Goal: Task Accomplishment & Management: Use online tool/utility

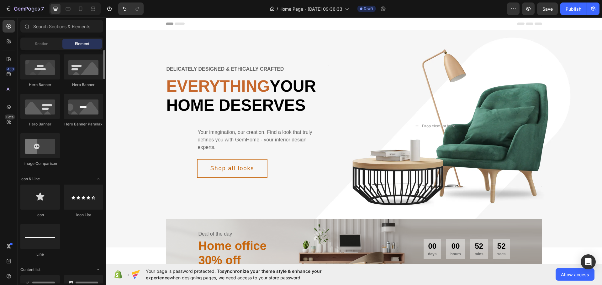
scroll to position [188, 0]
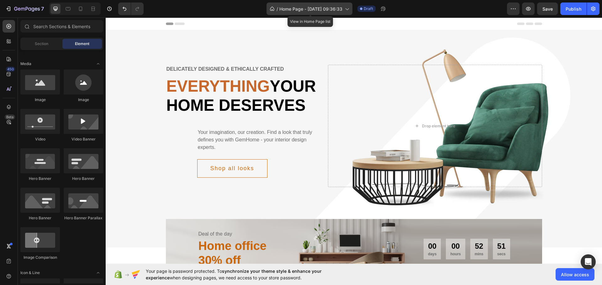
click at [345, 8] on icon at bounding box center [346, 9] width 6 height 6
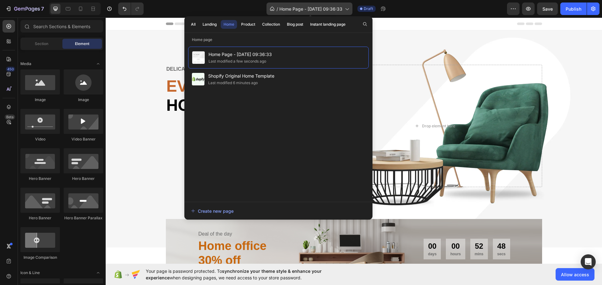
click at [344, 7] on div "/ Home Page - [DATE] 09:36:33" at bounding box center [309, 9] width 86 height 13
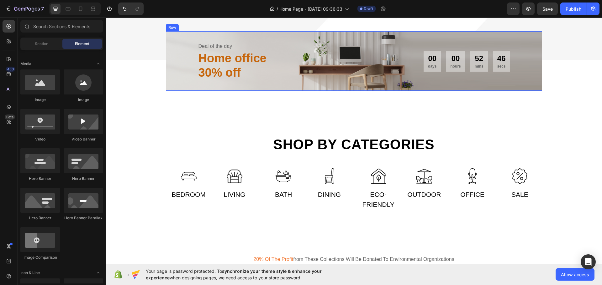
click at [406, 91] on div "Deal of the day Text Home office 30% off Heading 00 days 00 hours 52 mins 46 se…" at bounding box center [354, 60] width 376 height 59
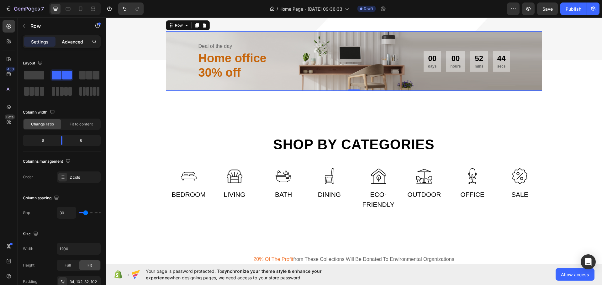
click at [66, 42] on p "Advanced" at bounding box center [72, 42] width 21 height 7
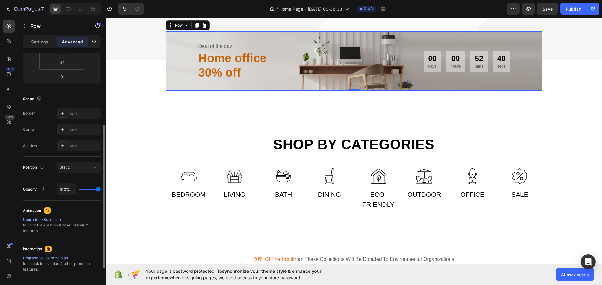
scroll to position [0, 0]
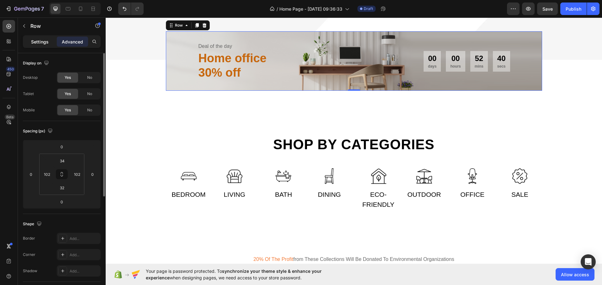
click at [44, 41] on p "Settings" at bounding box center [40, 42] width 18 height 7
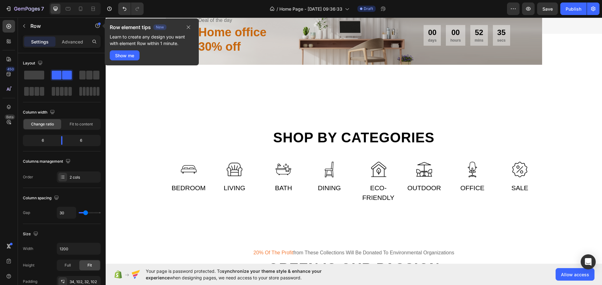
scroll to position [157, 0]
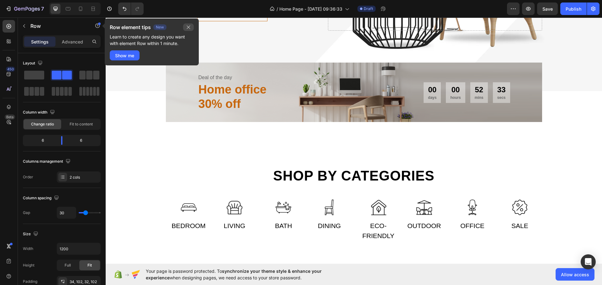
click at [189, 26] on icon "button" at bounding box center [188, 27] width 5 height 5
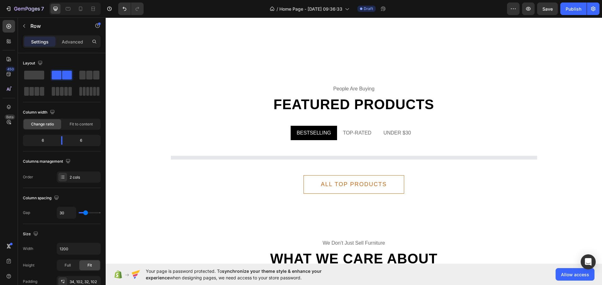
scroll to position [815, 0]
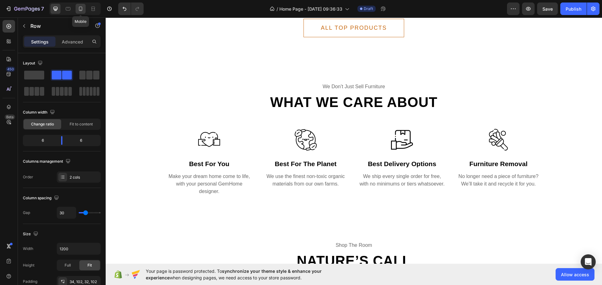
click at [81, 8] on icon at bounding box center [80, 9] width 6 height 6
type input "0"
type input "100%"
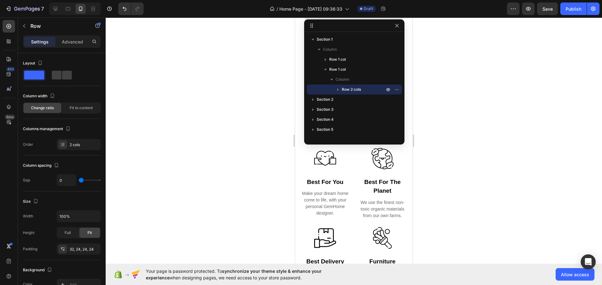
scroll to position [828, 0]
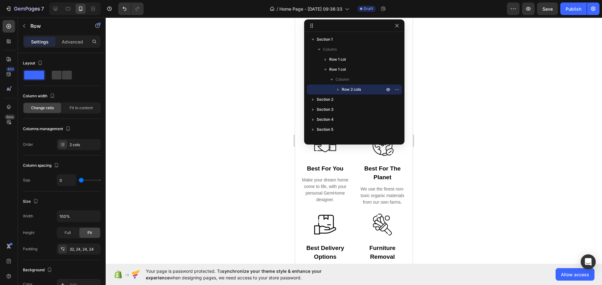
click at [406, 75] on div at bounding box center [354, 152] width 496 height 268
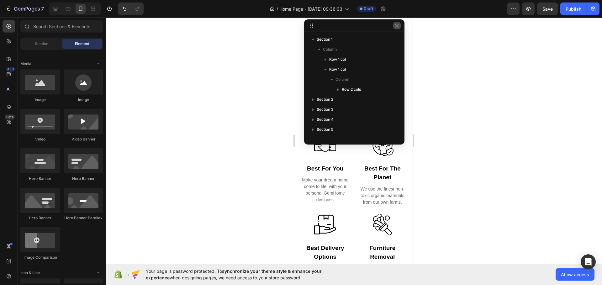
scroll to position [876, 0]
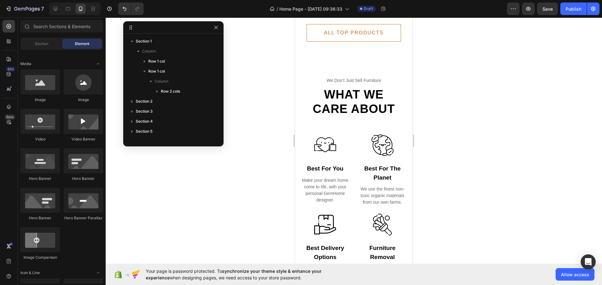
drag, startPoint x: 312, startPoint y: 25, endPoint x: 281, endPoint y: 67, distance: 52.2
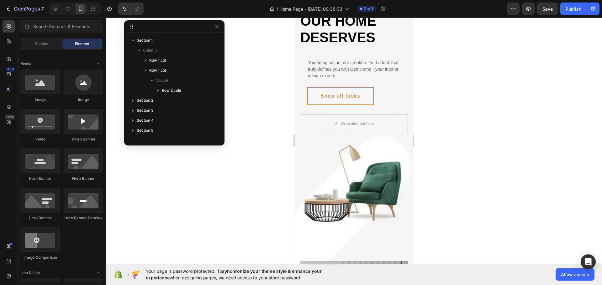
scroll to position [0, 0]
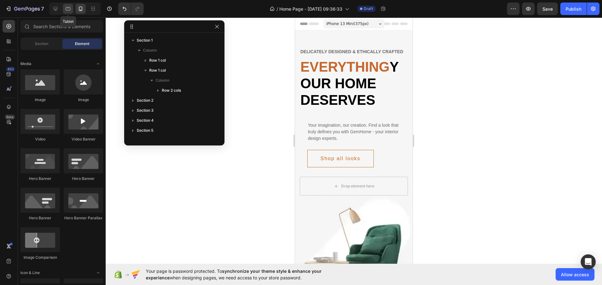
click at [69, 8] on icon at bounding box center [68, 9] width 6 height 6
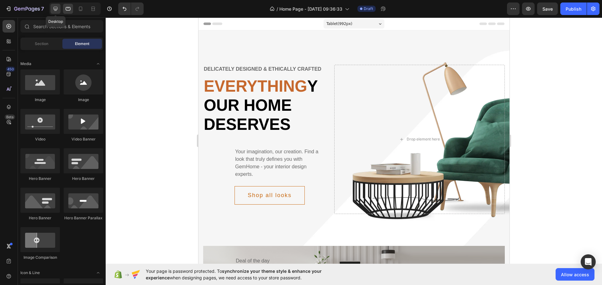
click at [55, 10] on icon at bounding box center [56, 9] width 4 height 4
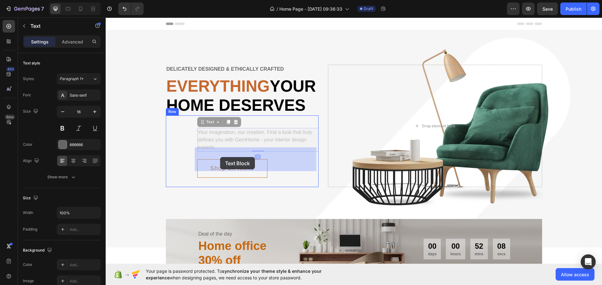
drag, startPoint x: 212, startPoint y: 156, endPoint x: 220, endPoint y: 157, distance: 7.6
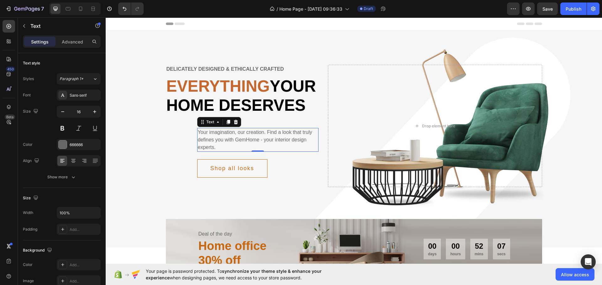
click at [215, 152] on div "Your imagination, our creation. Find a look that truly defines you with GemHome…" at bounding box center [258, 140] width 122 height 24
click at [183, 148] on div "Your imagination, our creation. Find a look that truly defines you with GemHome…" at bounding box center [242, 152] width 153 height 72
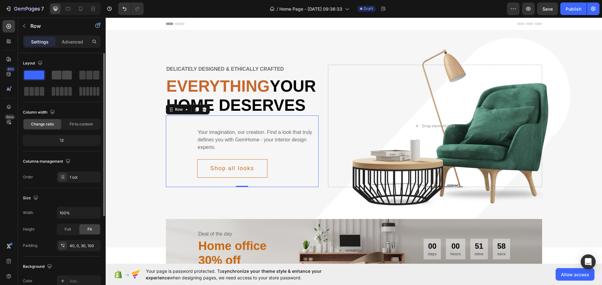
click at [60, 76] on span at bounding box center [57, 75] width 10 height 9
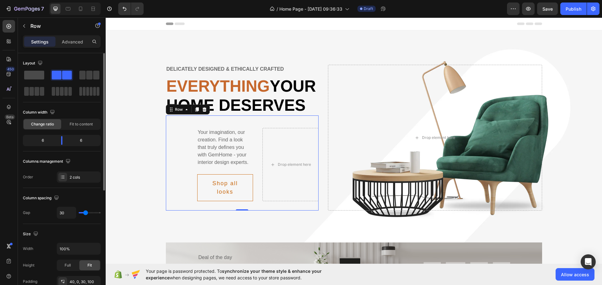
click at [30, 77] on span at bounding box center [34, 75] width 20 height 9
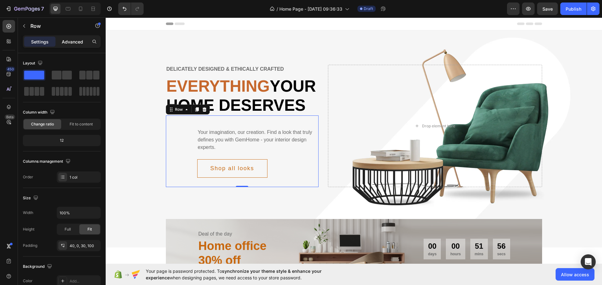
click at [66, 39] on p "Advanced" at bounding box center [72, 42] width 21 height 7
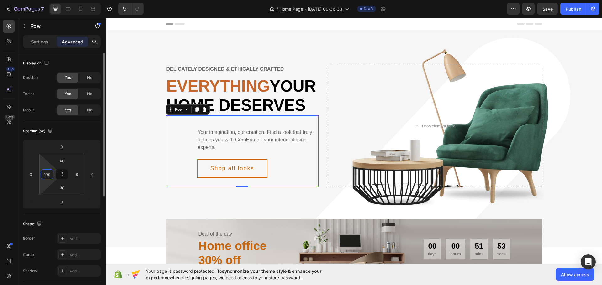
drag, startPoint x: 48, startPoint y: 170, endPoint x: 44, endPoint y: 172, distance: 5.0
click at [44, 172] on input "100" at bounding box center [46, 174] width 9 height 9
drag, startPoint x: 48, startPoint y: 173, endPoint x: 38, endPoint y: 173, distance: 10.0
click at [38, 173] on div "0 0 0 0 40 100 30 0" at bounding box center [62, 174] width 78 height 69
type input "0"
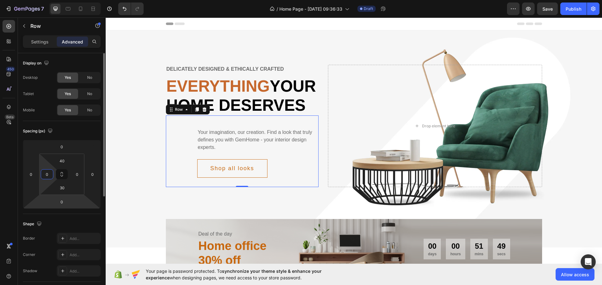
click at [76, 222] on div "Shape" at bounding box center [62, 224] width 78 height 10
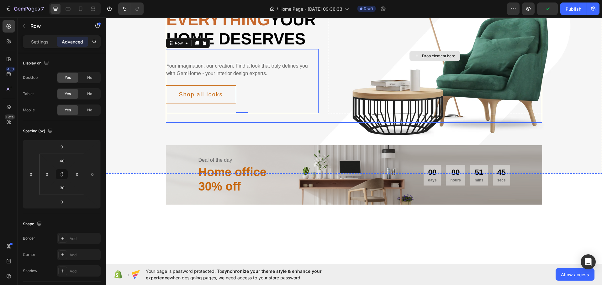
scroll to position [157, 0]
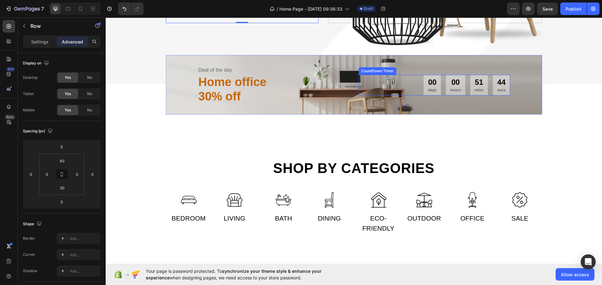
click at [406, 95] on div "00 hours" at bounding box center [455, 85] width 19 height 20
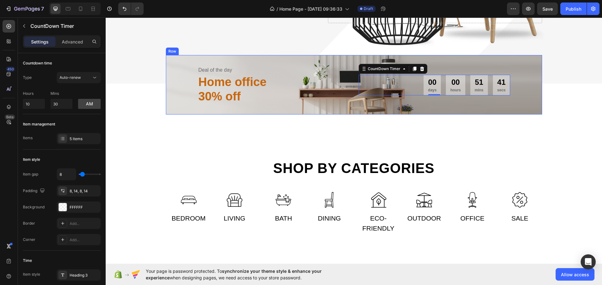
click at [406, 90] on div "00 days 00 hours 51 mins 41 secs CountDown Timer 0" at bounding box center [433, 85] width 151 height 39
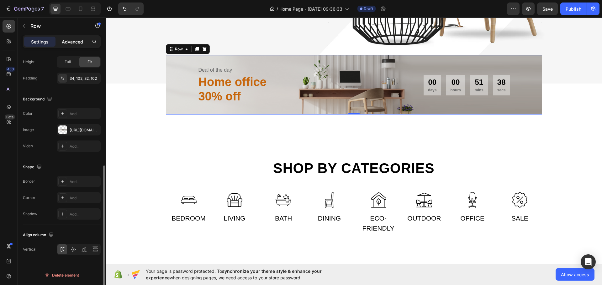
click at [71, 38] on div "Advanced" at bounding box center [72, 42] width 31 height 10
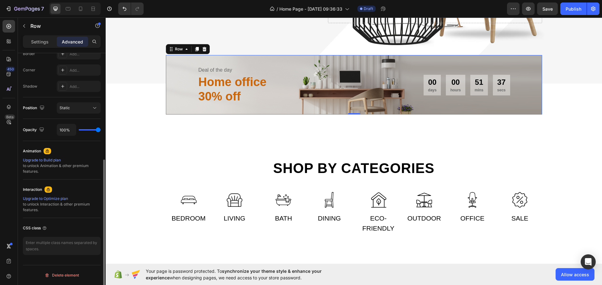
scroll to position [0, 0]
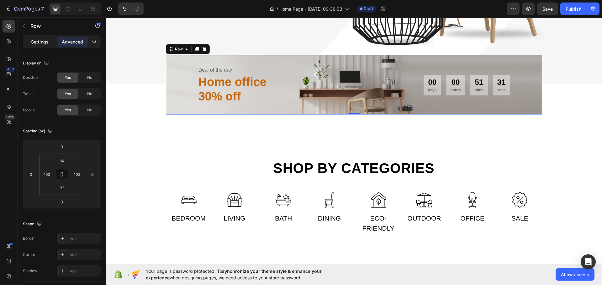
click at [44, 43] on p "Settings" at bounding box center [40, 42] width 18 height 7
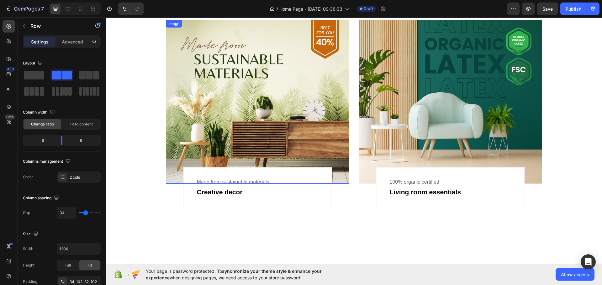
scroll to position [564, 0]
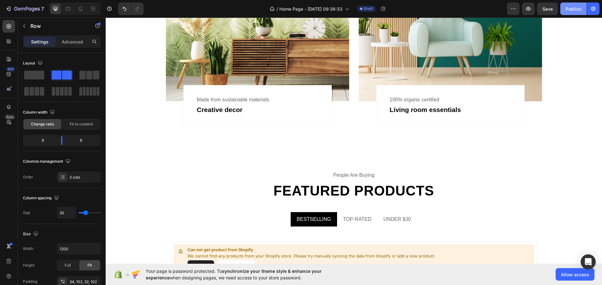
click at [406, 13] on button "Publish" at bounding box center [573, 9] width 26 height 13
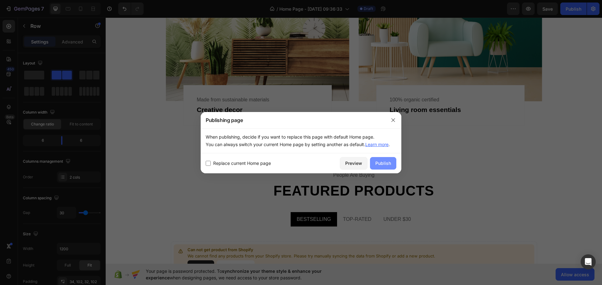
click at [379, 164] on div "Publish" at bounding box center [383, 163] width 16 height 7
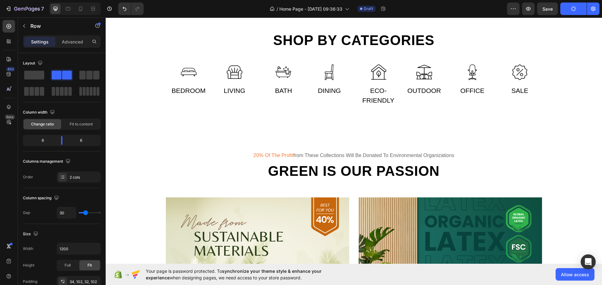
scroll to position [251, 0]
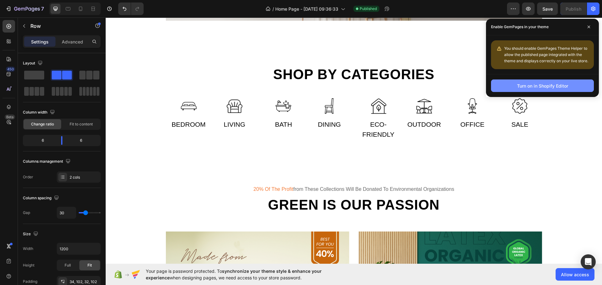
click at [406, 87] on div "Turn on in Shopify Editor" at bounding box center [542, 86] width 51 height 7
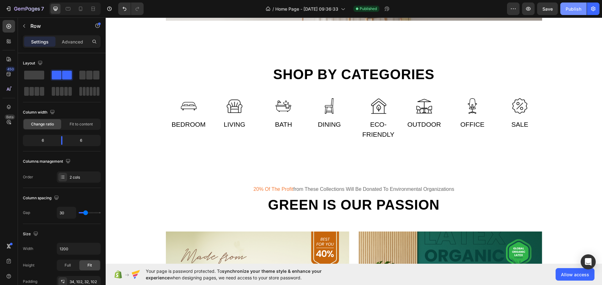
click at [406, 10] on div "Publish" at bounding box center [573, 9] width 16 height 7
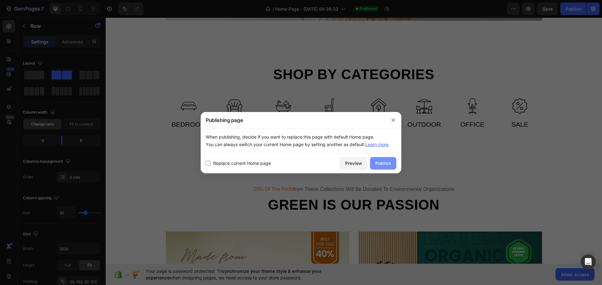
click at [386, 162] on div "Publish" at bounding box center [383, 163] width 16 height 7
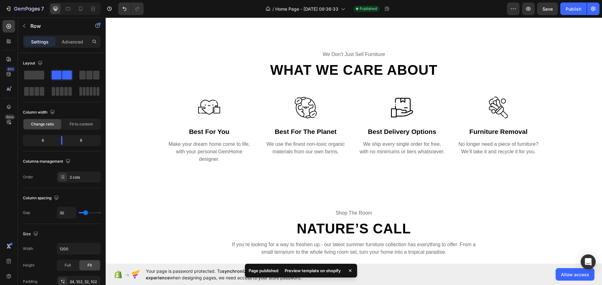
scroll to position [877, 0]
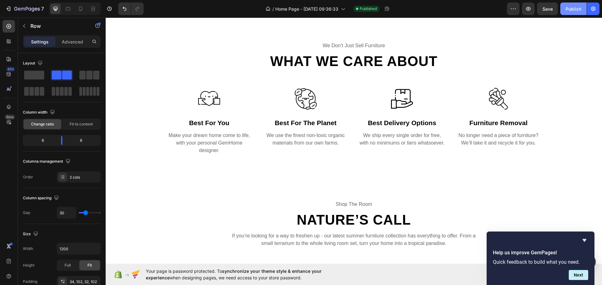
click at [406, 7] on div "Publish" at bounding box center [573, 9] width 16 height 7
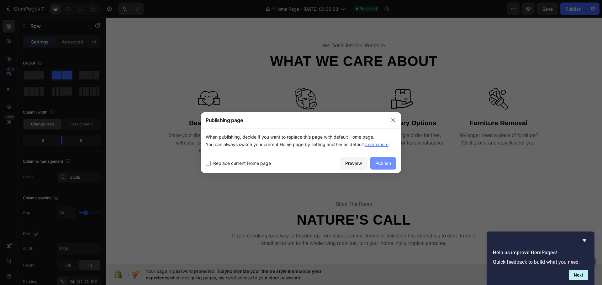
click at [376, 161] on div "Publish" at bounding box center [383, 163] width 16 height 7
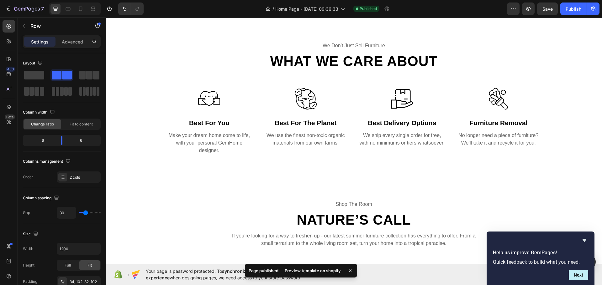
click at [334, 271] on div "Preview template on shopify" at bounding box center [313, 271] width 64 height 9
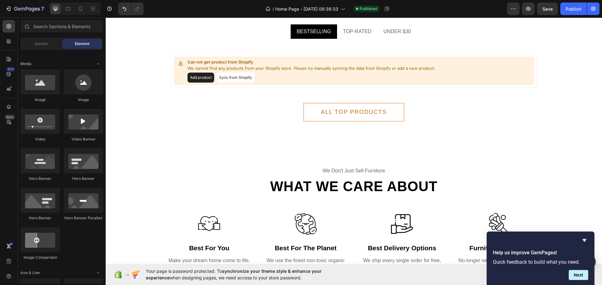
scroll to position [0, 0]
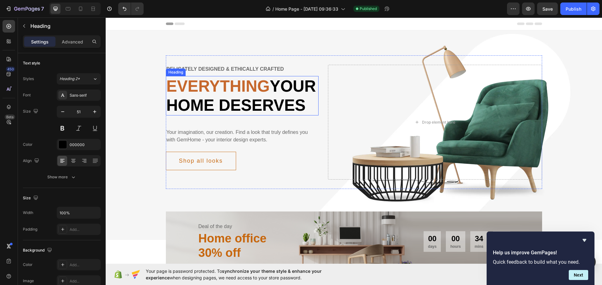
click at [221, 84] on span "Everything" at bounding box center [217, 86] width 103 height 18
click at [240, 64] on div "Delicately designed & ethically crafted Text Everything your home deserves Head…" at bounding box center [354, 122] width 376 height 134
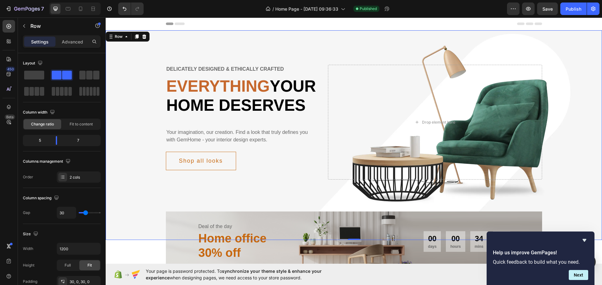
click at [258, 40] on div "Delicately designed & ethically crafted Text Everything your home deserves Head…" at bounding box center [354, 135] width 496 height 210
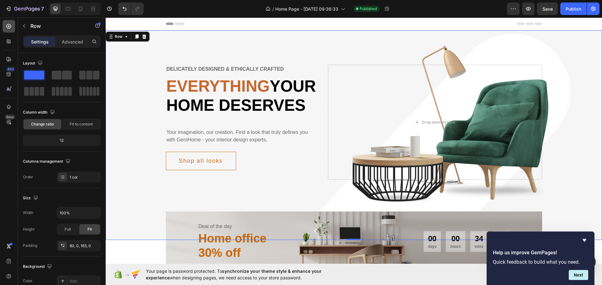
click at [10, 29] on icon at bounding box center [9, 26] width 6 height 6
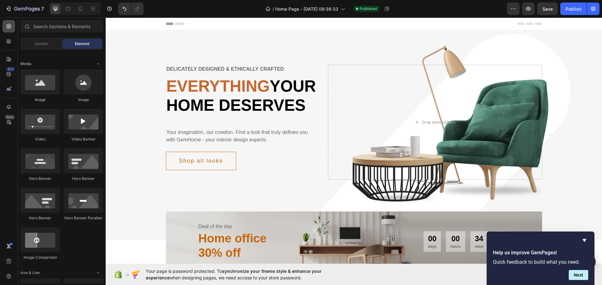
click at [10, 29] on icon at bounding box center [9, 26] width 6 height 6
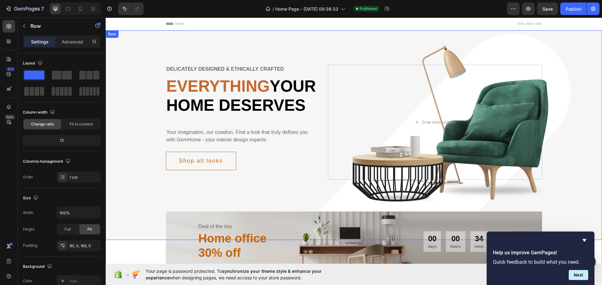
click at [244, 53] on div "Delicately designed & ethically crafted Text Everything your home deserves Head…" at bounding box center [354, 135] width 496 height 210
click at [116, 45] on div "Delicately designed & ethically crafted Text Everything your home deserves Head…" at bounding box center [354, 135] width 496 height 210
click at [118, 48] on div "Delicately designed & ethically crafted Text Everything your home deserves Head…" at bounding box center [354, 135] width 496 height 210
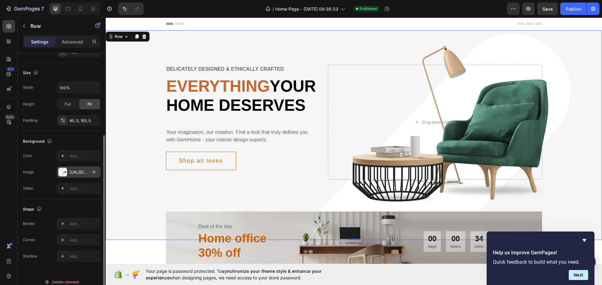
click at [63, 175] on div at bounding box center [62, 172] width 9 height 9
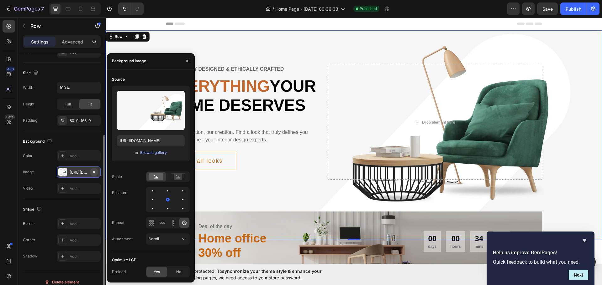
click at [94, 171] on icon "button" at bounding box center [94, 172] width 5 height 5
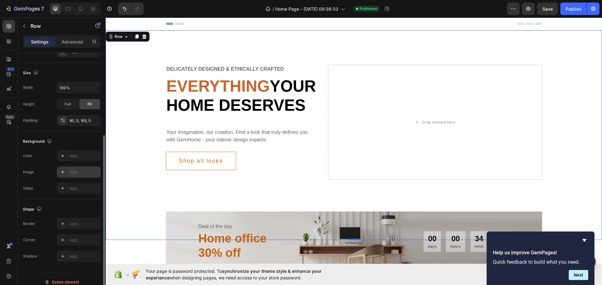
click at [61, 171] on icon at bounding box center [62, 172] width 5 height 5
type input "[URL][DOMAIN_NAME]"
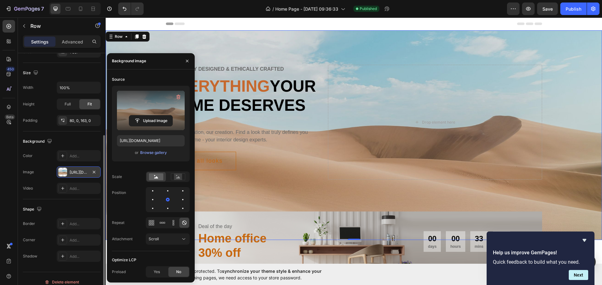
click at [146, 105] on label at bounding box center [151, 110] width 68 height 39
click at [146, 116] on input "file" at bounding box center [150, 121] width 43 height 11
click at [178, 97] on icon "button" at bounding box center [178, 98] width 1 height 2
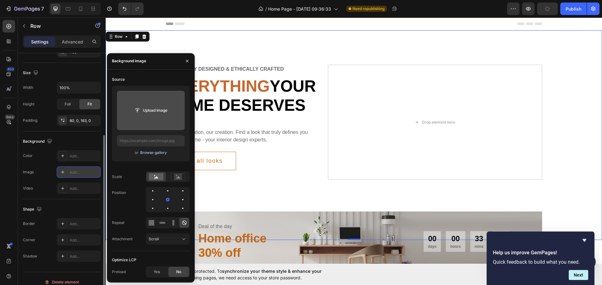
click at [156, 154] on div "Browse gallery" at bounding box center [153, 153] width 27 height 6
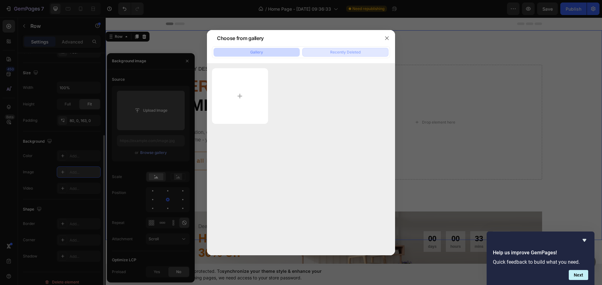
click at [329, 52] on button "Recently Deleted" at bounding box center [345, 52] width 86 height 9
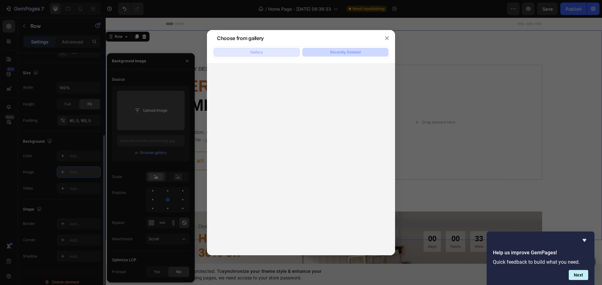
click at [282, 49] on button "Gallery" at bounding box center [256, 52] width 86 height 9
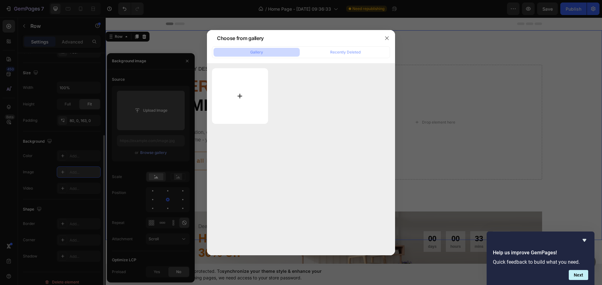
click at [253, 97] on input "file" at bounding box center [240, 96] width 56 height 56
drag, startPoint x: 306, startPoint y: 145, endPoint x: 383, endPoint y: 27, distance: 140.8
click at [306, 145] on div at bounding box center [301, 159] width 188 height 192
click at [386, 38] on icon "button" at bounding box center [386, 37] width 3 height 3
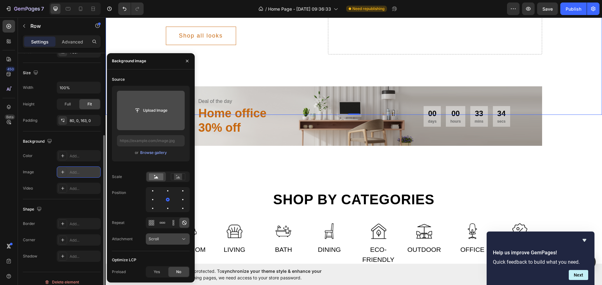
click at [174, 239] on div "Scroll" at bounding box center [165, 240] width 32 height 6
click at [170, 217] on div "Fixed" at bounding box center [161, 212] width 51 height 12
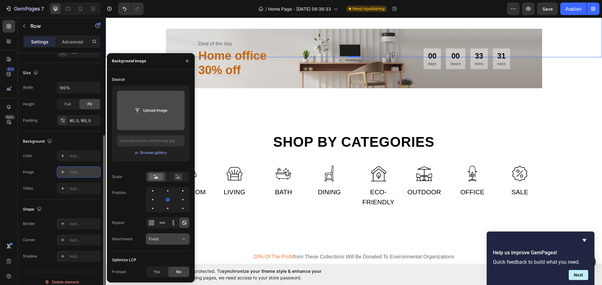
scroll to position [188, 0]
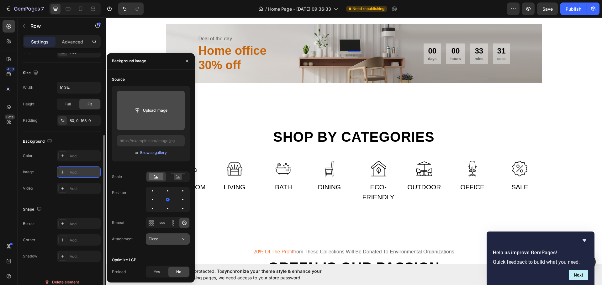
click at [168, 240] on div "Fixed" at bounding box center [165, 240] width 32 height 6
click at [170, 200] on p "Scroll" at bounding box center [167, 200] width 36 height 6
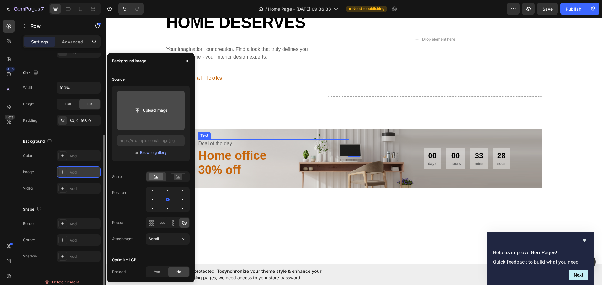
scroll to position [0, 0]
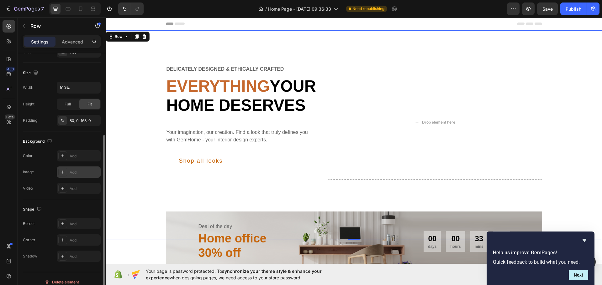
click at [46, 191] on div "Video Add..." at bounding box center [62, 188] width 78 height 11
click at [59, 189] on div at bounding box center [62, 188] width 9 height 9
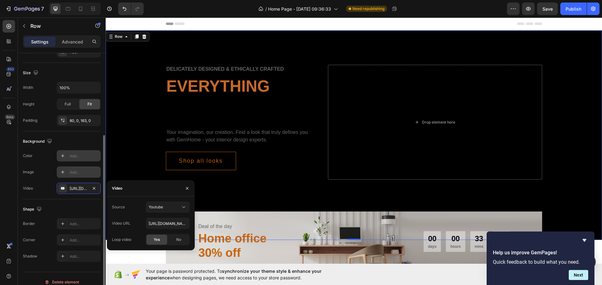
click at [93, 186] on icon "button" at bounding box center [94, 188] width 5 height 5
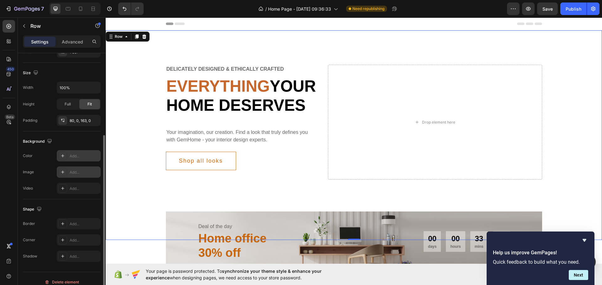
click at [65, 157] on div at bounding box center [62, 156] width 9 height 9
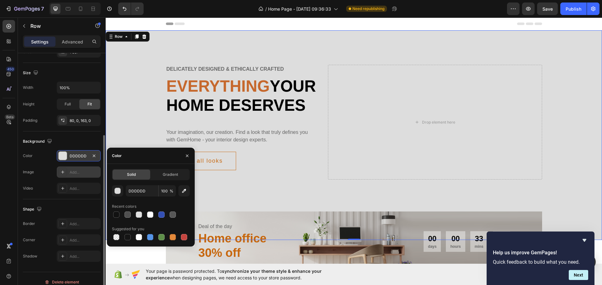
click at [168, 238] on div at bounding box center [151, 237] width 78 height 9
click at [173, 239] on div at bounding box center [173, 237] width 6 height 6
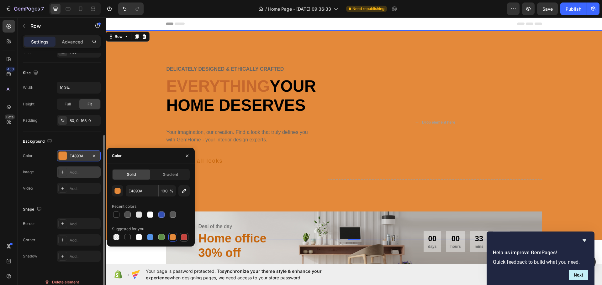
click at [181, 239] on div at bounding box center [184, 237] width 6 height 6
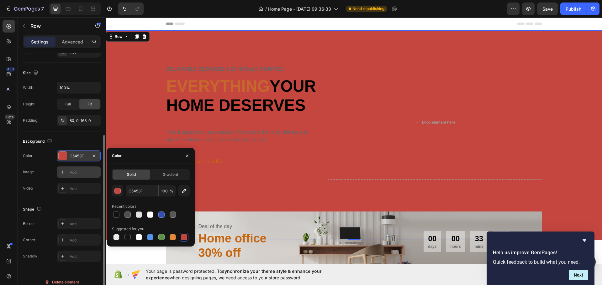
click at [148, 228] on div "Suggested for you" at bounding box center [151, 229] width 78 height 10
click at [136, 217] on div at bounding box center [139, 215] width 6 height 6
type input "E2E2E2"
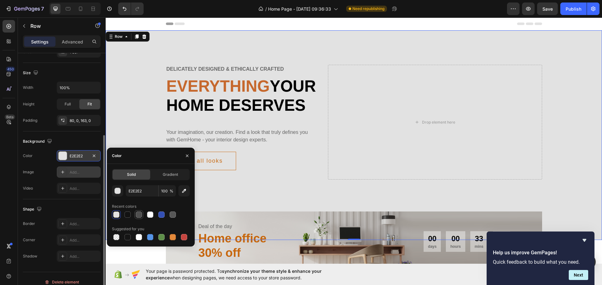
click at [144, 216] on div at bounding box center [151, 215] width 78 height 9
click at [92, 156] on icon "button" at bounding box center [94, 156] width 5 height 5
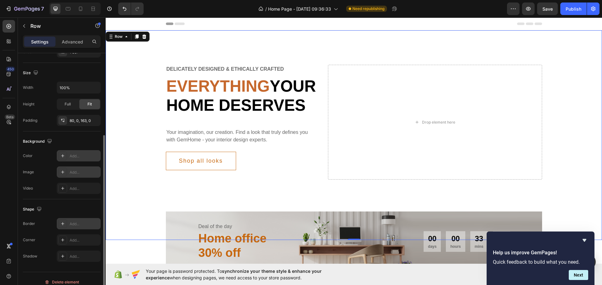
scroll to position [132, 0]
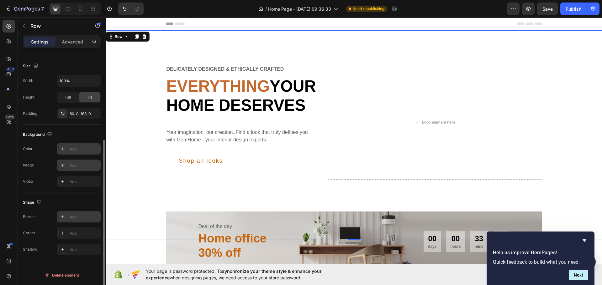
click at [70, 217] on div "Add..." at bounding box center [84, 218] width 29 height 6
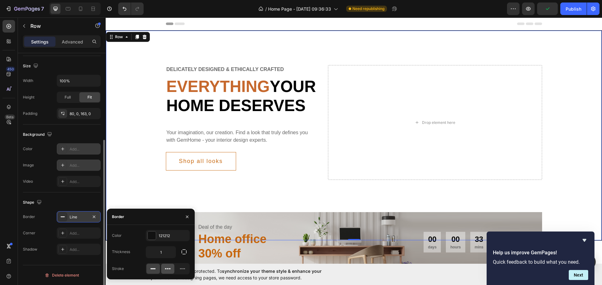
click at [167, 269] on icon at bounding box center [168, 269] width 2 height 1
click at [94, 215] on icon "button" at bounding box center [94, 217] width 5 height 5
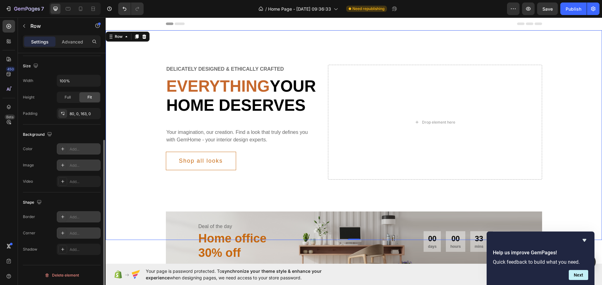
click at [84, 233] on div "Add..." at bounding box center [84, 234] width 29 height 6
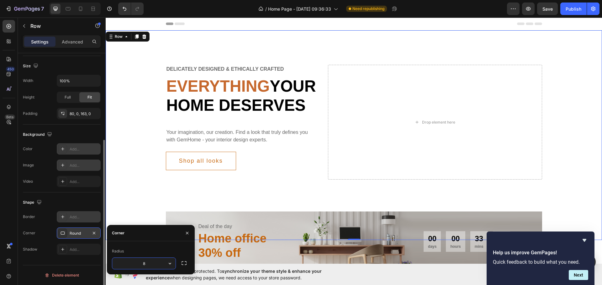
click at [149, 268] on input "8" at bounding box center [143, 263] width 63 height 11
click at [151, 268] on input "8" at bounding box center [143, 263] width 63 height 11
drag, startPoint x: 140, startPoint y: 269, endPoint x: 154, endPoint y: 267, distance: 14.2
click at [154, 267] on input "8" at bounding box center [143, 263] width 63 height 11
click at [149, 263] on input "8" at bounding box center [143, 263] width 63 height 11
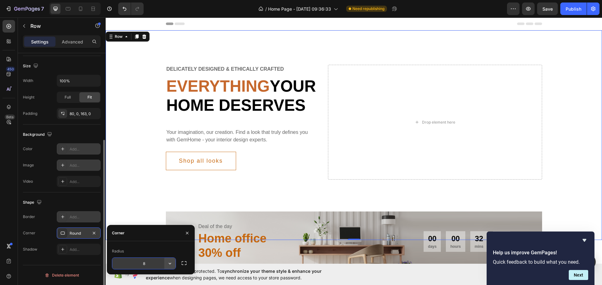
click at [166, 263] on button "button" at bounding box center [169, 263] width 11 height 11
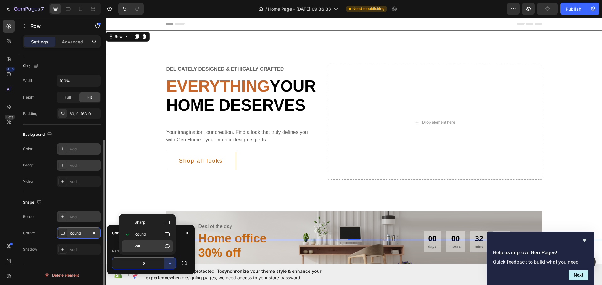
click at [155, 247] on p "Pill" at bounding box center [152, 246] width 36 height 6
type input "9999"
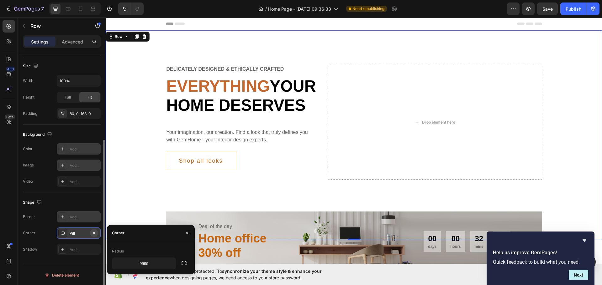
click at [96, 233] on button "button" at bounding box center [94, 234] width 8 height 8
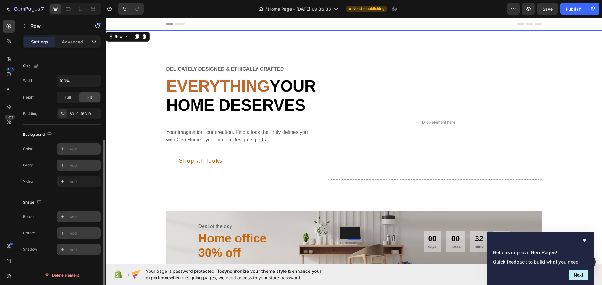
click at [83, 252] on div "Add..." at bounding box center [84, 250] width 29 height 6
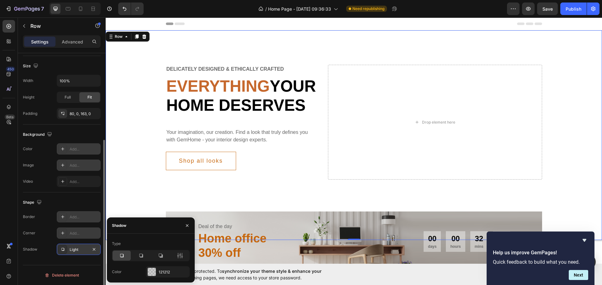
click at [154, 242] on div "Type" at bounding box center [151, 244] width 78 height 10
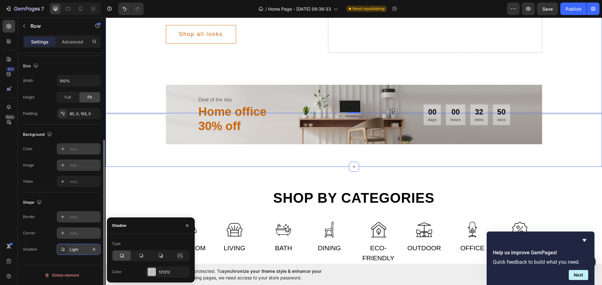
scroll to position [125, 0]
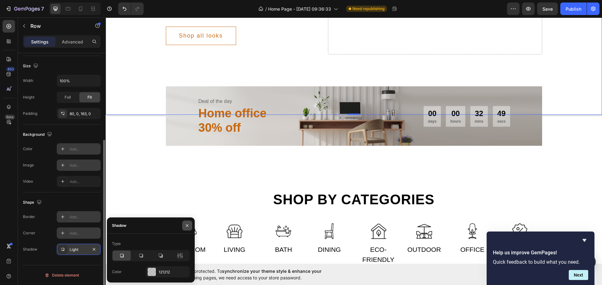
click at [188, 225] on icon "button" at bounding box center [187, 225] width 5 height 5
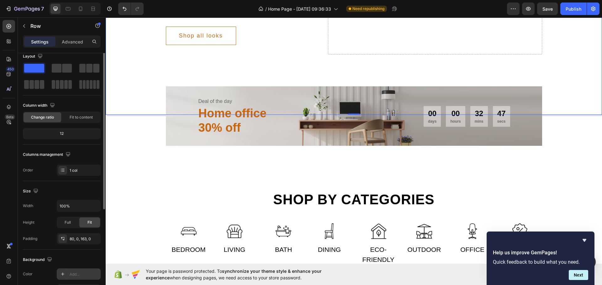
scroll to position [0, 0]
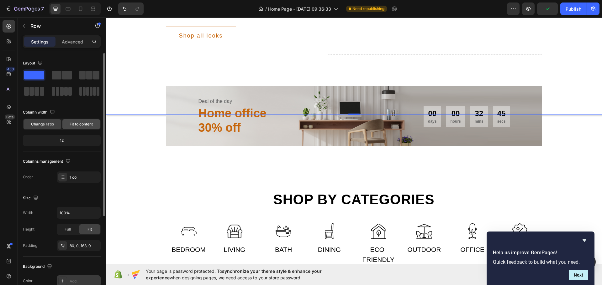
click at [81, 128] on div "Fit to content" at bounding box center [81, 124] width 38 height 10
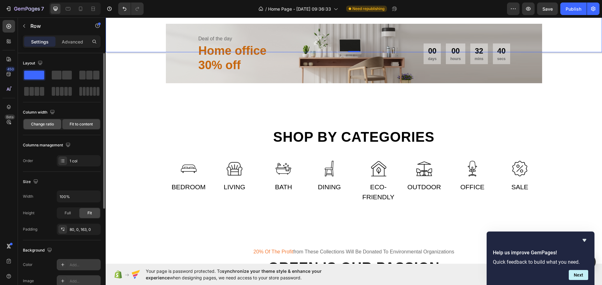
drag, startPoint x: 41, startPoint y: 127, endPoint x: 53, endPoint y: 129, distance: 12.5
click at [41, 126] on span "Change ratio" at bounding box center [42, 125] width 23 height 6
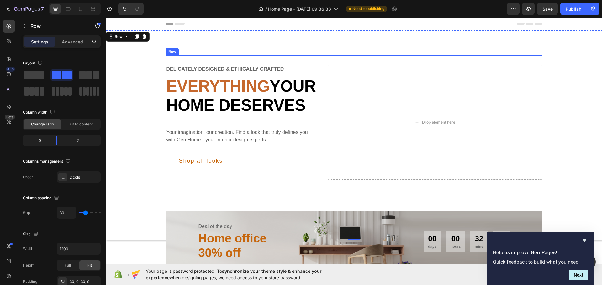
click at [176, 58] on div "Delicately designed & ethically crafted Text Everything your home deserves Head…" at bounding box center [354, 122] width 376 height 134
click at [131, 57] on div "Delicately designed & ethically crafted Text Everything your home deserves Head…" at bounding box center [354, 122] width 496 height 134
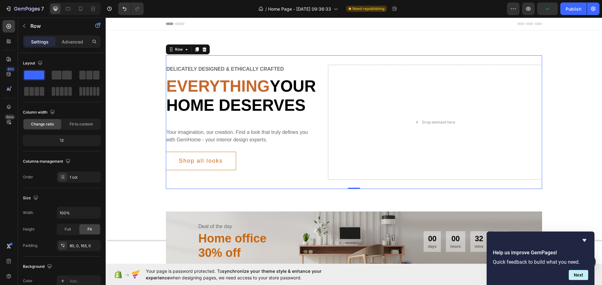
click at [175, 61] on div "Delicately designed & ethically crafted Text Everything your home deserves Head…" at bounding box center [354, 122] width 376 height 134
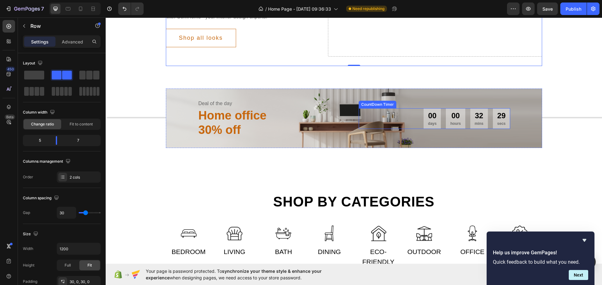
scroll to position [125, 0]
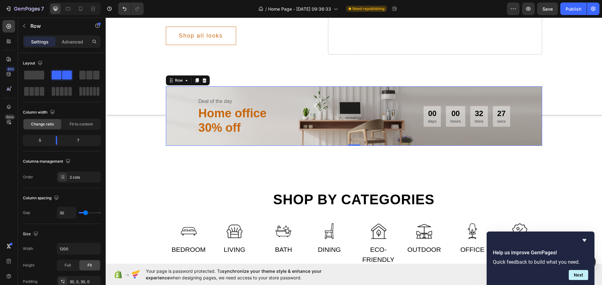
click at [170, 116] on div "Deal of the day Text Home office 30% off Heading 00 days 00 hours 32 mins 27 se…" at bounding box center [354, 115] width 376 height 59
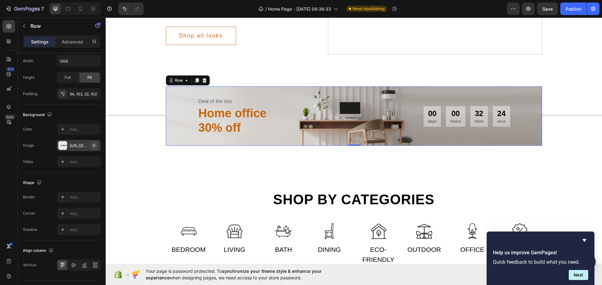
click at [93, 146] on icon "button" at bounding box center [94, 145] width 5 height 5
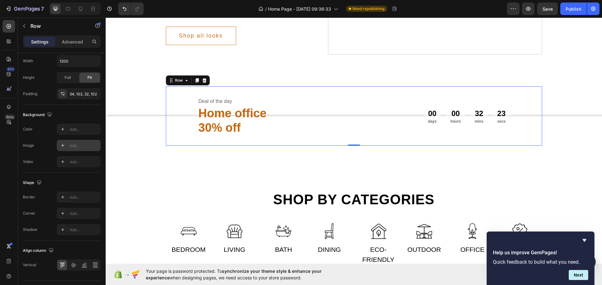
click at [76, 146] on div "Add..." at bounding box center [84, 146] width 29 height 6
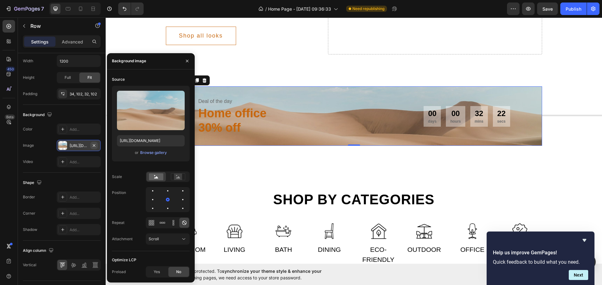
click at [93, 144] on icon "button" at bounding box center [94, 145] width 5 height 5
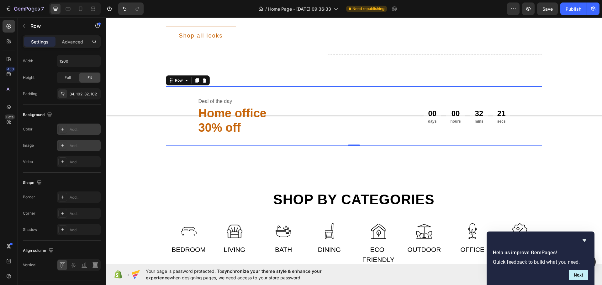
click at [59, 128] on div at bounding box center [62, 129] width 9 height 9
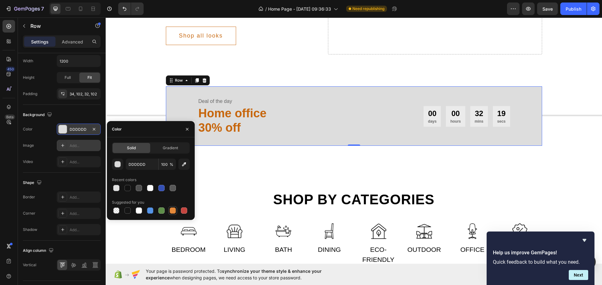
click at [175, 213] on div at bounding box center [173, 211] width 6 height 6
type input "E4893A"
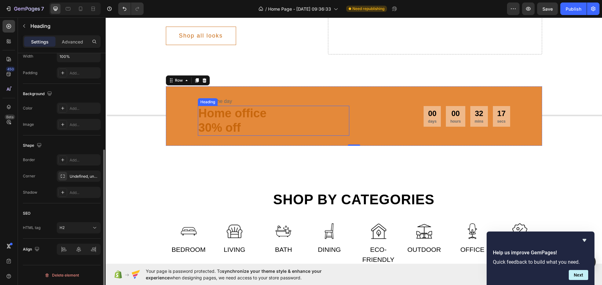
click at [220, 133] on h2 "Home office 30% off" at bounding box center [273, 121] width 151 height 30
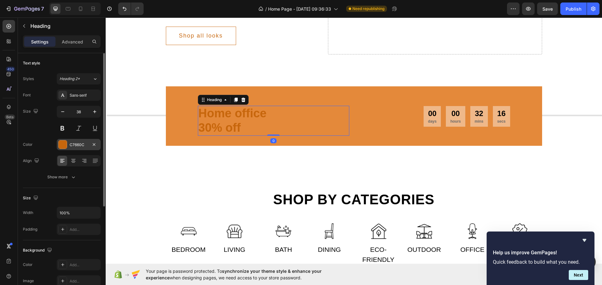
click at [68, 147] on div "C7660C" at bounding box center [79, 144] width 44 height 11
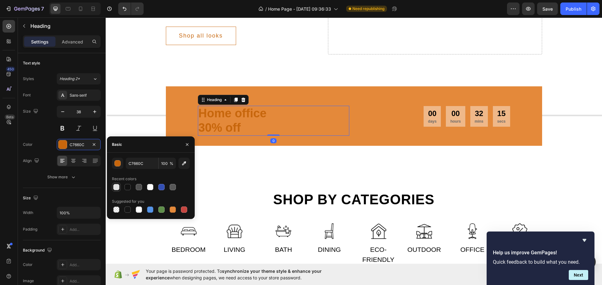
click at [117, 191] on div at bounding box center [116, 188] width 8 height 8
type input "E2E2E2"
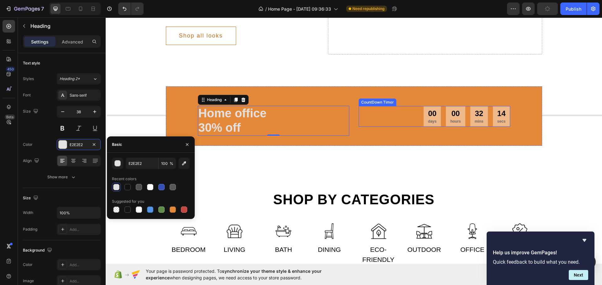
click at [406, 127] on div "00 days" at bounding box center [431, 116] width 17 height 20
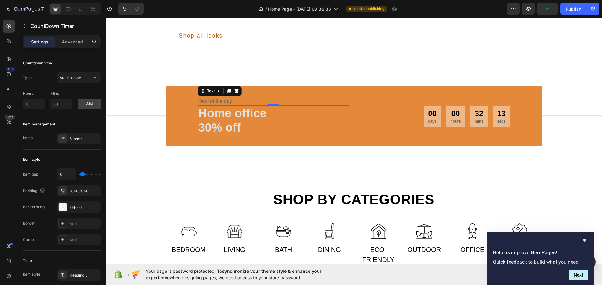
click at [208, 106] on div "Deal of the day" at bounding box center [273, 101] width 151 height 9
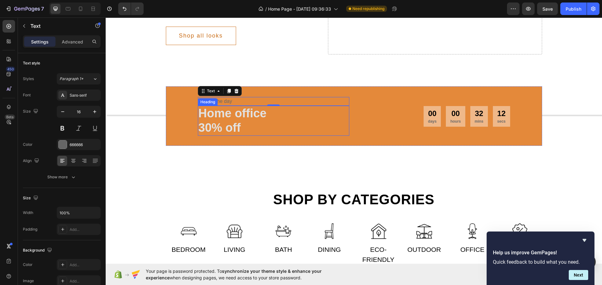
click at [246, 135] on p "30% off" at bounding box center [273, 128] width 150 height 14
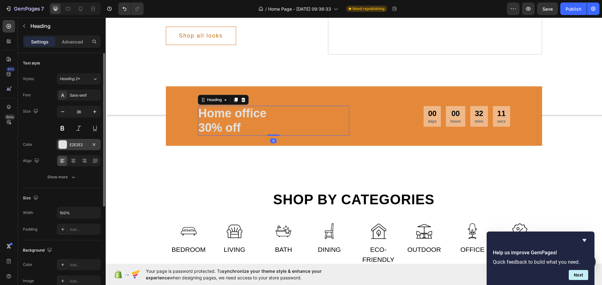
click at [58, 148] on div "E2E2E2" at bounding box center [79, 144] width 44 height 11
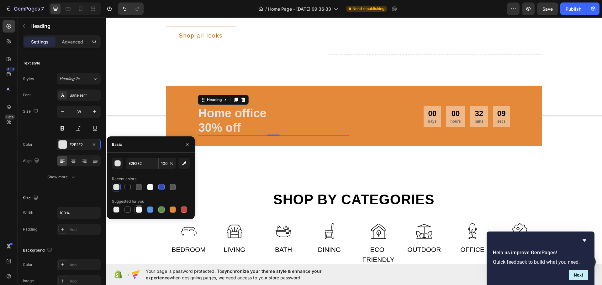
click at [138, 211] on div at bounding box center [139, 210] width 6 height 6
type input "FFFFFF"
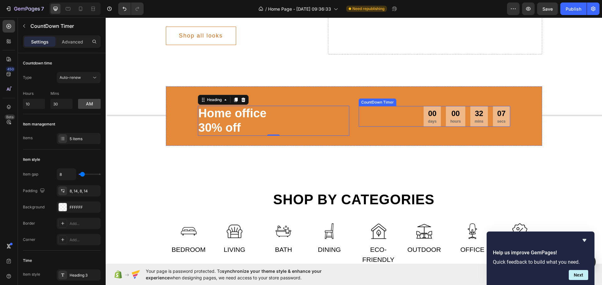
click at [406, 127] on div "00 days 00 hours 32 mins 07 secs" at bounding box center [433, 116] width 151 height 20
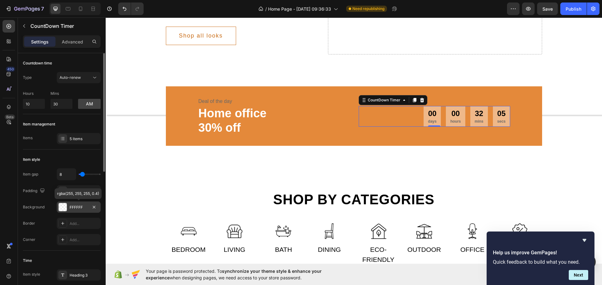
click at [68, 206] on div "FFFFFF" at bounding box center [79, 207] width 44 height 11
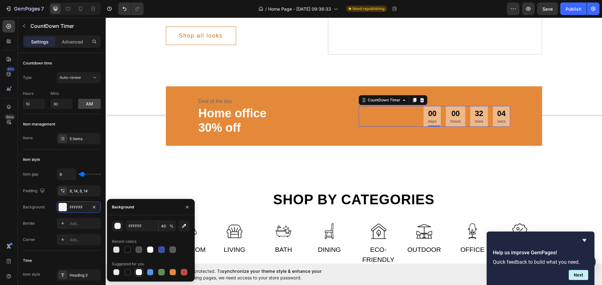
click at [140, 274] on div at bounding box center [139, 272] width 6 height 6
type input "100"
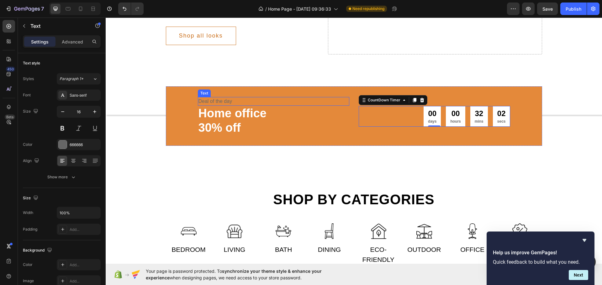
click at [206, 106] on div "Deal of the day" at bounding box center [273, 101] width 151 height 9
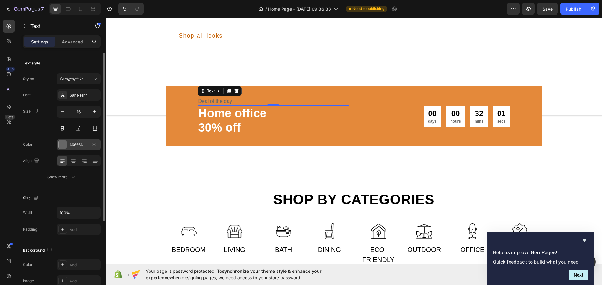
click at [64, 145] on div at bounding box center [63, 145] width 8 height 8
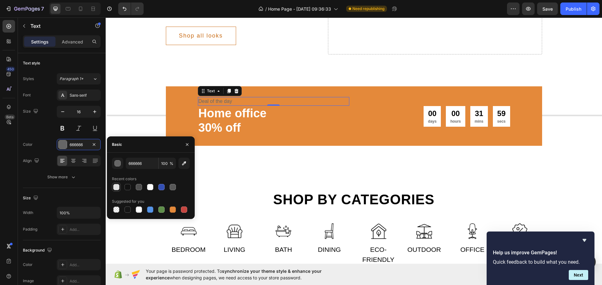
click at [115, 188] on div at bounding box center [116, 187] width 6 height 6
type input "E2E2E2"
click at [281, 169] on div "Delicately designed & ethically crafted Text Everything your home deserves Head…" at bounding box center [354, 37] width 496 height 264
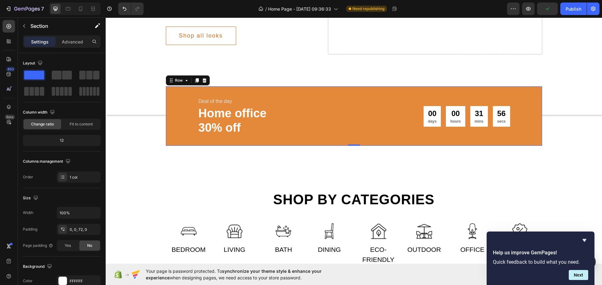
click at [184, 121] on div "Deal of the day Text Home office 30% off Heading 00 days 00 hours 31 mins 56 se…" at bounding box center [354, 115] width 376 height 59
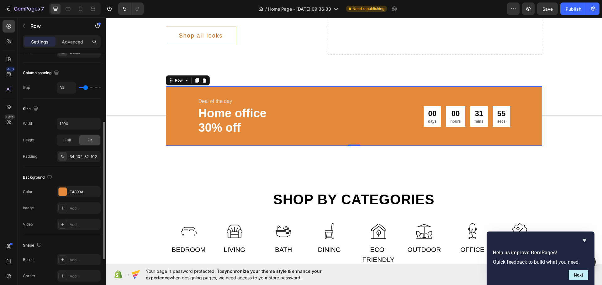
scroll to position [204, 0]
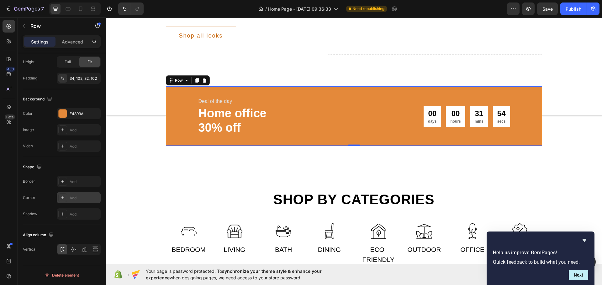
click at [62, 201] on div at bounding box center [62, 198] width 9 height 9
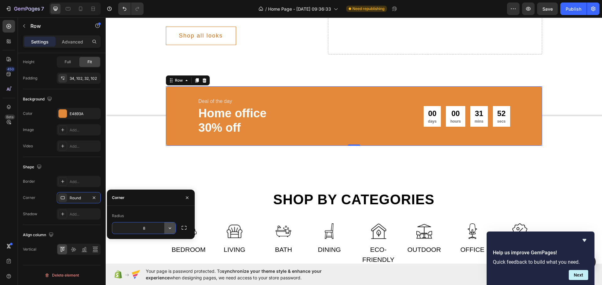
click at [170, 229] on icon "button" at bounding box center [170, 228] width 6 height 6
click at [170, 229] on icon "button" at bounding box center [170, 229] width 3 height 2
click at [144, 231] on input "8" at bounding box center [143, 228] width 63 height 11
drag, startPoint x: 144, startPoint y: 230, endPoint x: 133, endPoint y: 227, distance: 11.6
click at [136, 229] on input "8" at bounding box center [143, 228] width 63 height 11
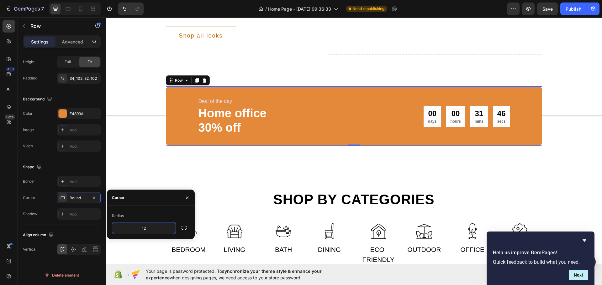
type input "12"
click at [164, 211] on div "Radius 12" at bounding box center [151, 222] width 88 height 33
click at [258, 209] on div "Shop by categories Heading Row Image Bedroom Text Image Living Text Row Image B…" at bounding box center [354, 229] width 496 height 120
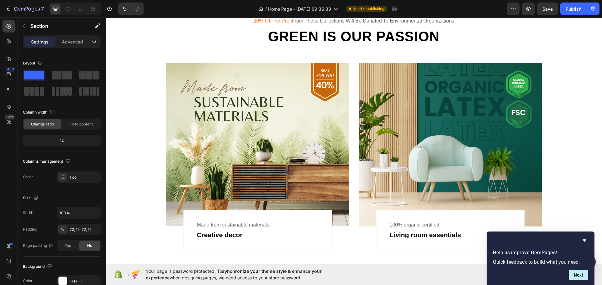
scroll to position [627, 0]
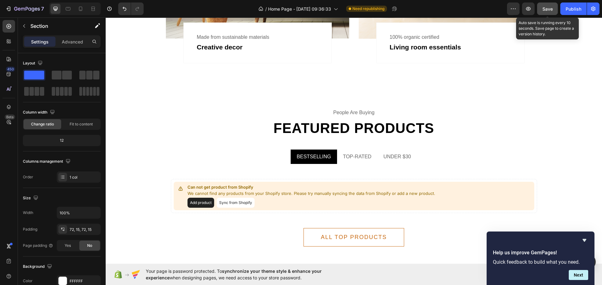
click at [406, 12] on button "Save" at bounding box center [547, 9] width 21 height 13
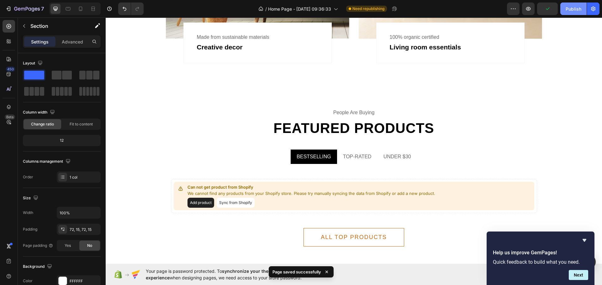
click at [406, 9] on div "Publish" at bounding box center [573, 9] width 16 height 7
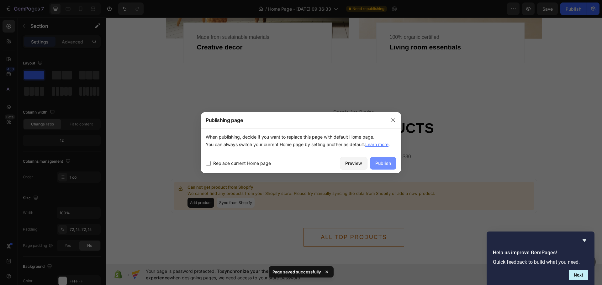
click at [381, 162] on div "Publish" at bounding box center [383, 163] width 16 height 7
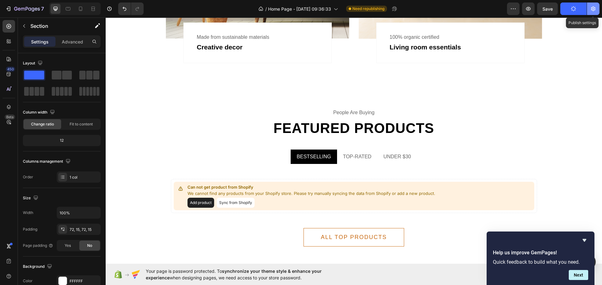
click at [406, 6] on icon "button" at bounding box center [593, 9] width 6 height 6
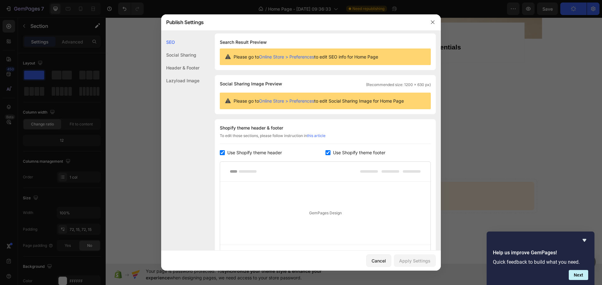
scroll to position [0, 0]
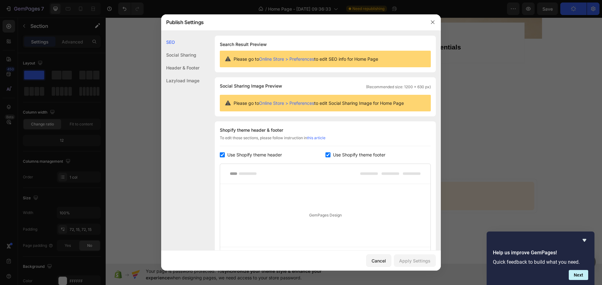
click at [172, 56] on div "Social Sharing" at bounding box center [180, 55] width 38 height 13
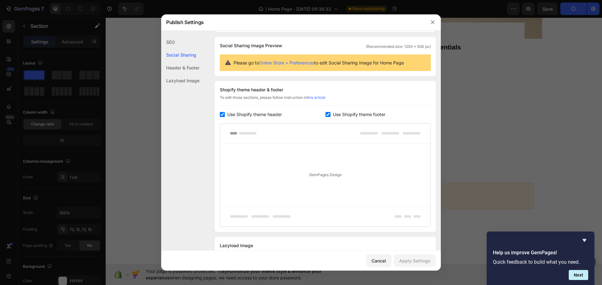
click at [179, 66] on div "Header & Footer" at bounding box center [180, 67] width 38 height 13
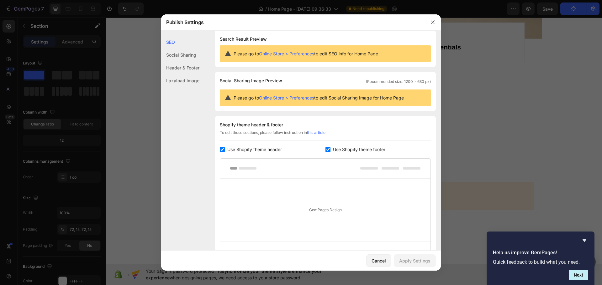
click at [184, 70] on div "Header & Footer" at bounding box center [180, 67] width 38 height 13
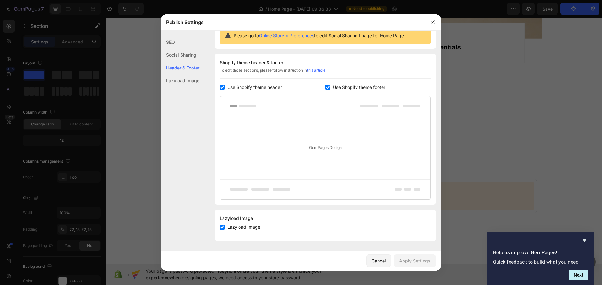
click at [184, 70] on div "Header & Footer" at bounding box center [180, 67] width 38 height 13
click at [327, 89] on input "checkbox" at bounding box center [327, 87] width 5 height 5
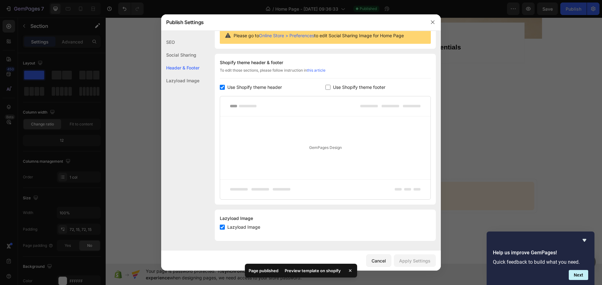
checkbox input "false"
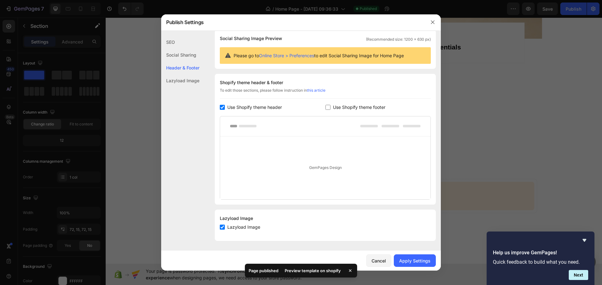
scroll to position [48, 0]
click at [223, 111] on div "Shopify theme header & footer To edit those sections, please follow instruction…" at bounding box center [325, 139] width 221 height 131
click at [221, 109] on input "checkbox" at bounding box center [222, 107] width 5 height 5
checkbox input "false"
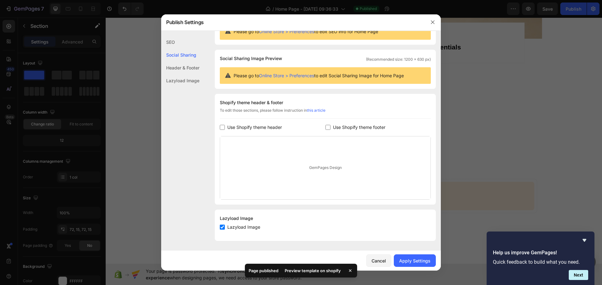
click at [363, 167] on div "GemPages Design" at bounding box center [325, 168] width 210 height 63
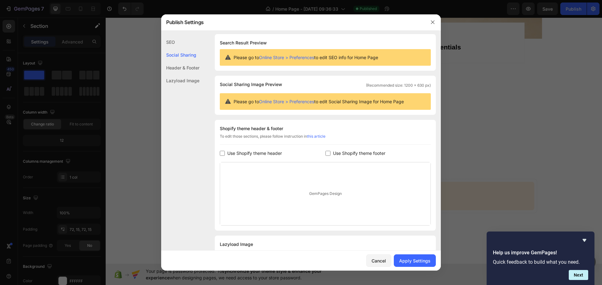
scroll to position [0, 0]
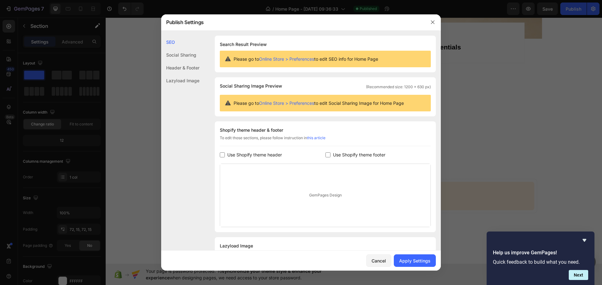
click at [327, 156] on input "checkbox" at bounding box center [327, 155] width 5 height 5
checkbox input "true"
click at [225, 155] on label "Use Shopify theme header" at bounding box center [253, 155] width 57 height 8
checkbox input "true"
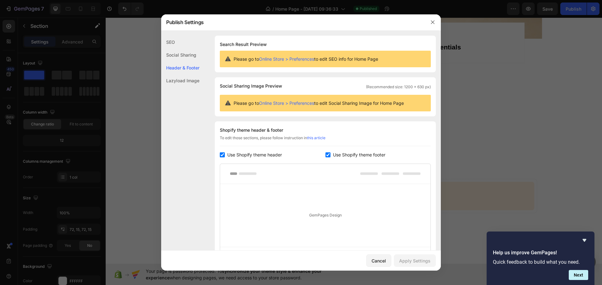
click at [193, 83] on div "Lazyload Image" at bounding box center [180, 80] width 38 height 13
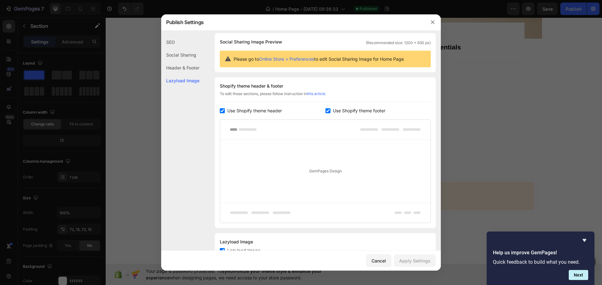
scroll to position [68, 0]
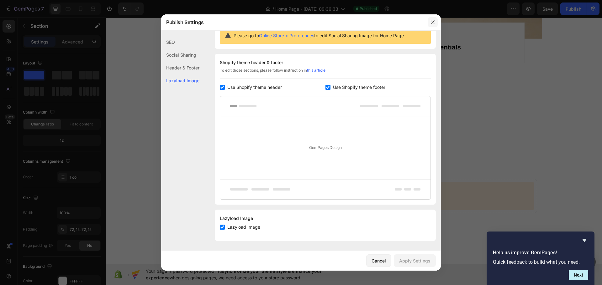
click at [406, 21] on icon "button" at bounding box center [432, 22] width 5 height 5
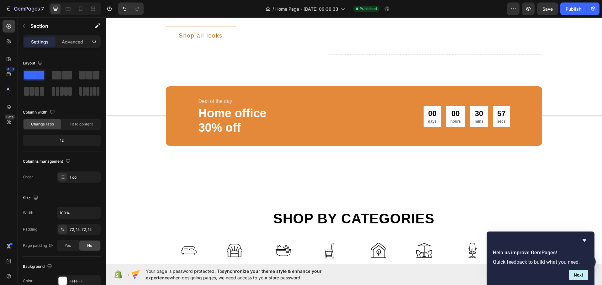
scroll to position [0, 0]
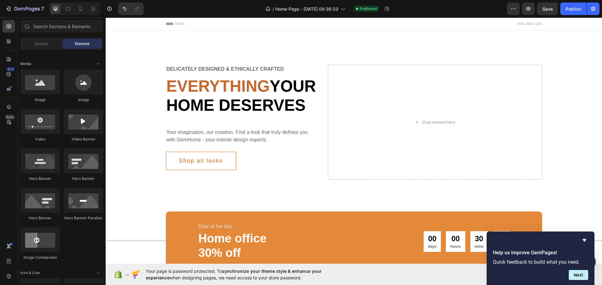
click at [406, 22] on div "Header" at bounding box center [354, 24] width 376 height 13
click at [121, 24] on span "Header" at bounding box center [125, 24] width 14 height 6
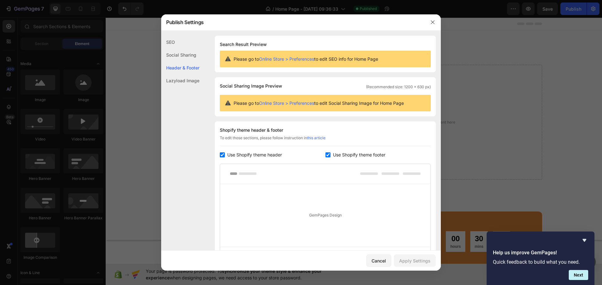
scroll to position [68, 0]
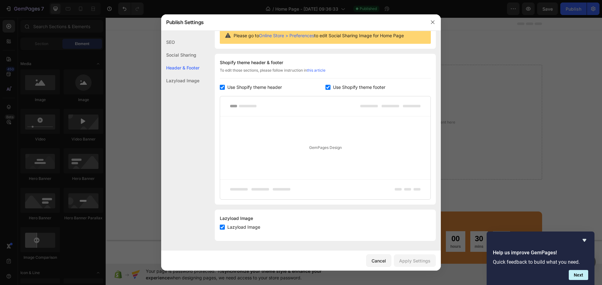
click at [325, 89] on input "checkbox" at bounding box center [327, 87] width 5 height 5
checkbox input "false"
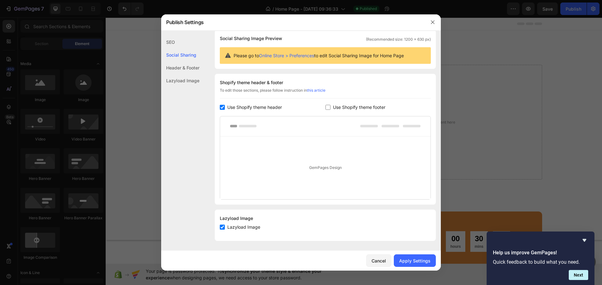
scroll to position [48, 0]
click at [223, 105] on input "checkbox" at bounding box center [222, 107] width 5 height 5
checkbox input "false"
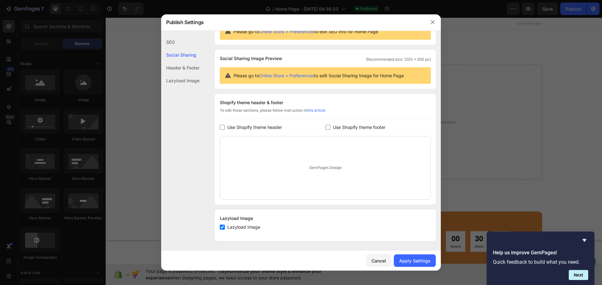
scroll to position [28, 0]
click at [406, 259] on div "Apply Settings" at bounding box center [414, 261] width 31 height 7
click at [406, 20] on icon "button" at bounding box center [432, 22] width 5 height 5
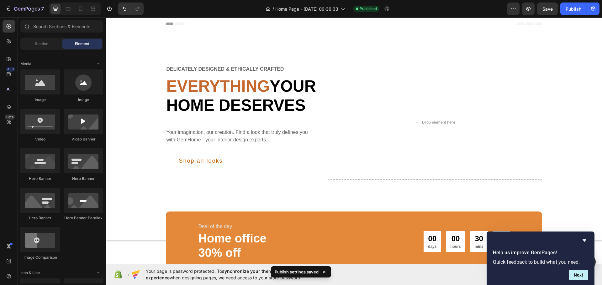
click at [143, 19] on div "Header" at bounding box center [354, 24] width 496 height 13
click at [153, 21] on div "Header" at bounding box center [354, 24] width 496 height 13
drag, startPoint x: 57, startPoint y: 85, endPoint x: 37, endPoint y: 89, distance: 20.7
click at [31, 89] on div "Image" at bounding box center [39, 86] width 39 height 33
click at [118, 25] on span "Header" at bounding box center [125, 24] width 14 height 6
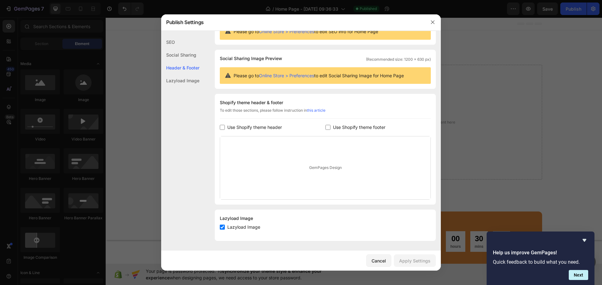
click at [276, 131] on span "Use Shopify theme header" at bounding box center [254, 128] width 55 height 8
checkbox input "true"
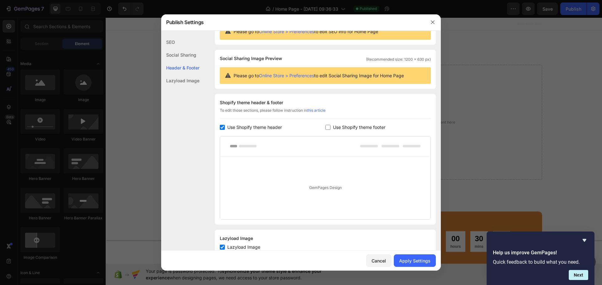
click at [333, 125] on span "Use Shopify theme footer" at bounding box center [359, 128] width 52 height 8
click at [325, 130] on div "Use Shopify theme footer" at bounding box center [378, 128] width 106 height 8
checkbox input "false"
click at [232, 128] on span "Use Shopify theme header" at bounding box center [254, 128] width 55 height 8
checkbox input "false"
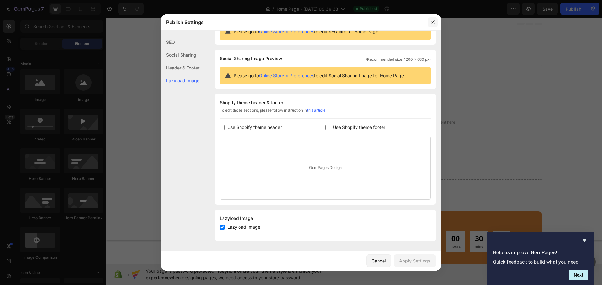
click at [406, 24] on icon "button" at bounding box center [432, 22] width 5 height 5
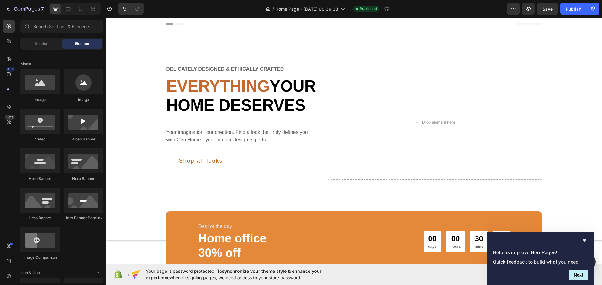
click at [153, 23] on div "Header" at bounding box center [354, 24] width 496 height 13
click at [406, 11] on button "Publish" at bounding box center [573, 9] width 26 height 13
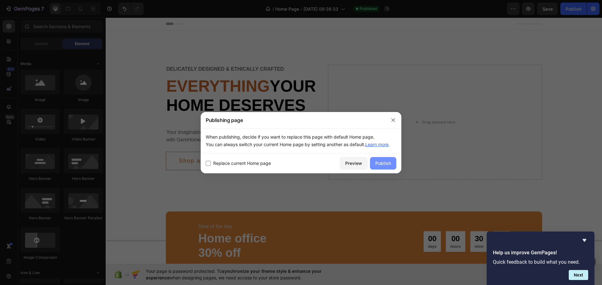
click at [376, 163] on div "Publish" at bounding box center [383, 163] width 16 height 7
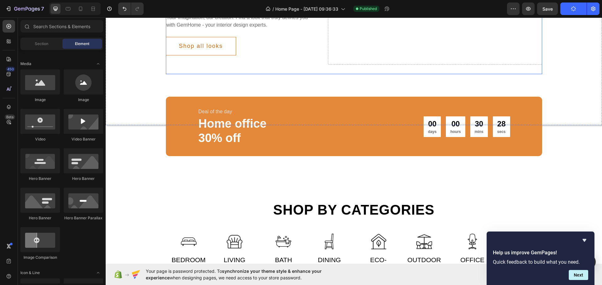
scroll to position [125, 0]
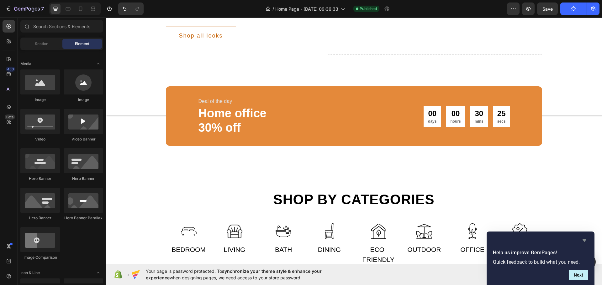
click at [406, 239] on icon "Hide survey" at bounding box center [584, 241] width 8 height 8
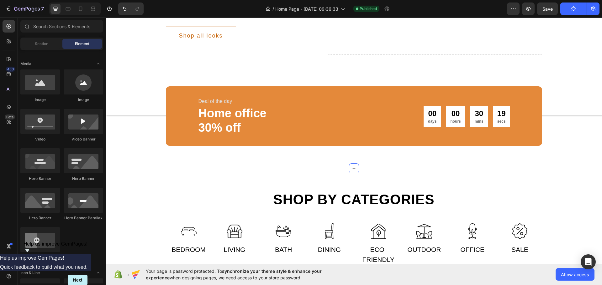
scroll to position [282, 0]
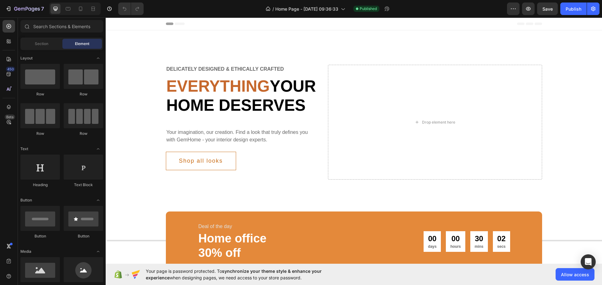
click at [186, 26] on div "Header" at bounding box center [354, 24] width 376 height 13
click at [112, 27] on div "Header" at bounding box center [120, 24] width 23 height 8
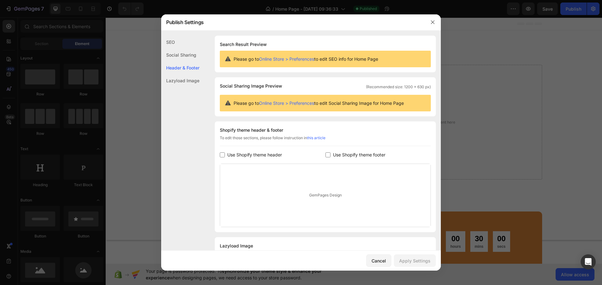
scroll to position [28, 0]
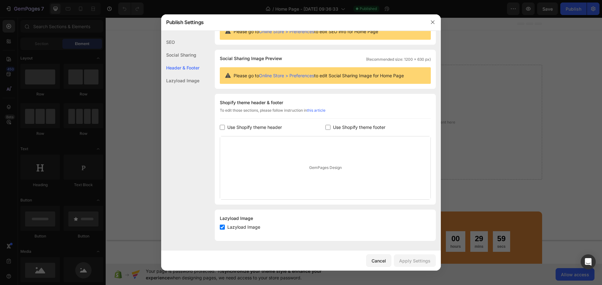
click at [262, 131] on span "Use Shopify theme header" at bounding box center [254, 128] width 55 height 8
checkbox input "true"
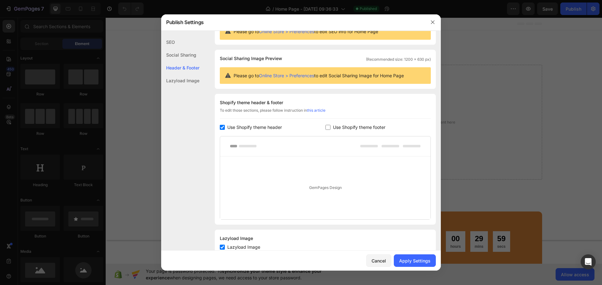
drag, startPoint x: 323, startPoint y: 126, endPoint x: 331, endPoint y: 130, distance: 9.4
click at [325, 127] on div "Use Shopify theme header Use Shopify theme footer" at bounding box center [325, 128] width 211 height 8
click at [326, 128] on input "checkbox" at bounding box center [327, 127] width 5 height 5
checkbox input "true"
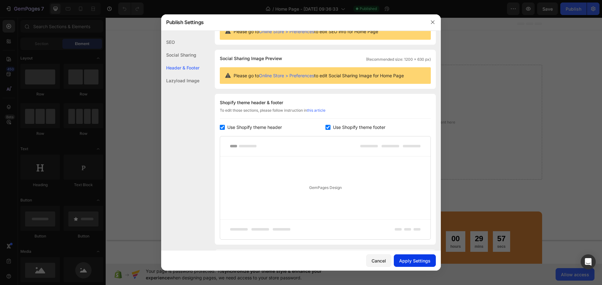
click at [413, 263] on div "Apply Settings" at bounding box center [414, 261] width 31 height 7
click at [451, 76] on div at bounding box center [301, 142] width 602 height 285
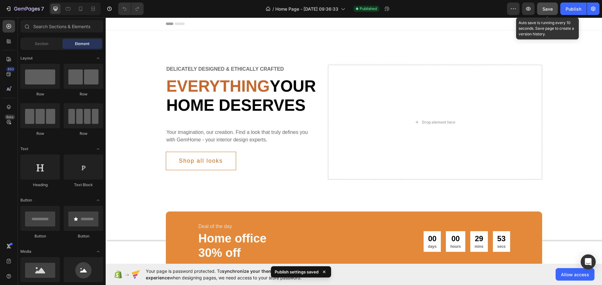
click at [546, 10] on span "Save" at bounding box center [547, 8] width 10 height 5
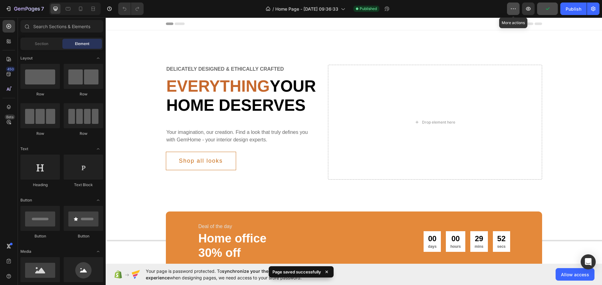
click at [512, 13] on button "button" at bounding box center [513, 9] width 13 height 13
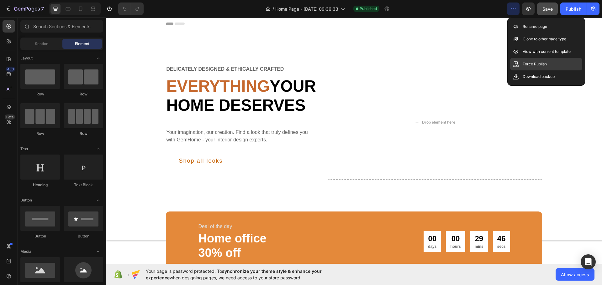
click at [531, 60] on div "Force Publish" at bounding box center [546, 64] width 72 height 13
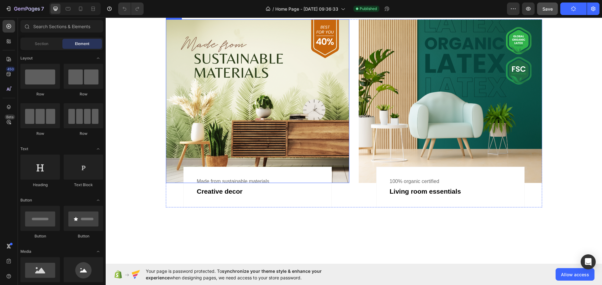
scroll to position [501, 0]
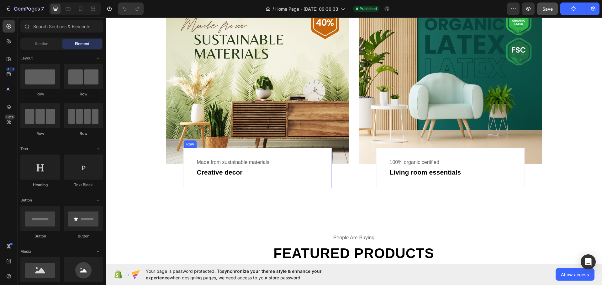
click at [227, 155] on div "Made from sustainable materials Text Creative decor Text Row" at bounding box center [257, 168] width 148 height 41
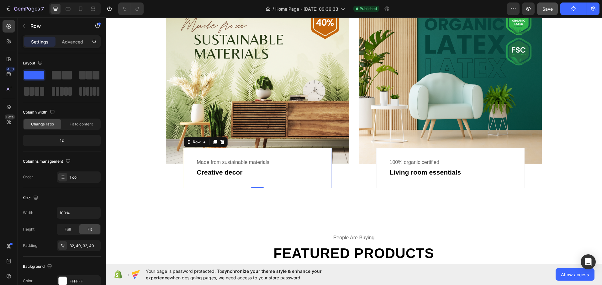
click at [222, 96] on img at bounding box center [257, 82] width 183 height 164
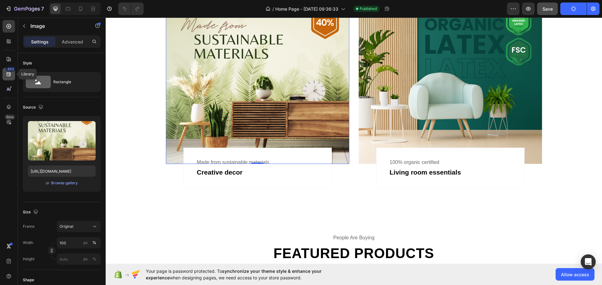
click at [3, 72] on div "450" at bounding box center [9, 74] width 13 height 13
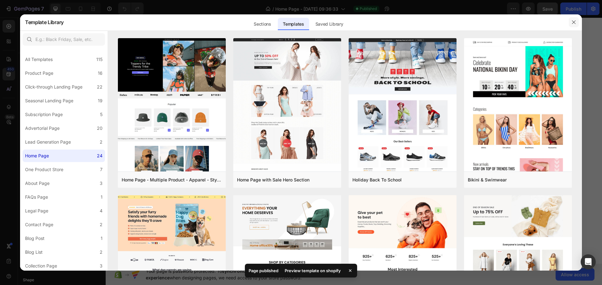
click at [572, 22] on icon "button" at bounding box center [573, 22] width 5 height 5
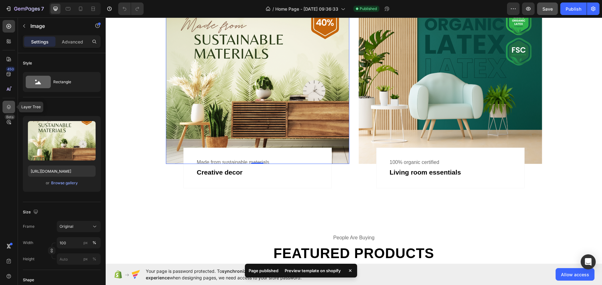
click at [4, 112] on div at bounding box center [9, 107] width 13 height 13
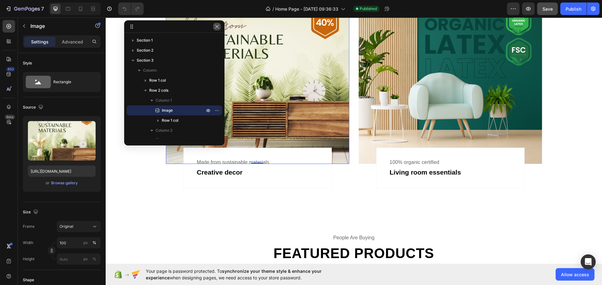
drag, startPoint x: 218, startPoint y: 28, endPoint x: 165, endPoint y: 65, distance: 64.7
click at [218, 28] on icon "button" at bounding box center [216, 26] width 5 height 5
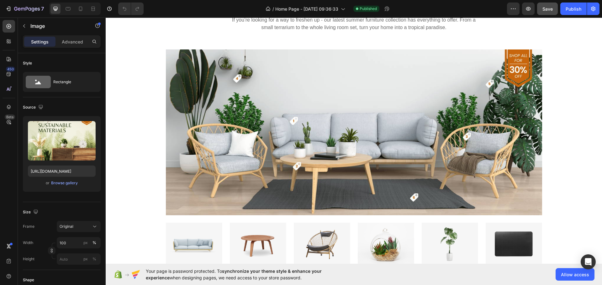
scroll to position [1097, 0]
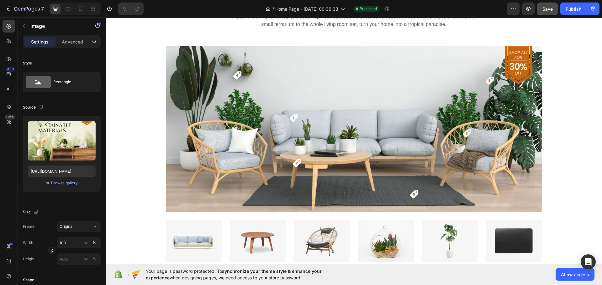
click at [338, 108] on img at bounding box center [354, 129] width 376 height 166
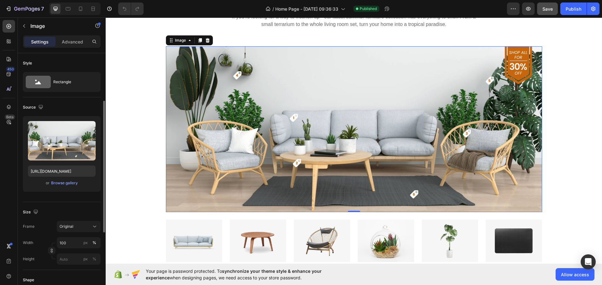
scroll to position [31, 0]
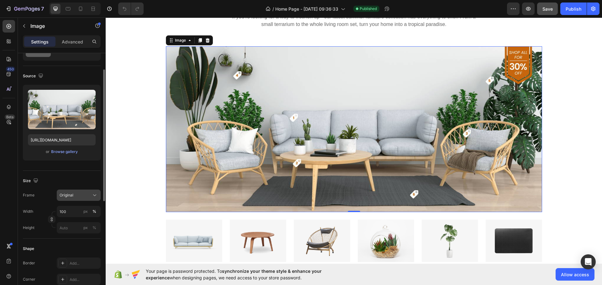
click at [66, 196] on span "Original" at bounding box center [67, 196] width 14 height 6
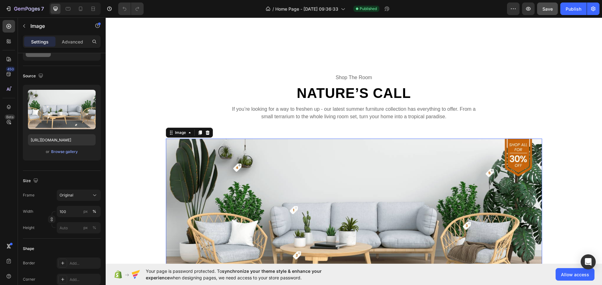
scroll to position [1003, 0]
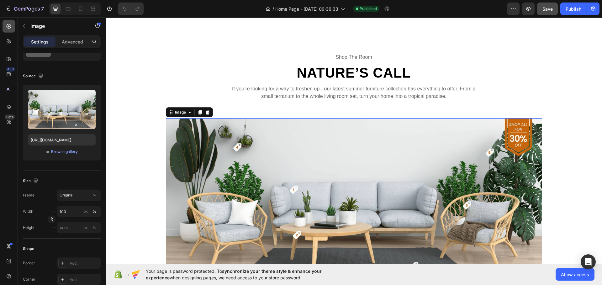
click at [8, 27] on icon at bounding box center [9, 26] width 6 height 6
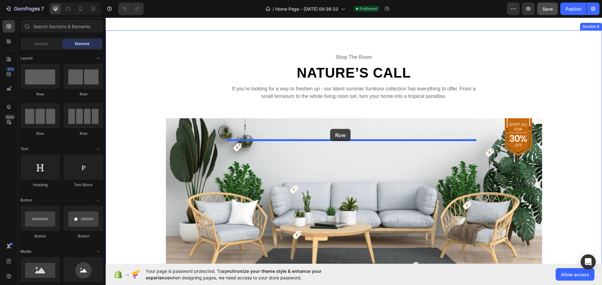
drag, startPoint x: 140, startPoint y: 97, endPoint x: 330, endPoint y: 129, distance: 192.5
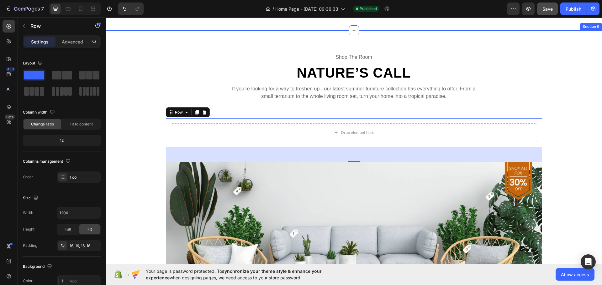
click at [295, 56] on div "shop the room Text Nature’s Call Heading If you’re looking for a way to freshen…" at bounding box center [354, 239] width 496 height 418
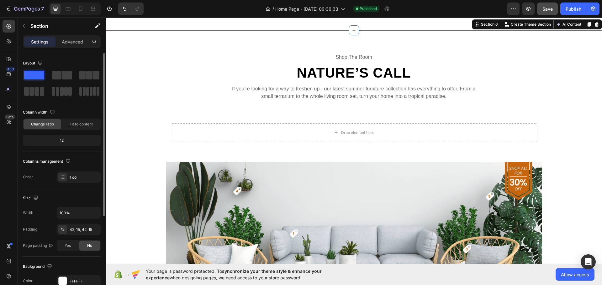
drag, startPoint x: 75, startPoint y: 139, endPoint x: 54, endPoint y: 143, distance: 21.4
click at [54, 143] on div "12" at bounding box center [61, 140] width 75 height 9
click at [63, 141] on div "12" at bounding box center [61, 140] width 75 height 9
click at [60, 140] on div "12" at bounding box center [61, 140] width 75 height 9
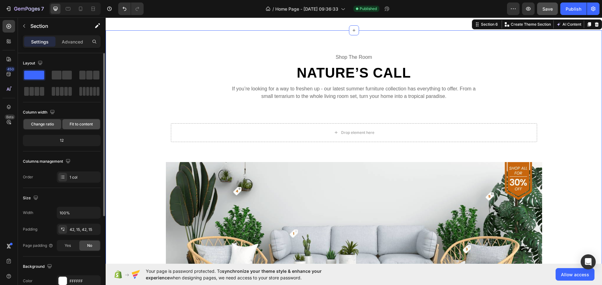
click at [70, 125] on span "Fit to content" at bounding box center [81, 125] width 23 height 6
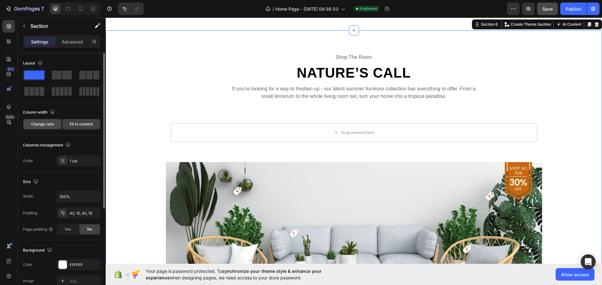
click at [50, 126] on span "Change ratio" at bounding box center [42, 125] width 23 height 6
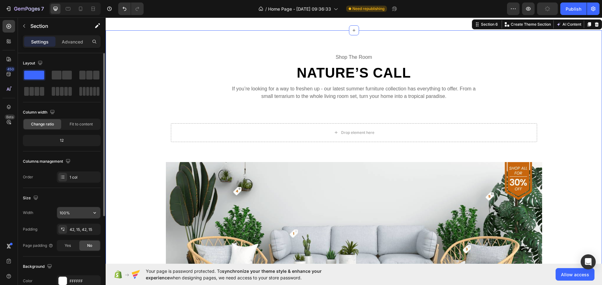
scroll to position [94, 0]
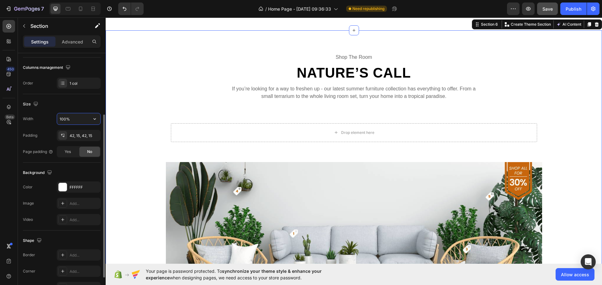
click at [74, 117] on input "100%" at bounding box center [78, 118] width 43 height 11
click at [92, 117] on icon "button" at bounding box center [95, 119] width 6 height 6
click at [87, 143] on div "Default 1200px" at bounding box center [71, 147] width 51 height 12
type input "1200"
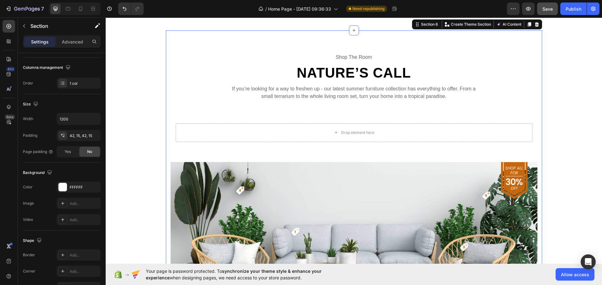
drag, startPoint x: 543, startPoint y: 118, endPoint x: 544, endPoint y: 112, distance: 6.0
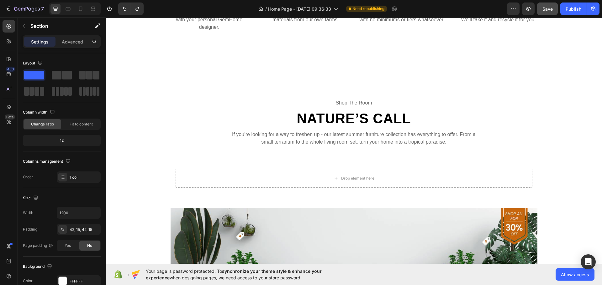
scroll to position [971, 0]
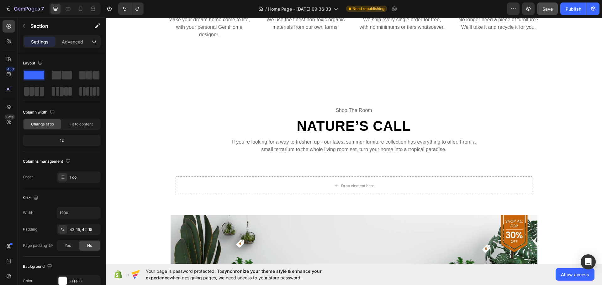
click at [488, 130] on div "shop the room Text Nature’s Call Heading If you’re looking for a way to freshen…" at bounding box center [353, 290] width 367 height 386
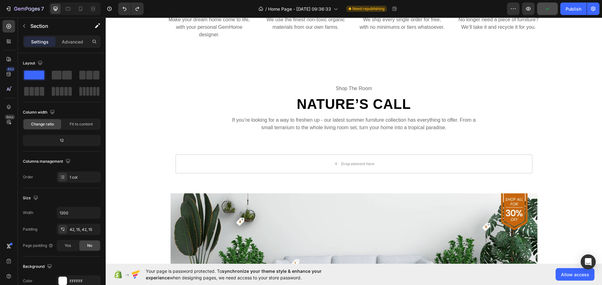
click at [191, 112] on div "shop the room Text Nature’s Call Heading If you’re looking for a way to freshen…" at bounding box center [353, 268] width 367 height 386
click at [212, 92] on div "shop the room Text Nature’s Call Heading If you’re looking for a way to freshen…" at bounding box center [354, 268] width 376 height 413
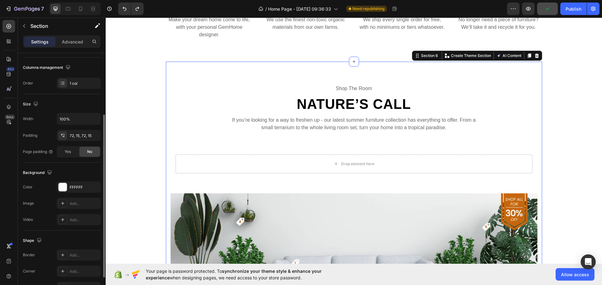
click at [274, 86] on div "shop the room Text Nature’s Call Heading If you’re looking for a way to freshen…" at bounding box center [354, 268] width 376 height 413
click at [72, 119] on input "1200" at bounding box center [78, 118] width 43 height 11
click at [94, 118] on icon "button" at bounding box center [95, 119] width 6 height 6
click at [80, 118] on input "1200" at bounding box center [78, 118] width 43 height 11
click at [78, 118] on input "1200" at bounding box center [78, 118] width 43 height 11
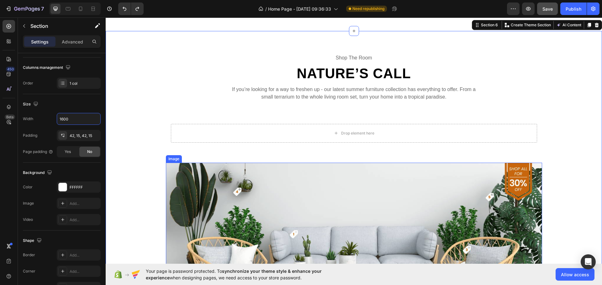
scroll to position [1003, 0]
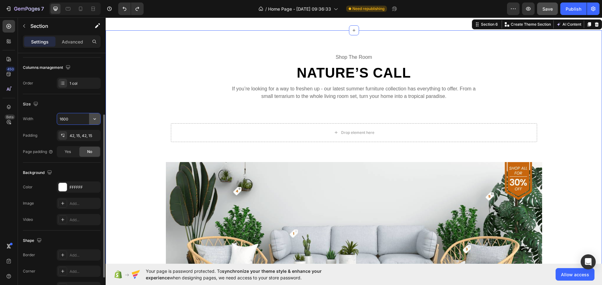
click at [94, 121] on icon "button" at bounding box center [95, 119] width 6 height 6
click at [86, 133] on span "100%" at bounding box center [90, 135] width 10 height 6
type input "100%"
click at [206, 200] on img at bounding box center [354, 245] width 376 height 166
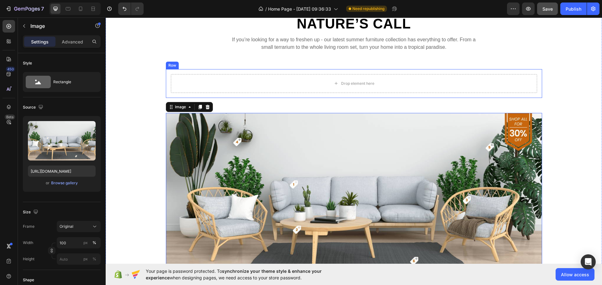
scroll to position [1065, 0]
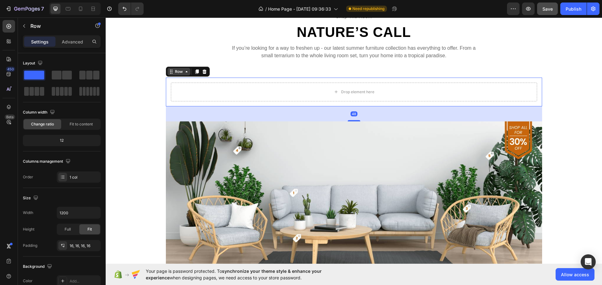
click at [171, 75] on div "Row" at bounding box center [178, 72] width 23 height 8
click at [202, 72] on icon at bounding box center [204, 71] width 4 height 4
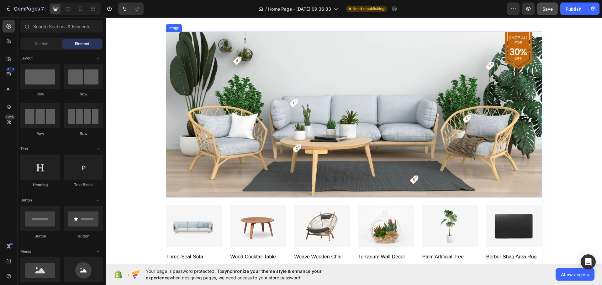
scroll to position [1128, 0]
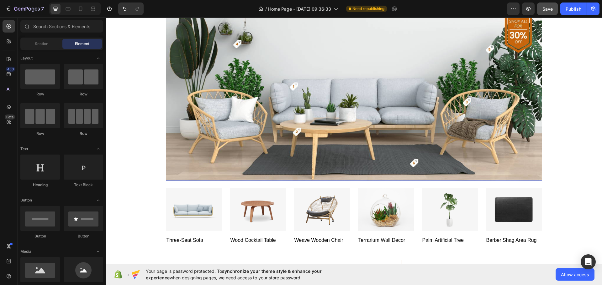
click at [196, 93] on img at bounding box center [354, 98] width 376 height 166
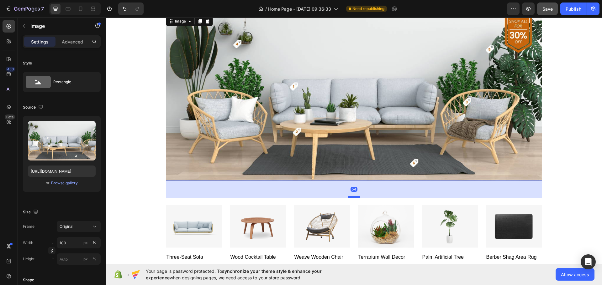
drag, startPoint x: 351, startPoint y: 180, endPoint x: 353, endPoint y: 197, distance: 17.0
click at [353, 197] on div at bounding box center [354, 197] width 13 height 2
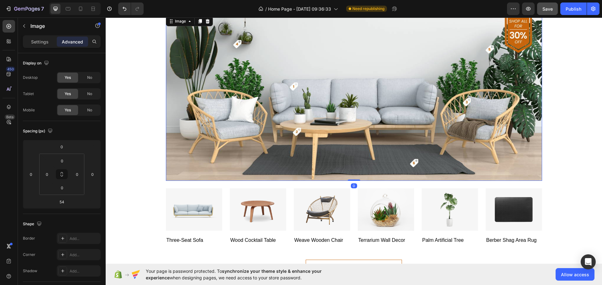
drag, startPoint x: 353, startPoint y: 197, endPoint x: 399, endPoint y: 155, distance: 62.8
click at [358, 177] on div "Image 0" at bounding box center [354, 98] width 376 height 166
type input "0"
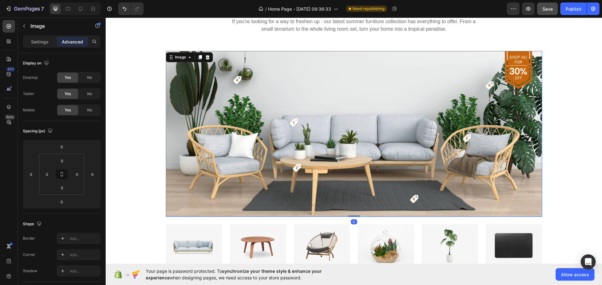
scroll to position [1097, 0]
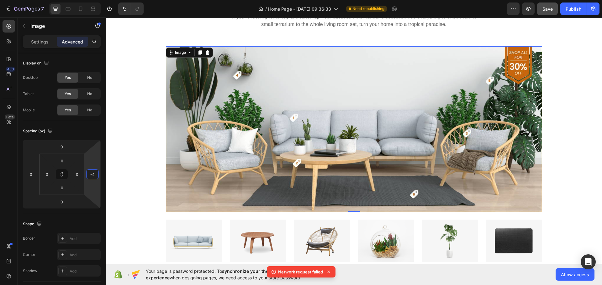
drag, startPoint x: 196, startPoint y: 183, endPoint x: 119, endPoint y: 165, distance: 78.7
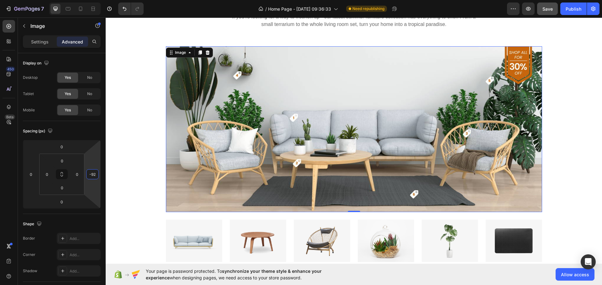
type input "-94"
click at [95, 0] on html "7 / Home Page - Sep 29, 09:36:33 Need republishing Preview Save Publish 450 Bet…" at bounding box center [301, 0] width 602 height 0
click at [95, 176] on input "-94" at bounding box center [92, 174] width 9 height 9
type input "0"
click at [78, 130] on div "Spacing (px)" at bounding box center [62, 131] width 78 height 10
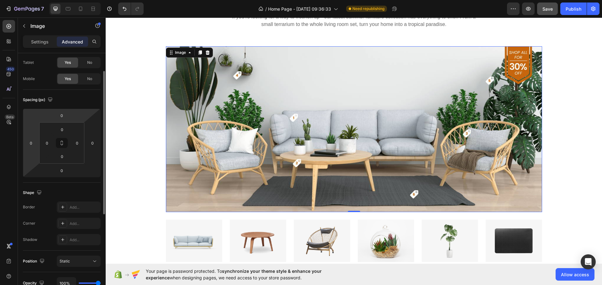
scroll to position [0, 0]
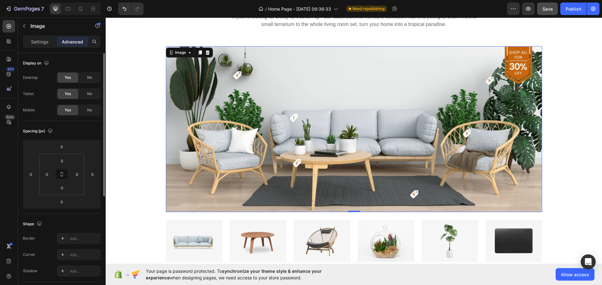
click at [30, 35] on div "Image" at bounding box center [53, 27] width 71 height 18
click at [32, 44] on p "Settings" at bounding box center [40, 42] width 18 height 7
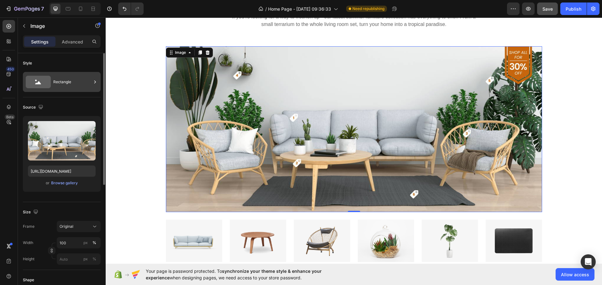
click at [66, 83] on div "Rectangle" at bounding box center [72, 82] width 38 height 14
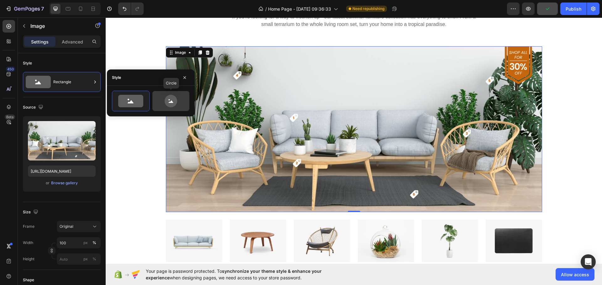
click at [159, 101] on icon at bounding box center [170, 101] width 29 height 13
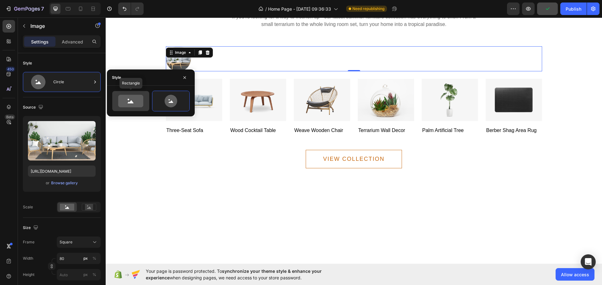
click at [120, 104] on icon at bounding box center [130, 101] width 25 height 13
type input "100"
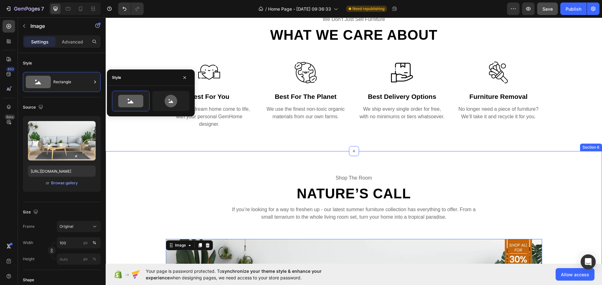
scroll to position [877, 0]
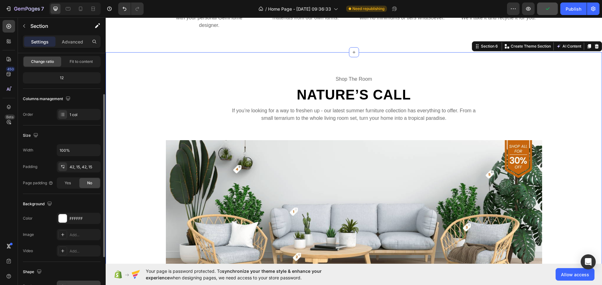
scroll to position [125, 0]
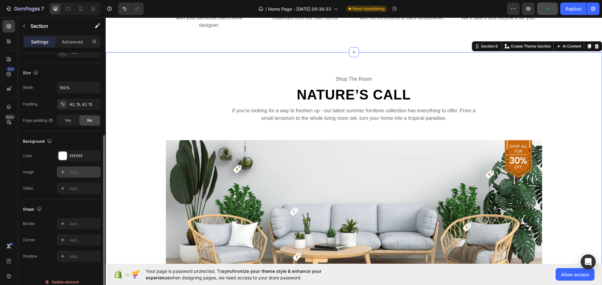
click at [64, 172] on icon at bounding box center [62, 172] width 3 height 3
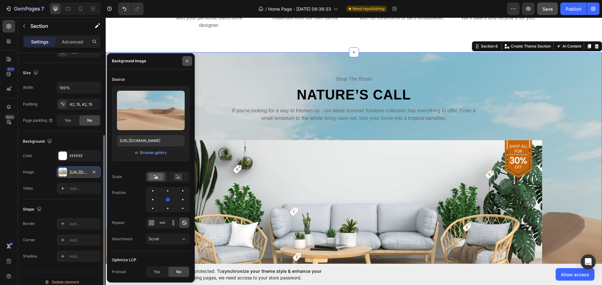
click at [183, 62] on button "button" at bounding box center [187, 61] width 10 height 10
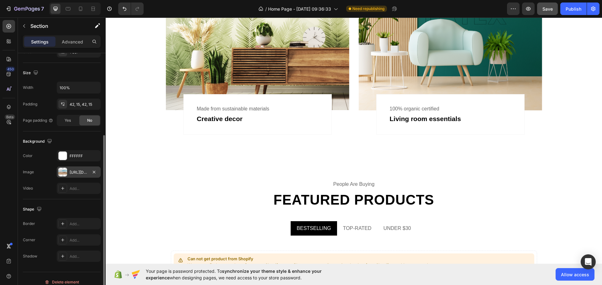
scroll to position [658, 0]
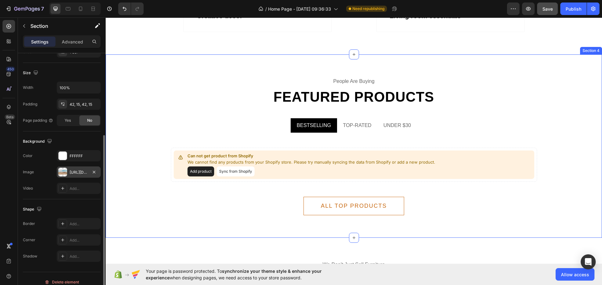
click at [128, 86] on div "people are buying Text Featured products Heading BESTSELLING TOP-RATED UNDER $3…" at bounding box center [353, 146] width 487 height 139
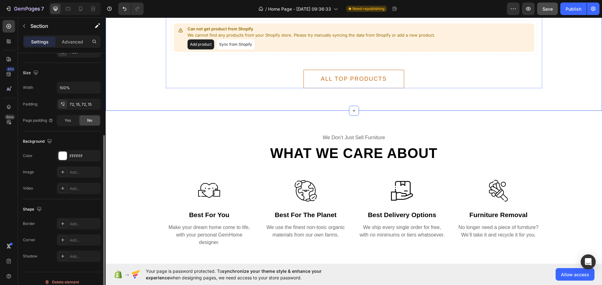
scroll to position [783, 0]
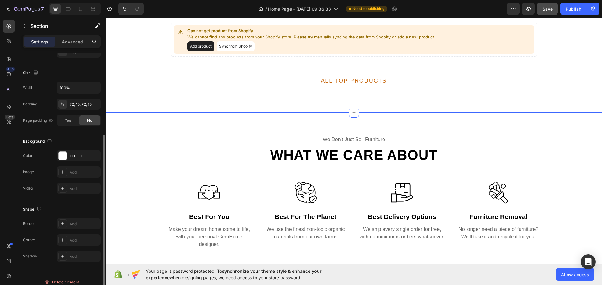
click at [232, 115] on div "we don’t just sell furniture Text What we care about Heading Row Image best for…" at bounding box center [354, 192] width 496 height 159
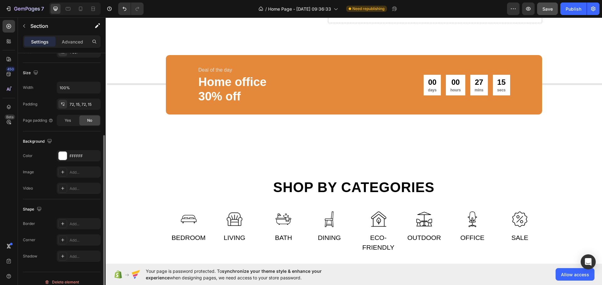
scroll to position [0, 0]
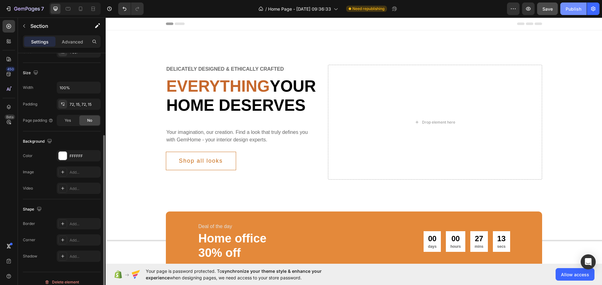
click at [573, 9] on div "Publish" at bounding box center [573, 9] width 16 height 7
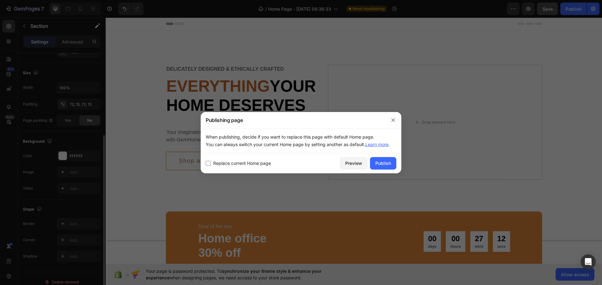
click at [219, 163] on span "Replace current Home page" at bounding box center [242, 164] width 58 height 8
checkbox input "true"
click at [380, 161] on div "Publish" at bounding box center [383, 163] width 16 height 7
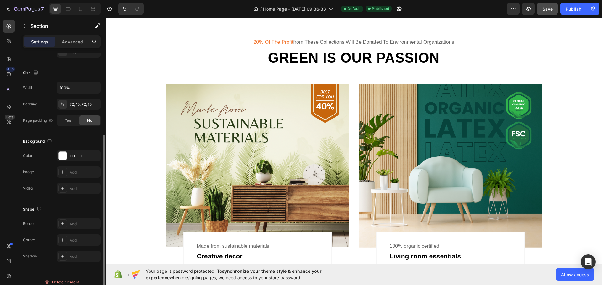
scroll to position [533, 0]
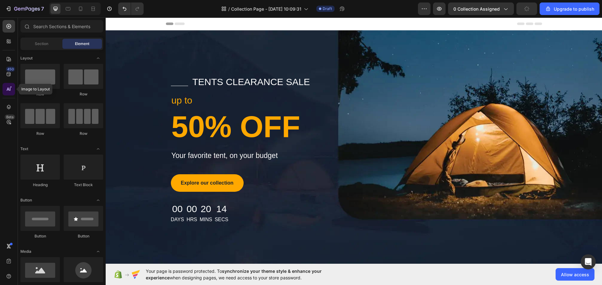
click at [14, 92] on div at bounding box center [9, 89] width 13 height 13
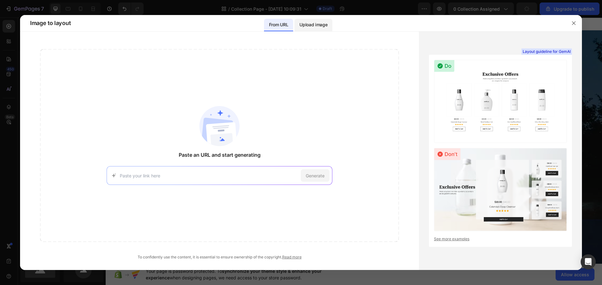
click at [304, 26] on p "Upload image" at bounding box center [313, 25] width 28 height 8
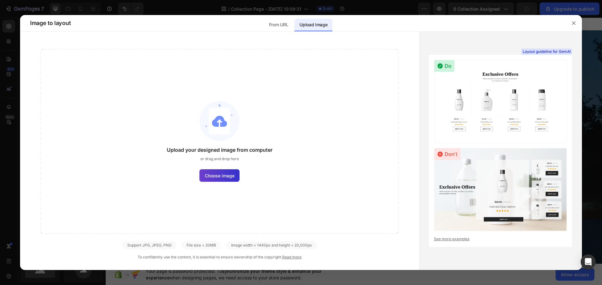
click at [216, 178] on span "Choose image" at bounding box center [220, 176] width 30 height 7
click at [0, 0] on input "Choose image" at bounding box center [0, 0] width 0 height 0
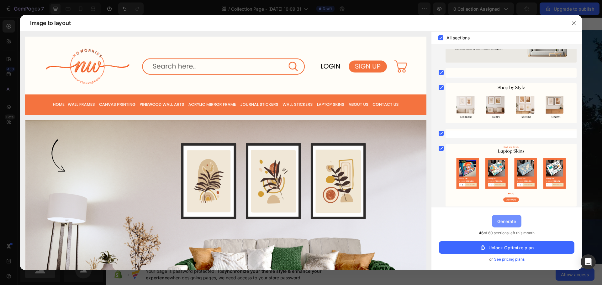
scroll to position [345, 0]
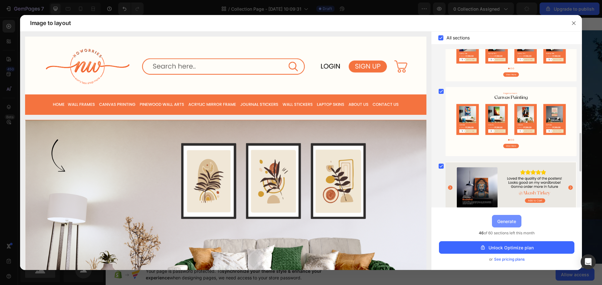
drag, startPoint x: 510, startPoint y: 221, endPoint x: 412, endPoint y: 169, distance: 111.4
click at [510, 221] on div "Generate" at bounding box center [506, 221] width 19 height 7
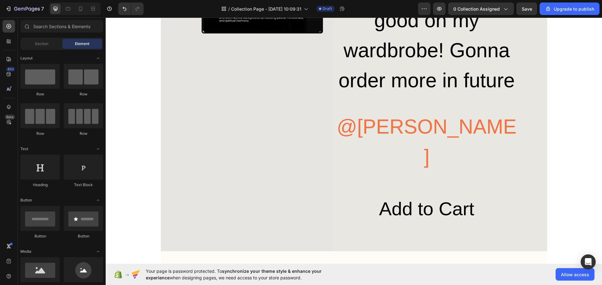
scroll to position [2216, 0]
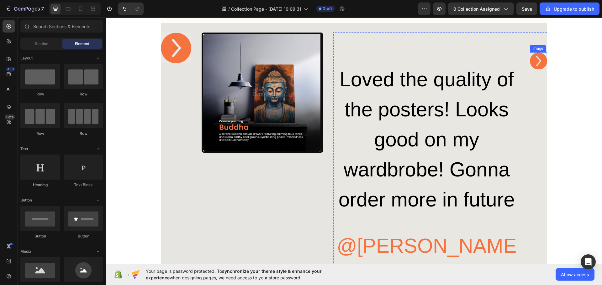
click at [535, 61] on img at bounding box center [538, 60] width 17 height 17
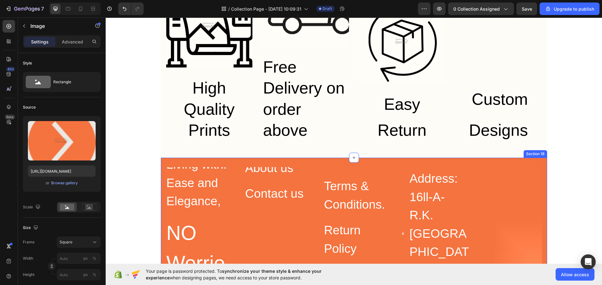
scroll to position [2675, 0]
click at [93, 10] on icon at bounding box center [93, 9] width 6 height 6
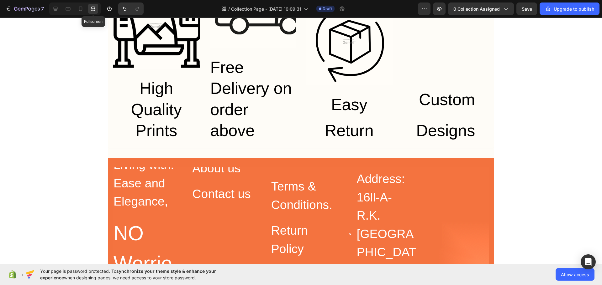
click at [93, 10] on icon at bounding box center [93, 9] width 6 height 6
click at [55, 7] on icon at bounding box center [55, 9] width 6 height 6
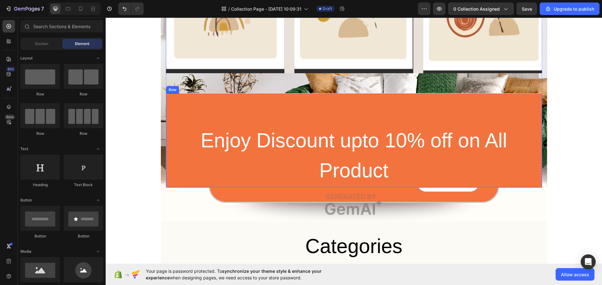
scroll to position [695, 0]
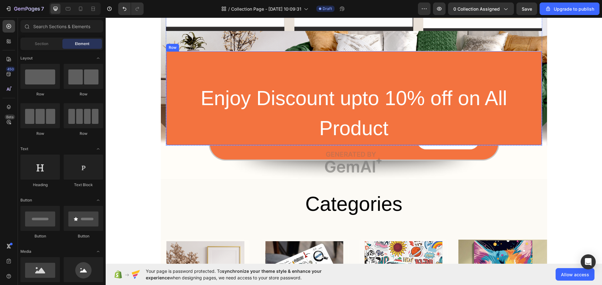
click at [456, 61] on div "Enjoy Discount upto 10% off on All Product Heading Row" at bounding box center [354, 98] width 376 height 95
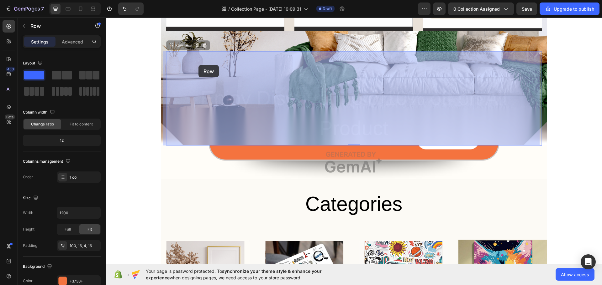
drag, startPoint x: 191, startPoint y: 61, endPoint x: 198, endPoint y: 65, distance: 9.0
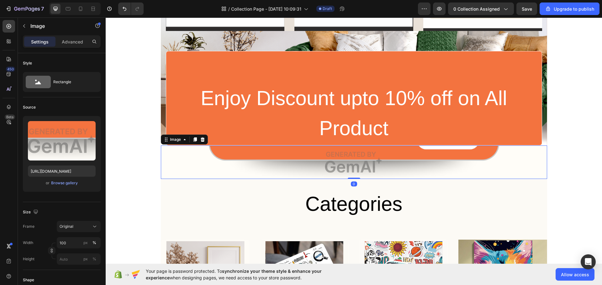
click at [250, 154] on img at bounding box center [354, 163] width 386 height 34
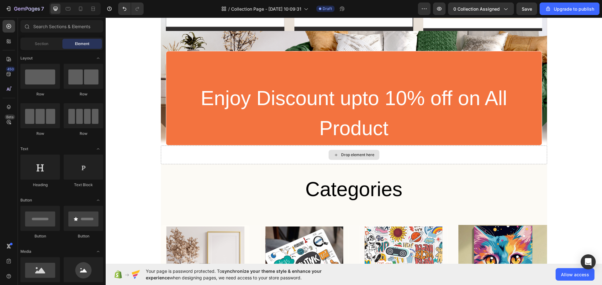
click at [250, 154] on div "Drop element here" at bounding box center [354, 155] width 386 height 19
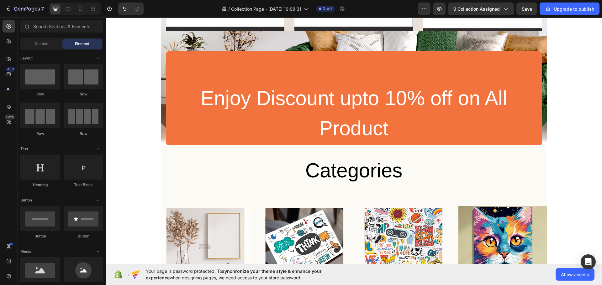
scroll to position [852, 0]
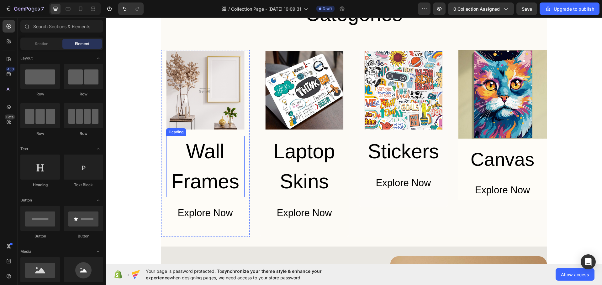
click at [213, 175] on h2 "Wall Frames" at bounding box center [205, 166] width 78 height 61
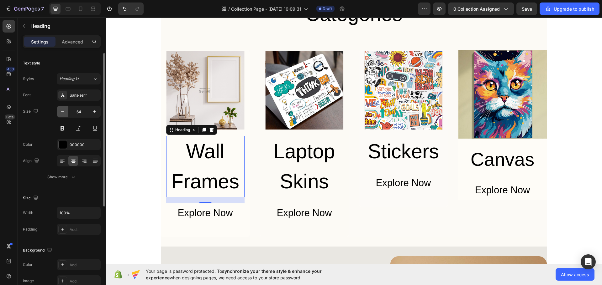
click at [61, 113] on icon "button" at bounding box center [63, 112] width 6 height 6
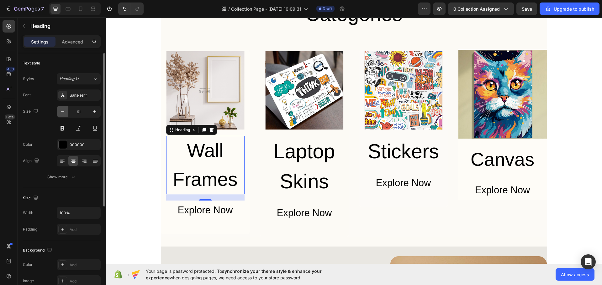
click at [61, 113] on icon "button" at bounding box center [63, 112] width 6 height 6
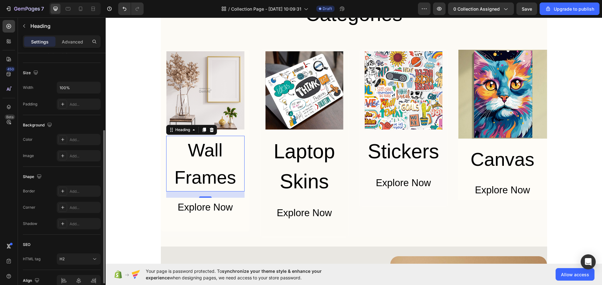
scroll to position [0, 0]
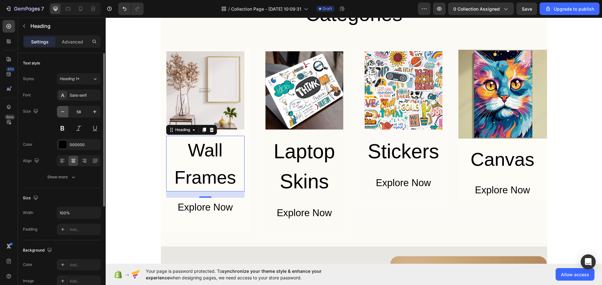
click at [65, 112] on icon "button" at bounding box center [63, 112] width 6 height 6
click at [64, 112] on icon "button" at bounding box center [63, 112] width 6 height 6
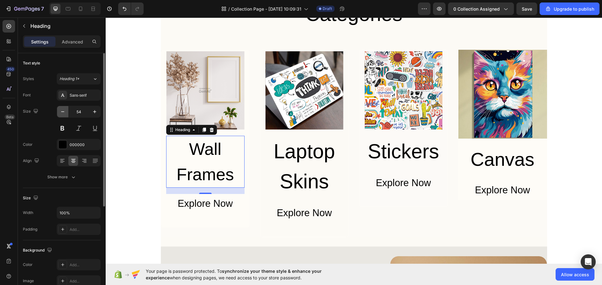
click at [63, 112] on icon "button" at bounding box center [63, 112] width 6 height 6
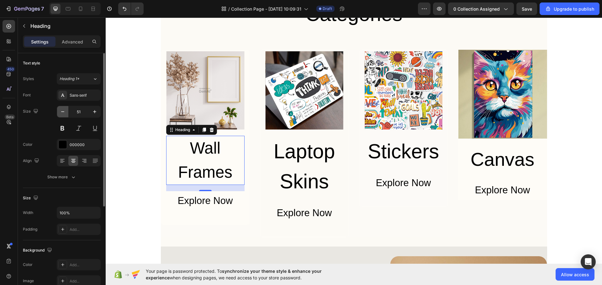
click at [63, 112] on icon "button" at bounding box center [63, 112] width 6 height 6
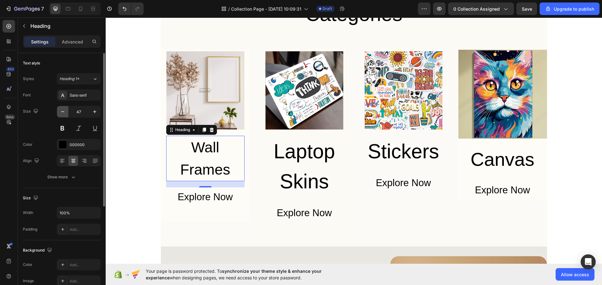
click at [63, 112] on icon "button" at bounding box center [63, 112] width 6 height 6
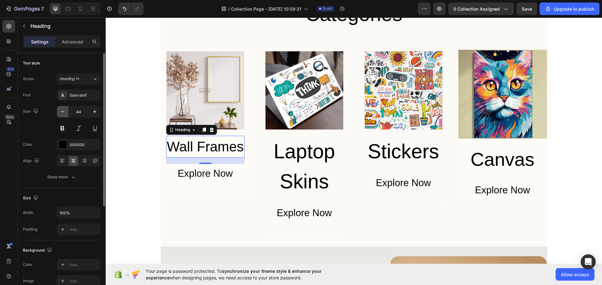
click at [63, 112] on icon "button" at bounding box center [63, 112] width 6 height 6
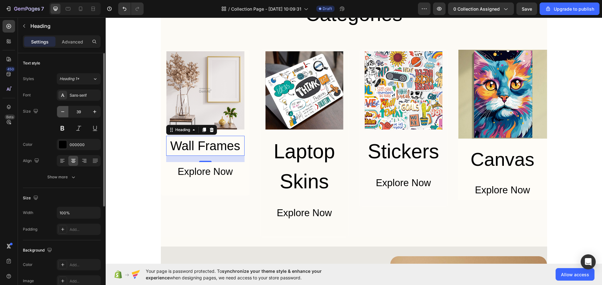
click at [63, 112] on icon "button" at bounding box center [63, 112] width 6 height 6
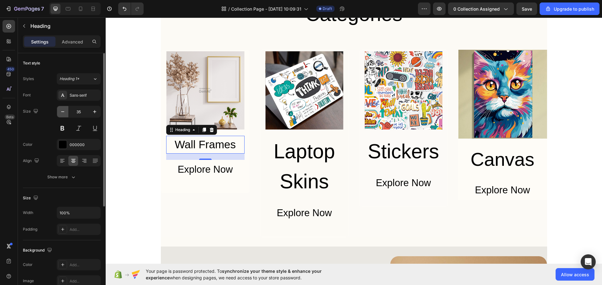
type input "34"
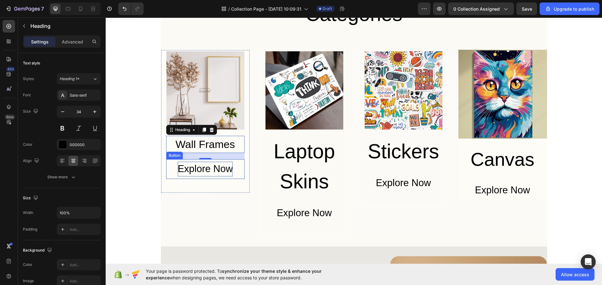
click at [214, 170] on div "Explore Now" at bounding box center [205, 169] width 55 height 15
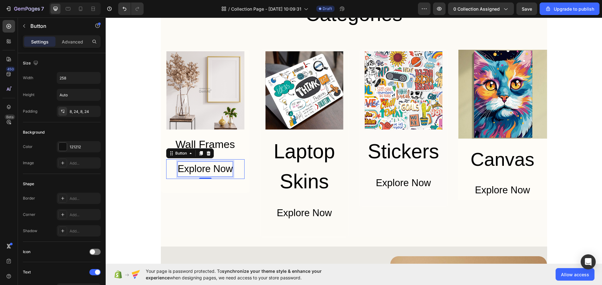
click at [198, 172] on div "Explore Now" at bounding box center [205, 169] width 55 height 15
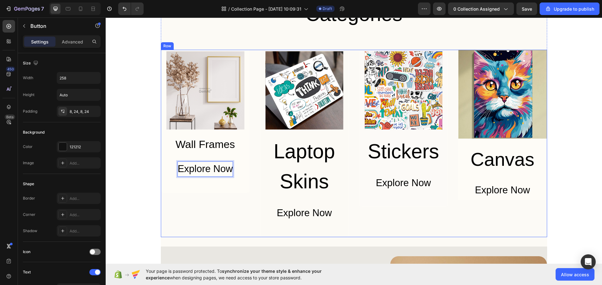
click at [179, 206] on div "Image Wall Frames Heading Explore Now Button 0 Row" at bounding box center [205, 144] width 89 height 188
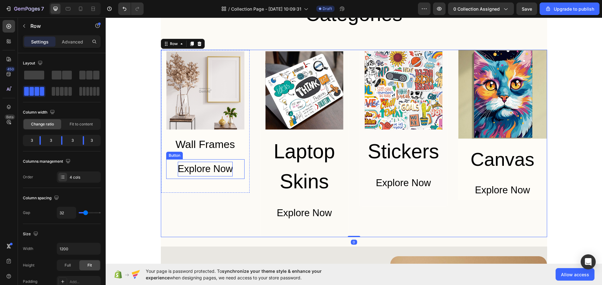
click at [204, 173] on p "Explore Now" at bounding box center [205, 169] width 55 height 15
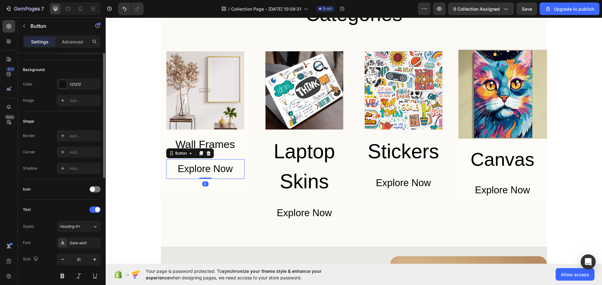
scroll to position [94, 0]
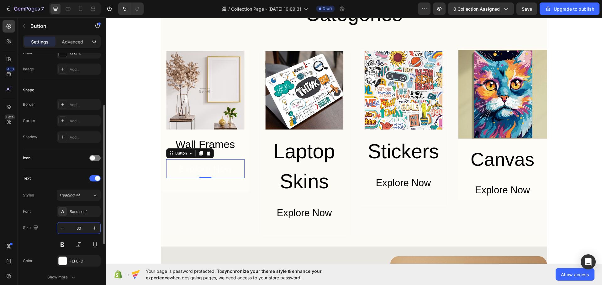
click at [79, 233] on input "30" at bounding box center [78, 228] width 21 height 11
type input "1"
type input "20"
click at [45, 243] on div "Size 20" at bounding box center [62, 236] width 78 height 28
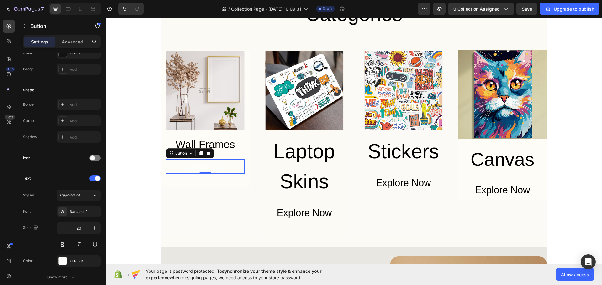
click at [237, 162] on button "Explore Now" at bounding box center [205, 167] width 78 height 14
click at [62, 264] on div at bounding box center [63, 261] width 8 height 8
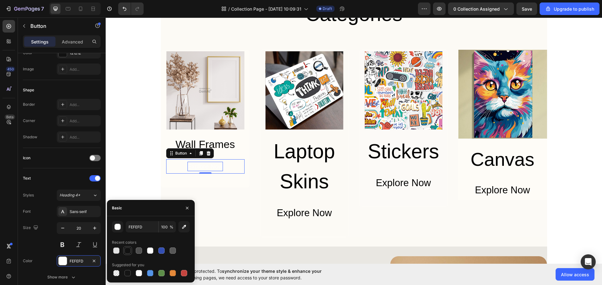
click at [129, 251] on div at bounding box center [127, 251] width 6 height 6
type input "121212"
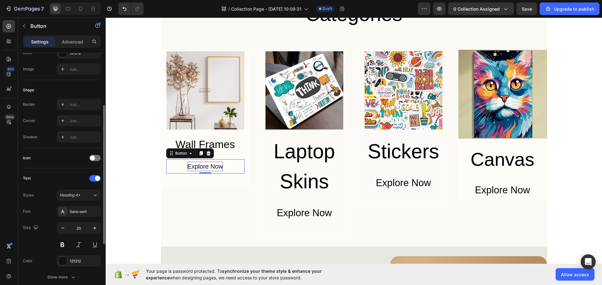
click at [46, 256] on div "Color 121212" at bounding box center [62, 261] width 78 height 11
click at [84, 208] on div "Sans-serif" at bounding box center [79, 211] width 44 height 11
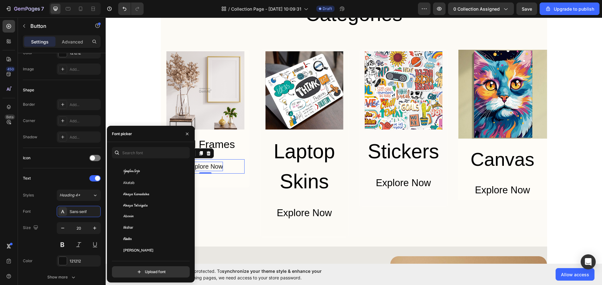
scroll to position [282, 0]
click at [149, 150] on input "text" at bounding box center [151, 152] width 78 height 11
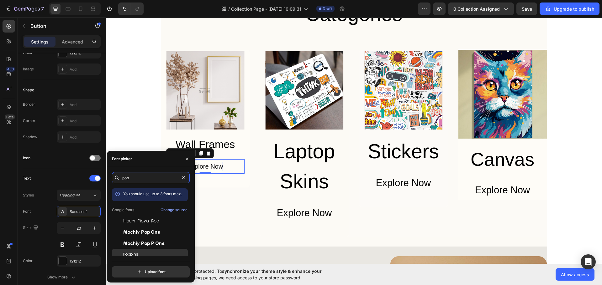
type input "pop"
click at [165, 251] on div "Poppins" at bounding box center [150, 254] width 76 height 11
click at [230, 178] on div "Image Wall Frames Heading Explore Now Button 0 Row" at bounding box center [205, 119] width 89 height 138
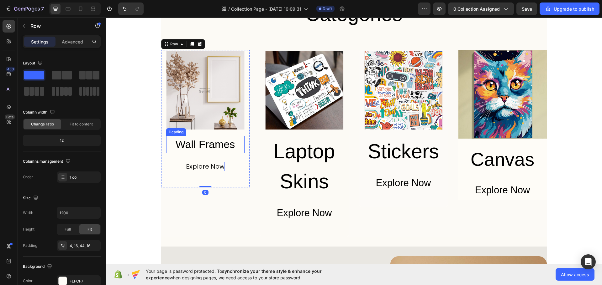
click at [220, 148] on h2 "Wall Frames" at bounding box center [205, 144] width 78 height 17
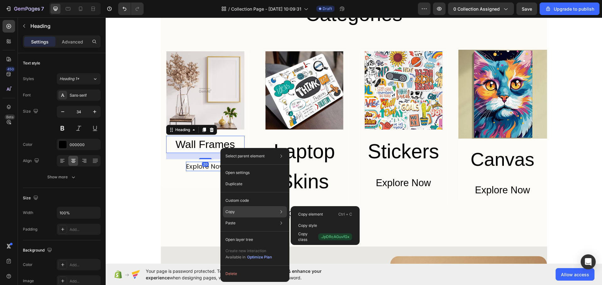
click at [243, 212] on div "Copy Copy element Ctrl + C Copy style Copy class .JpDRcAGuvfGx" at bounding box center [255, 212] width 64 height 11
click at [328, 224] on div "Copy style" at bounding box center [325, 225] width 64 height 11
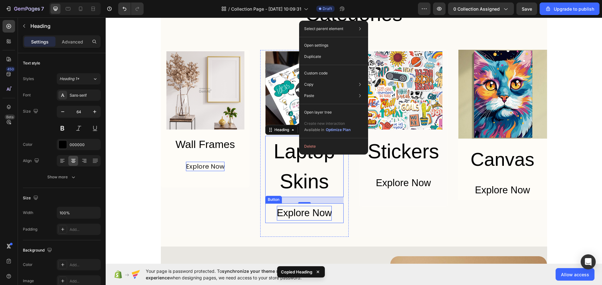
click at [319, 212] on div "Explore Now" at bounding box center [304, 213] width 55 height 15
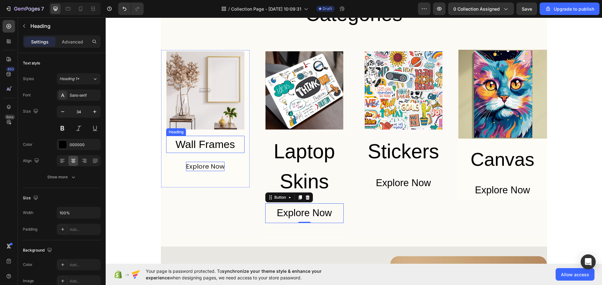
click at [193, 147] on h2 "Wall Frames" at bounding box center [205, 144] width 78 height 17
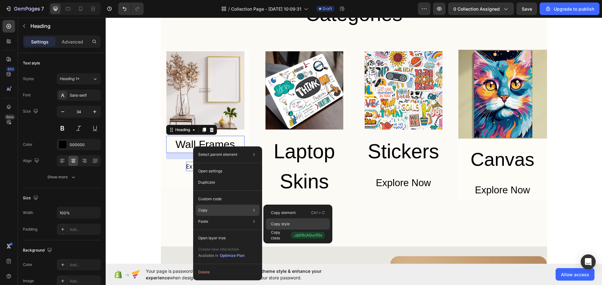
click at [285, 222] on div "Copy style" at bounding box center [298, 224] width 64 height 11
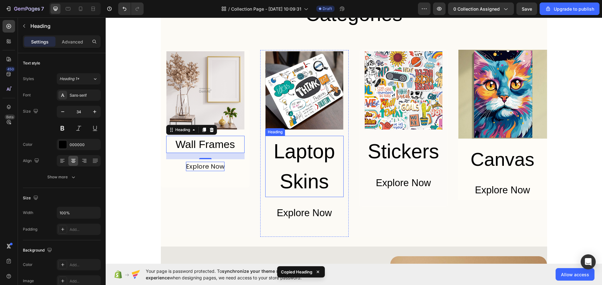
click at [313, 149] on h2 "Laptop Skins" at bounding box center [304, 166] width 78 height 61
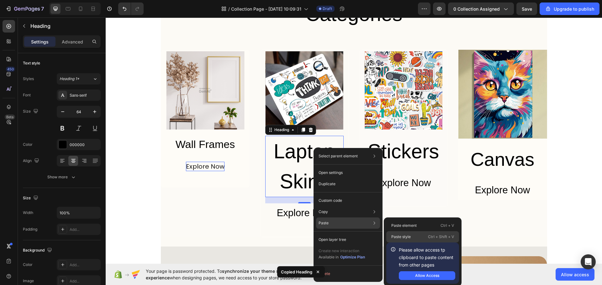
click at [421, 240] on div "Paste style Ctrl + Shift + V" at bounding box center [422, 237] width 73 height 11
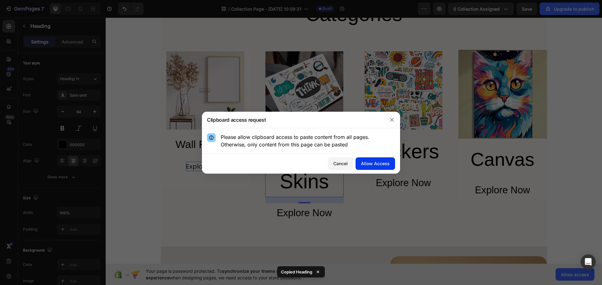
click at [386, 164] on div "Allow Access" at bounding box center [375, 163] width 29 height 7
type input "34"
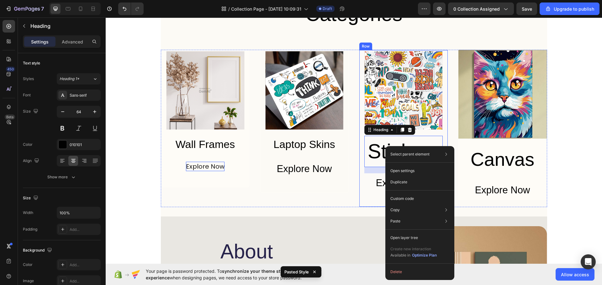
click at [442, 134] on div "Image Stickers Heading 20 Explore Now Button Row" at bounding box center [403, 129] width 89 height 158
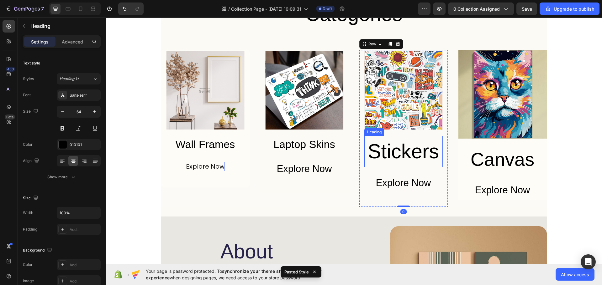
click at [417, 150] on h2 "Stickers" at bounding box center [403, 151] width 78 height 31
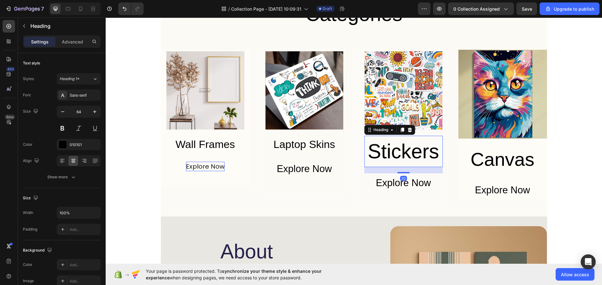
type input "34"
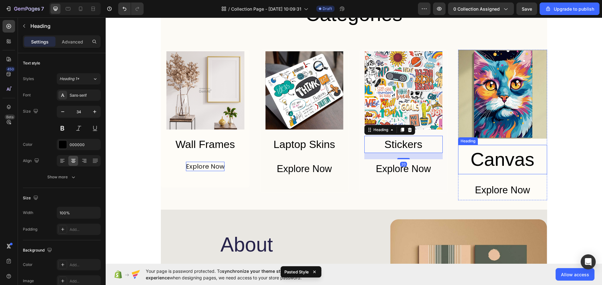
click at [466, 153] on h2 "Canvas" at bounding box center [502, 159] width 89 height 29
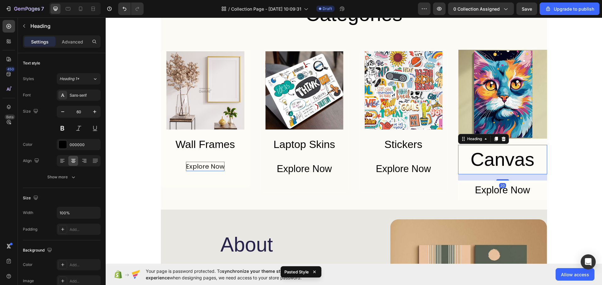
type input "34"
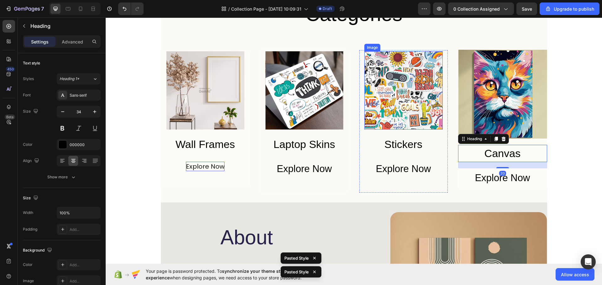
click at [427, 98] on img at bounding box center [403, 90] width 78 height 78
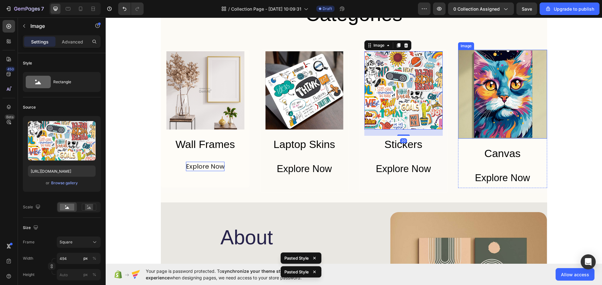
click at [481, 104] on img at bounding box center [502, 94] width 89 height 89
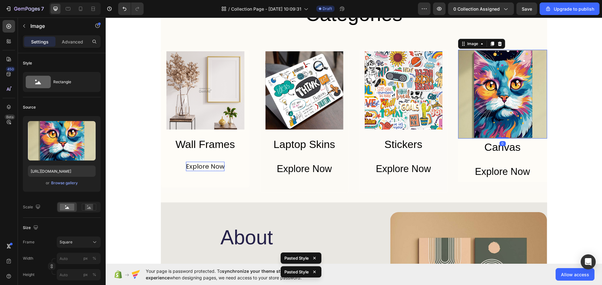
drag, startPoint x: 501, startPoint y: 144, endPoint x: 502, endPoint y: 132, distance: 11.6
click at [502, 132] on div "Image 0" at bounding box center [502, 94] width 89 height 89
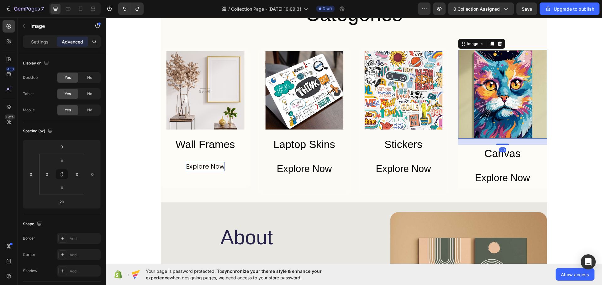
click at [517, 129] on img at bounding box center [502, 94] width 89 height 89
click at [500, 103] on img at bounding box center [502, 94] width 89 height 89
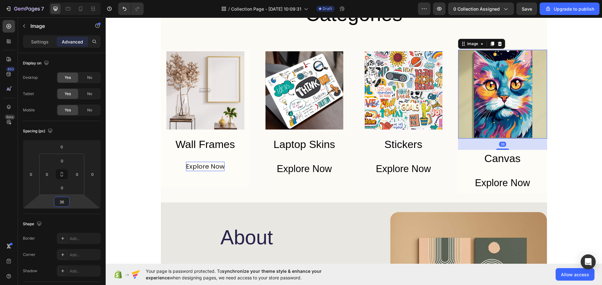
click at [76, 0] on html "7 / Collection Page - Sep 29, 10:09:31 Draft Preview 0 collection assigned Save…" at bounding box center [301, 0] width 602 height 0
type input "20"
click at [496, 131] on img at bounding box center [502, 94] width 89 height 89
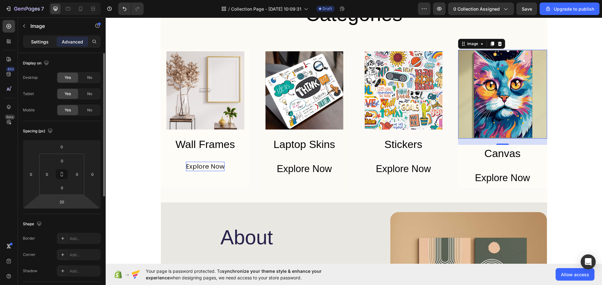
click at [43, 40] on p "Settings" at bounding box center [40, 42] width 18 height 7
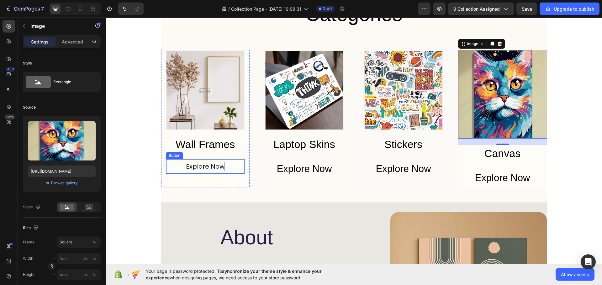
click at [199, 167] on p "Explore Now" at bounding box center [205, 166] width 39 height 9
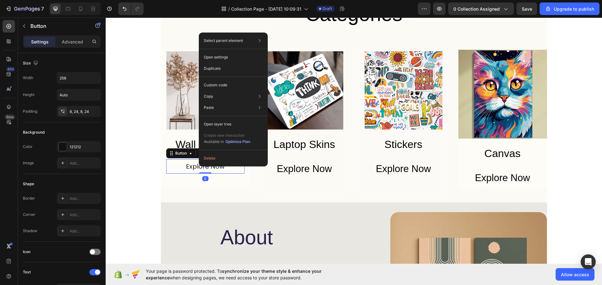
click at [199, 166] on div "Select parent element Row 1 col Row 4 cols Row 1 col Button Open settings Dupli…" at bounding box center [233, 100] width 69 height 134
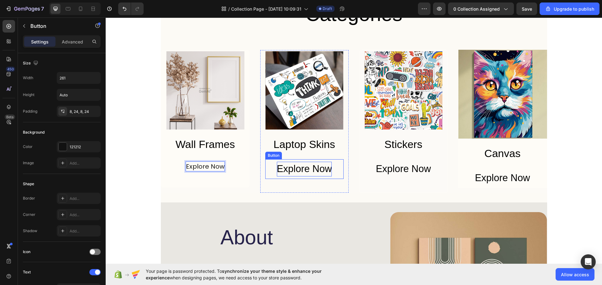
click at [286, 171] on div "Explore Now" at bounding box center [304, 169] width 55 height 15
click at [224, 167] on button "Explore Now" at bounding box center [205, 167] width 78 height 14
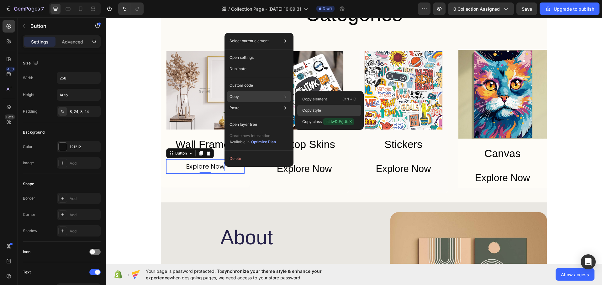
click at [317, 109] on p "Copy style" at bounding box center [311, 111] width 19 height 6
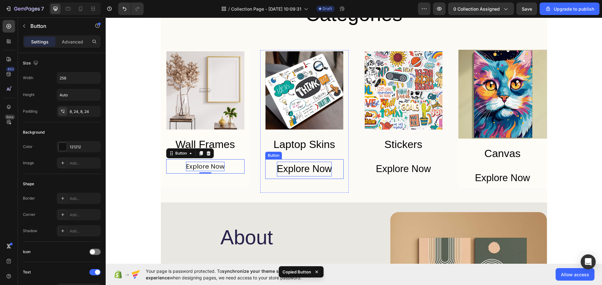
click at [310, 166] on div "Explore Now" at bounding box center [304, 169] width 55 height 15
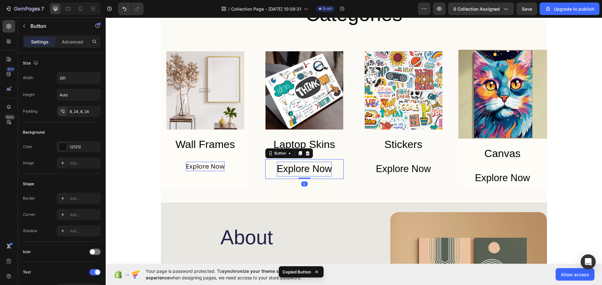
type input "258"
type input "20"
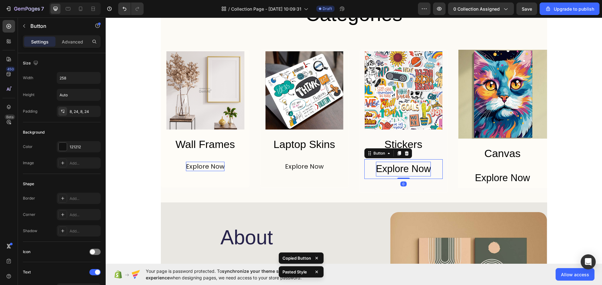
click at [396, 169] on div "Explore Now" at bounding box center [403, 169] width 55 height 15
type input "258"
type input "20"
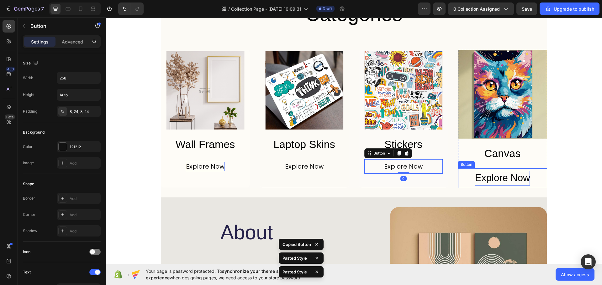
click at [510, 178] on div "Explore Now" at bounding box center [502, 178] width 55 height 15
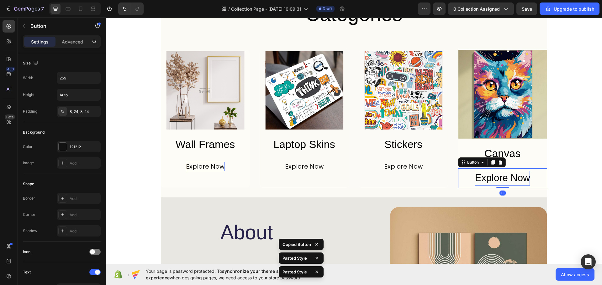
type input "258"
type input "20"
click at [510, 111] on img at bounding box center [502, 94] width 89 height 89
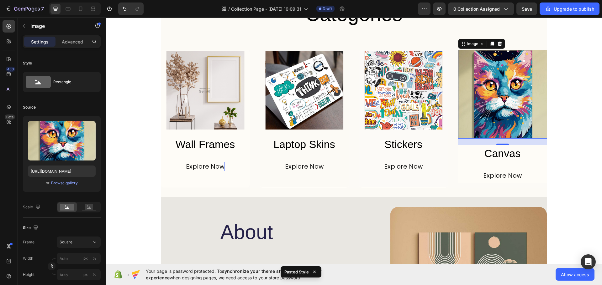
click at [514, 83] on img at bounding box center [502, 94] width 89 height 89
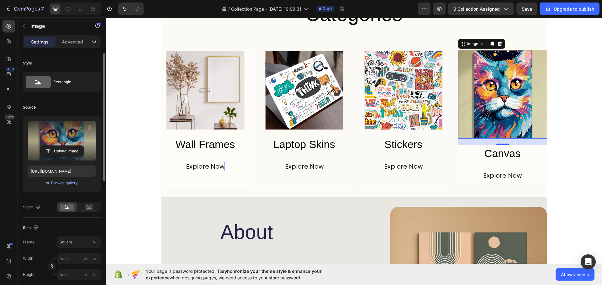
click at [59, 144] on label at bounding box center [62, 140] width 68 height 39
click at [59, 146] on input "file" at bounding box center [61, 151] width 43 height 11
click at [60, 123] on label at bounding box center [62, 140] width 68 height 39
click at [60, 146] on input "file" at bounding box center [61, 151] width 43 height 11
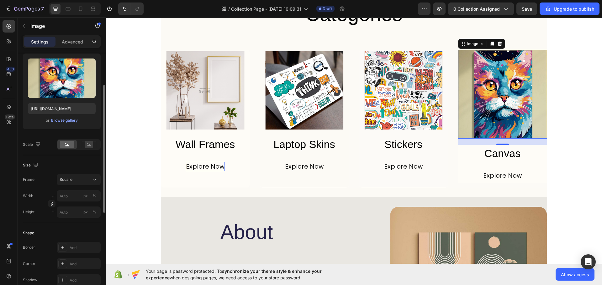
scroll to position [125, 0]
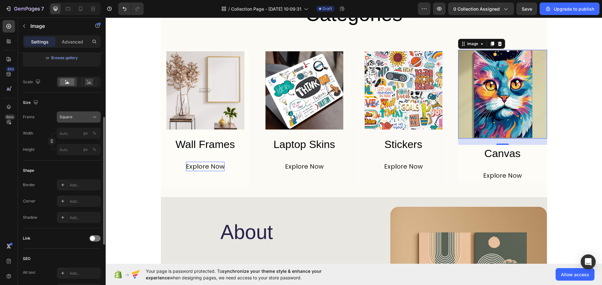
click at [91, 115] on div "Square" at bounding box center [79, 117] width 38 height 6
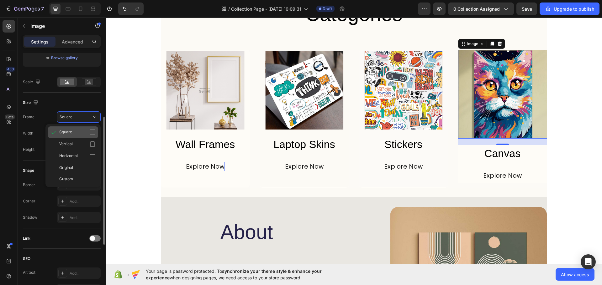
click at [85, 136] on div "Square" at bounding box center [73, 133] width 50 height 12
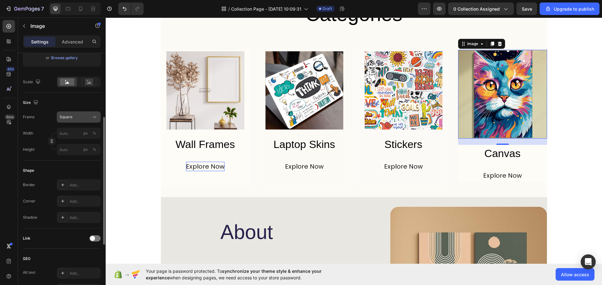
click at [88, 118] on div "Square" at bounding box center [75, 117] width 31 height 6
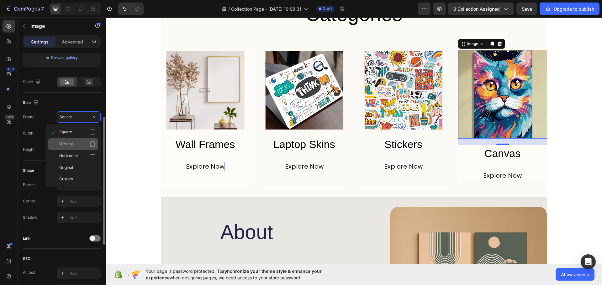
click at [85, 142] on div "Vertical" at bounding box center [77, 144] width 36 height 6
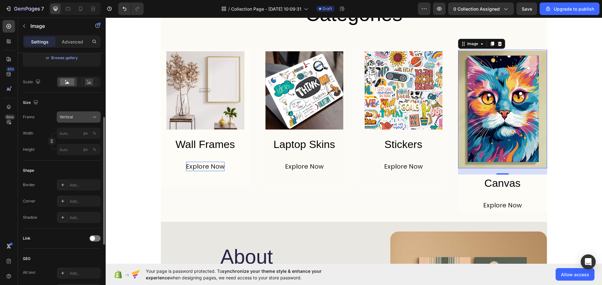
click at [89, 115] on div "Vertical" at bounding box center [75, 117] width 31 height 6
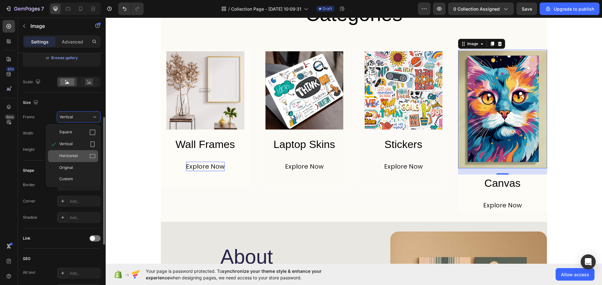
click at [86, 158] on div "Horizontal" at bounding box center [77, 156] width 36 height 6
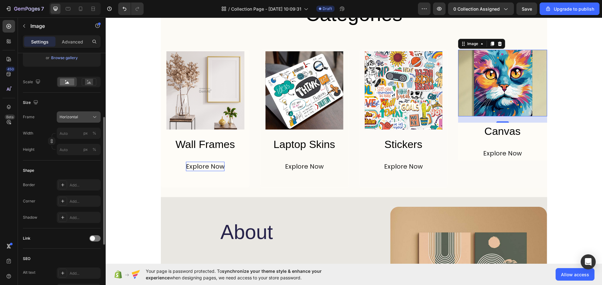
click at [86, 117] on div "Horizontal" at bounding box center [75, 117] width 31 height 6
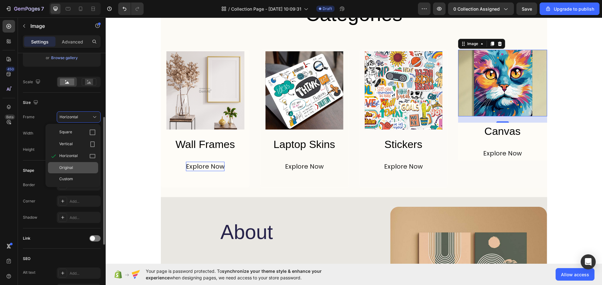
click at [87, 164] on div "Original" at bounding box center [73, 167] width 50 height 11
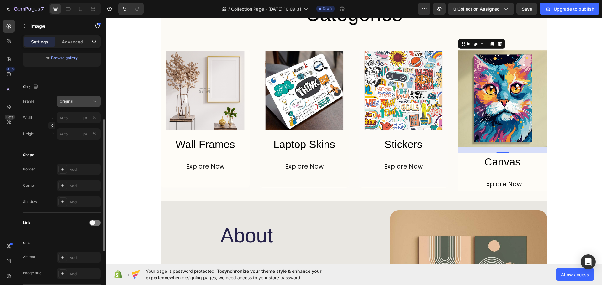
click at [87, 102] on div "Original" at bounding box center [75, 102] width 31 height 6
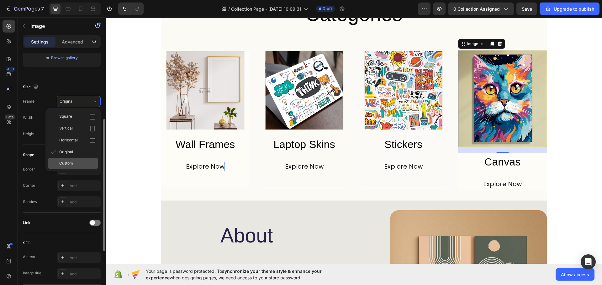
click at [84, 166] on div "Custom" at bounding box center [77, 164] width 36 height 6
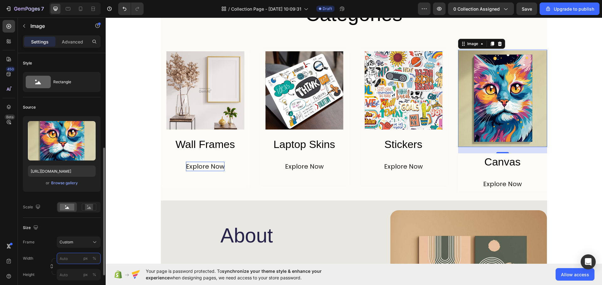
scroll to position [157, 0]
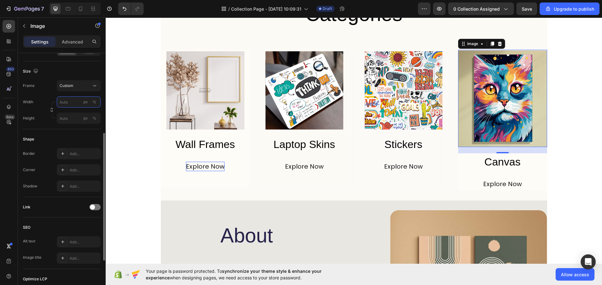
drag, startPoint x: 61, startPoint y: 102, endPoint x: 68, endPoint y: 104, distance: 6.8
click at [68, 104] on input "px %" at bounding box center [79, 102] width 44 height 11
click at [66, 103] on input "px %" at bounding box center [79, 102] width 44 height 11
click at [67, 121] on div "Full 100%" at bounding box center [72, 117] width 51 height 11
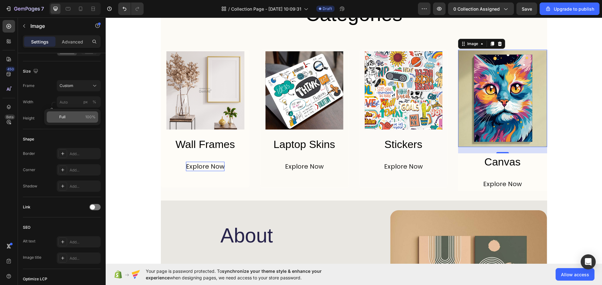
type input "100"
click at [67, 121] on input "px %" at bounding box center [79, 118] width 44 height 11
click at [69, 135] on p "Full 100%" at bounding box center [77, 134] width 36 height 6
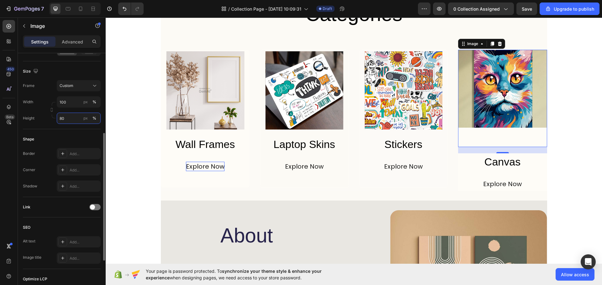
drag, startPoint x: 69, startPoint y: 121, endPoint x: 62, endPoint y: 120, distance: 6.3
click at [62, 120] on input "80" at bounding box center [79, 118] width 44 height 11
type input "83"
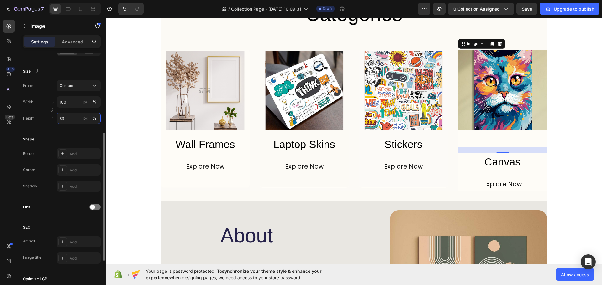
click at [75, 121] on input "83" at bounding box center [79, 118] width 44 height 11
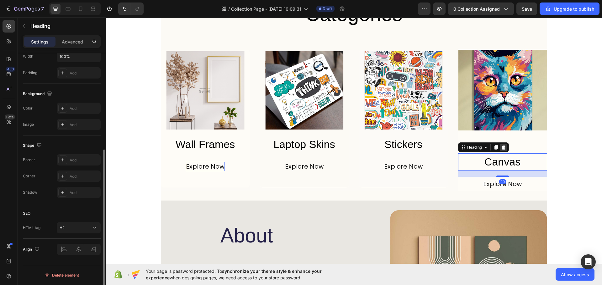
scroll to position [0, 0]
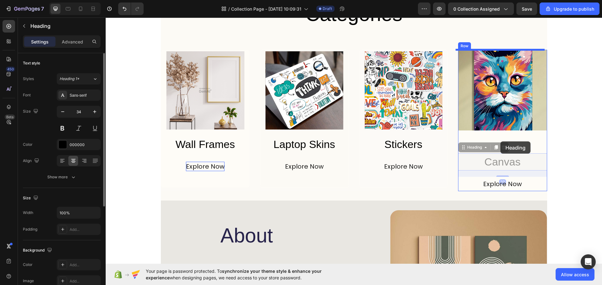
drag, startPoint x: 502, startPoint y: 154, endPoint x: 500, endPoint y: 142, distance: 12.1
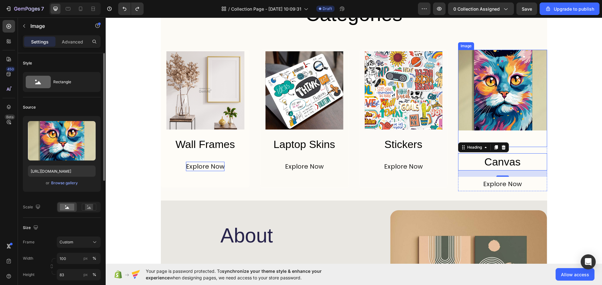
click at [514, 137] on div at bounding box center [502, 98] width 89 height 97
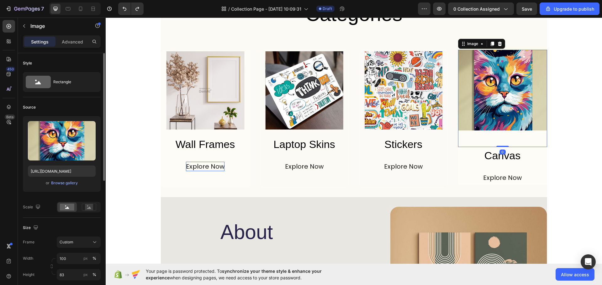
drag, startPoint x: 504, startPoint y: 153, endPoint x: 508, endPoint y: 135, distance: 18.0
click at [507, 137] on div "Image 0" at bounding box center [502, 98] width 89 height 97
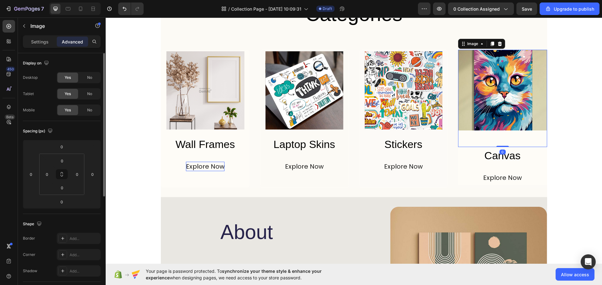
click at [508, 135] on div at bounding box center [502, 98] width 89 height 97
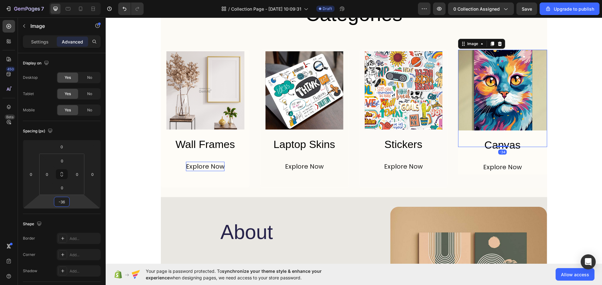
type input "-38"
drag, startPoint x: 72, startPoint y: 202, endPoint x: 72, endPoint y: 208, distance: 6.0
click at [72, 0] on html "7 / Collection Page - Sep 29, 10:09:31 Draft Preview 0 collection assigned Save…" at bounding box center [301, 0] width 602 height 0
click at [202, 149] on h2 "Wall Frames" at bounding box center [205, 144] width 78 height 17
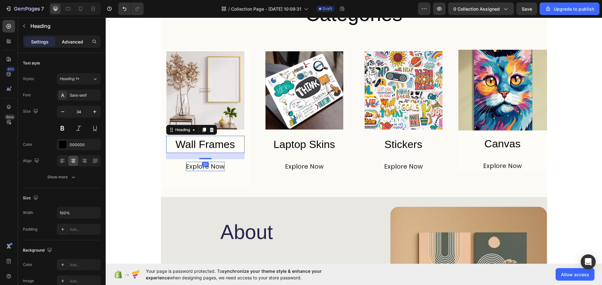
click at [66, 43] on p "Advanced" at bounding box center [72, 42] width 21 height 7
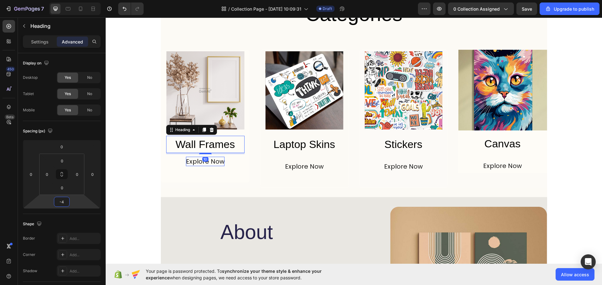
type input "-6"
drag, startPoint x: 74, startPoint y: 202, endPoint x: 74, endPoint y: 206, distance: 4.1
click at [74, 0] on html "7 / Collection Page - Sep 29, 10:09:31 Draft Preview 0 collection assigned Save…" at bounding box center [301, 0] width 602 height 0
click at [310, 150] on h2 "Laptop Skins" at bounding box center [304, 144] width 78 height 17
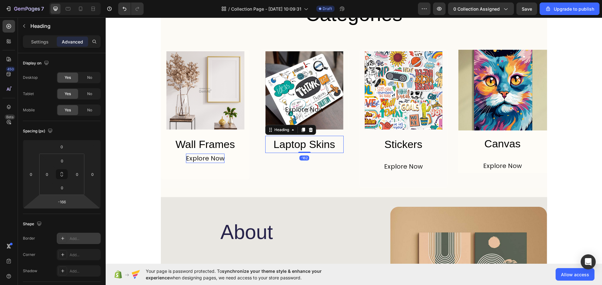
drag, startPoint x: 76, startPoint y: 202, endPoint x: 99, endPoint y: 233, distance: 38.5
click at [87, 0] on html "7 / Collection Page - Sep 29, 10:09:31 Draft Preview 0 collection assigned Save…" at bounding box center [301, 0] width 602 height 0
type input "-2"
drag, startPoint x: 79, startPoint y: 202, endPoint x: 83, endPoint y: 175, distance: 27.9
click at [83, 0] on html "7 / Collection Page - Sep 29, 10:09:31 Draft Preview 0 collection assigned Save…" at bounding box center [301, 0] width 602 height 0
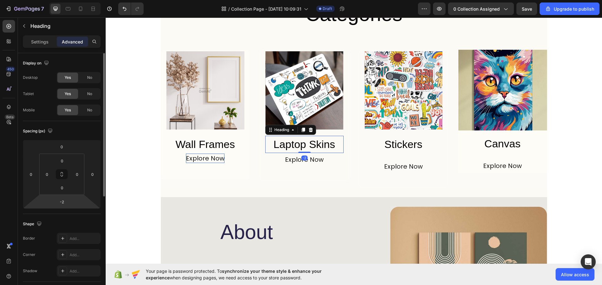
click at [77, 0] on html "7 / Collection Page - Sep 29, 10:09:31 Draft Preview 0 collection assigned Save…" at bounding box center [301, 0] width 602 height 0
click at [62, 203] on input "-2" at bounding box center [61, 201] width 13 height 9
click at [58, 203] on div "-2" at bounding box center [62, 202] width 16 height 10
click at [64, 202] on input "-2" at bounding box center [61, 201] width 13 height 9
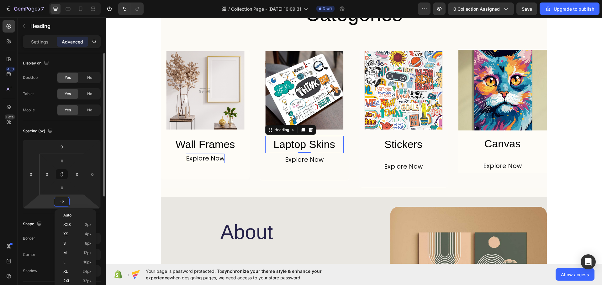
click at [64, 202] on input "-2" at bounding box center [61, 201] width 13 height 9
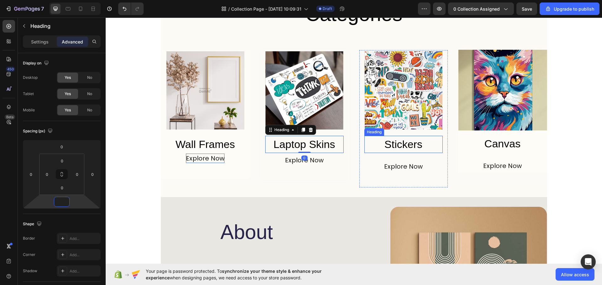
click at [422, 146] on h2 "Stickers" at bounding box center [403, 144] width 78 height 17
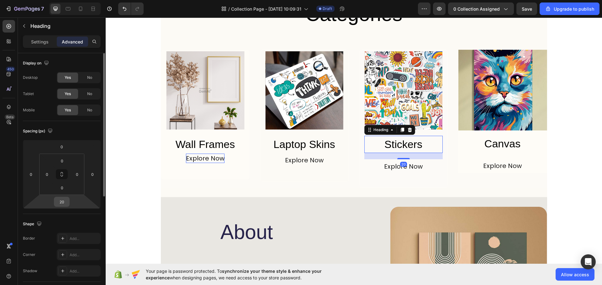
click at [68, 202] on div "20" at bounding box center [62, 202] width 16 height 10
click at [65, 202] on input "20" at bounding box center [61, 201] width 13 height 9
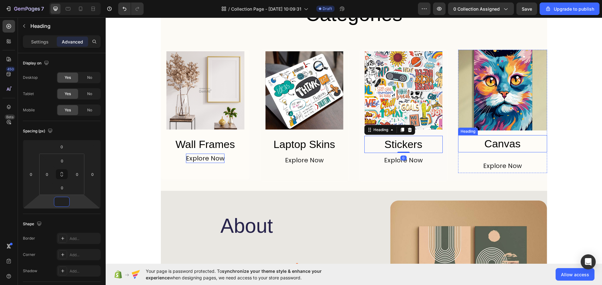
click at [489, 143] on h2 "Canvas" at bounding box center [502, 143] width 89 height 17
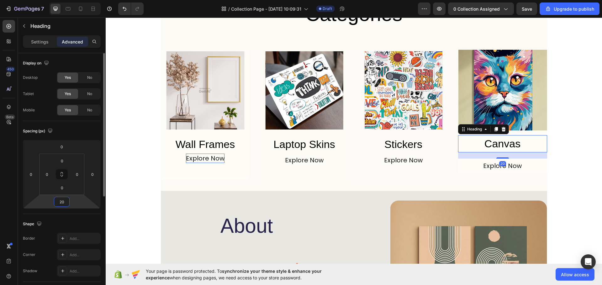
click at [65, 200] on input "20" at bounding box center [61, 201] width 13 height 9
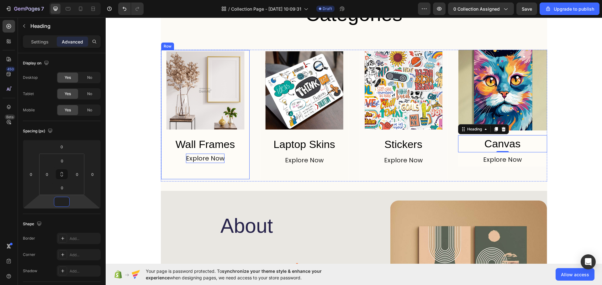
click at [222, 126] on img at bounding box center [205, 90] width 78 height 78
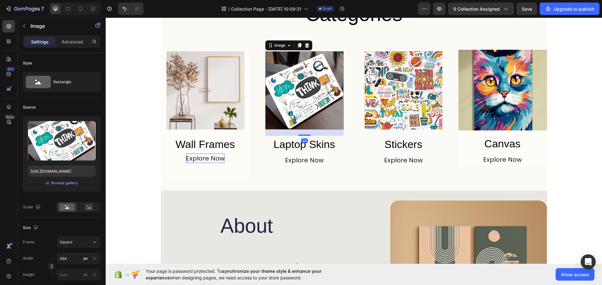
click at [293, 118] on img at bounding box center [304, 90] width 78 height 78
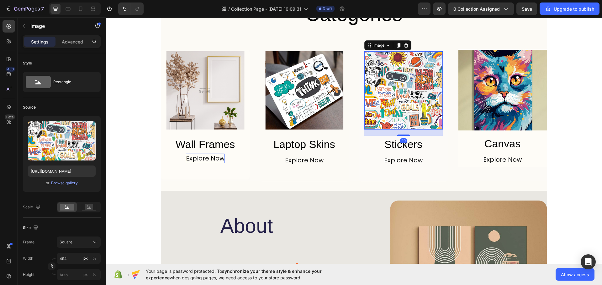
click at [423, 120] on img at bounding box center [403, 90] width 78 height 78
click at [515, 116] on img at bounding box center [502, 90] width 89 height 81
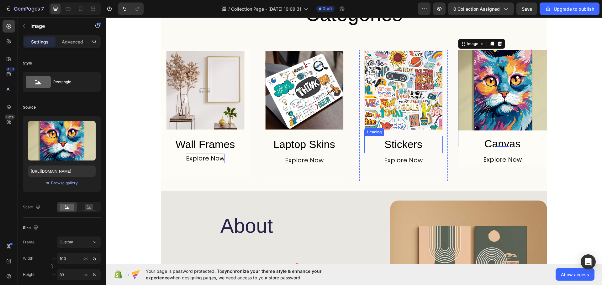
click at [402, 140] on h2 "Stickers" at bounding box center [403, 144] width 78 height 17
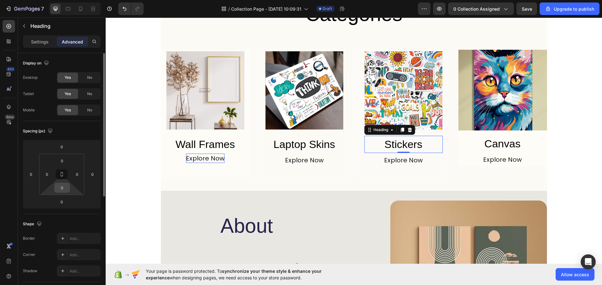
click at [65, 188] on input "0" at bounding box center [62, 187] width 13 height 9
click at [73, 0] on html "7 / Collection Page - Sep 29, 10:09:31 Draft Preview 0 collection assigned Save…" at bounding box center [301, 0] width 602 height 0
drag, startPoint x: 73, startPoint y: 189, endPoint x: 68, endPoint y: 188, distance: 4.9
click at [71, 0] on html "7 / Collection Page - Sep 29, 10:09:31 Draft Preview 0 collection assigned Save…" at bounding box center [301, 0] width 602 height 0
click at [68, 187] on div "0" at bounding box center [62, 188] width 16 height 10
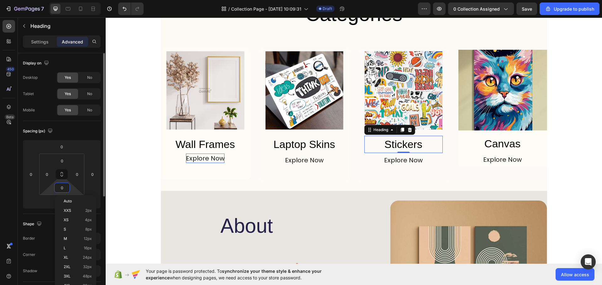
click at [72, 0] on html "7 / Collection Page - Sep 29, 10:09:31 Draft Preview 0 collection assigned Save…" at bounding box center [301, 0] width 602 height 0
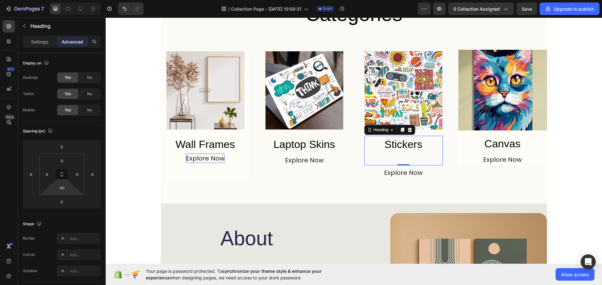
type input "0"
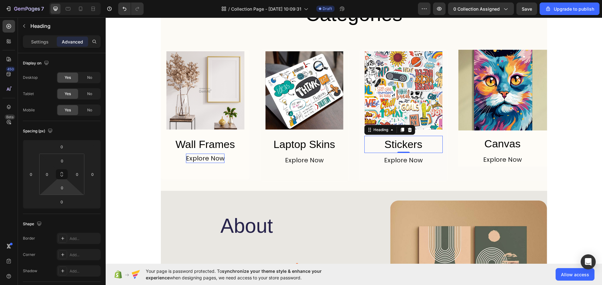
drag, startPoint x: 73, startPoint y: 190, endPoint x: 73, endPoint y: 197, distance: 6.9
click at [73, 0] on html "7 / Collection Page - Sep 29, 10:09:31 Draft Preview 0 collection assigned Save…" at bounding box center [301, 0] width 602 height 0
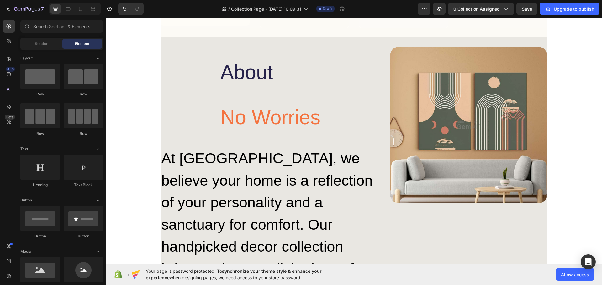
scroll to position [1008, 0]
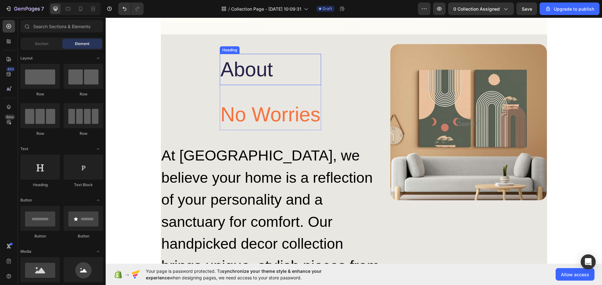
click at [234, 67] on h2 "About" at bounding box center [270, 69] width 101 height 31
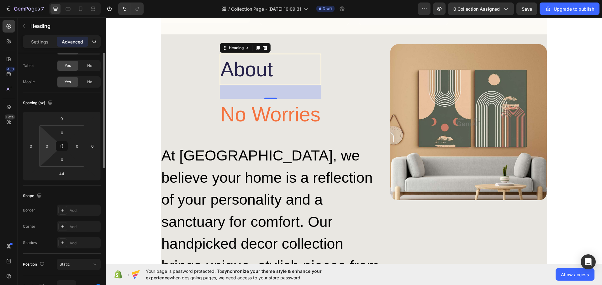
scroll to position [0, 0]
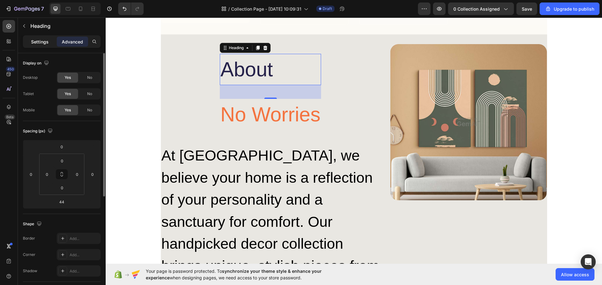
click at [37, 46] on div "Settings" at bounding box center [39, 42] width 31 height 10
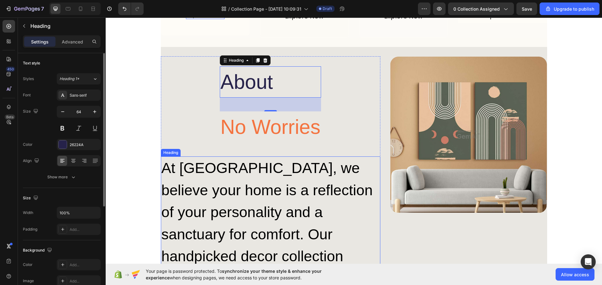
scroll to position [946, 0]
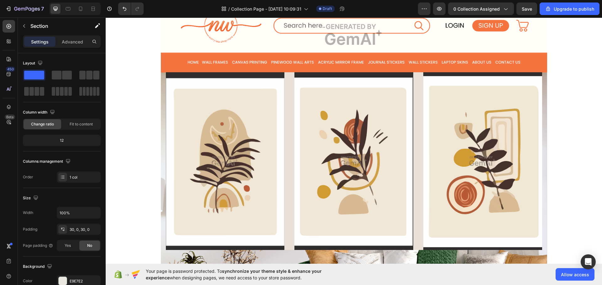
click at [353, 104] on img at bounding box center [353, 161] width 119 height 178
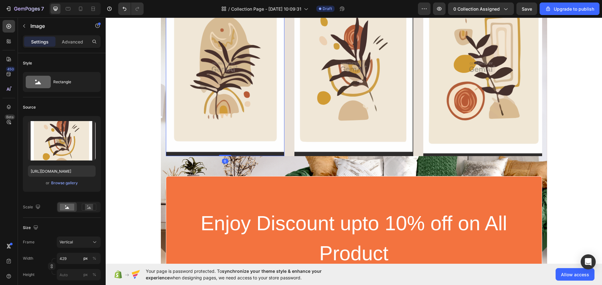
click at [237, 79] on img at bounding box center [225, 67] width 119 height 178
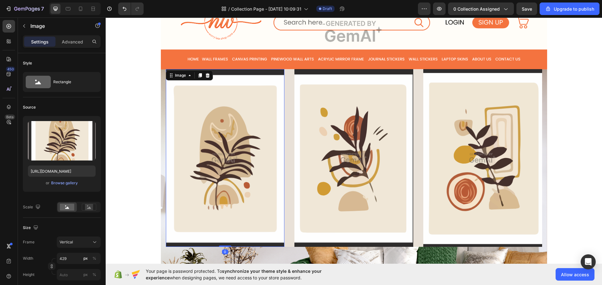
scroll to position [476, 0]
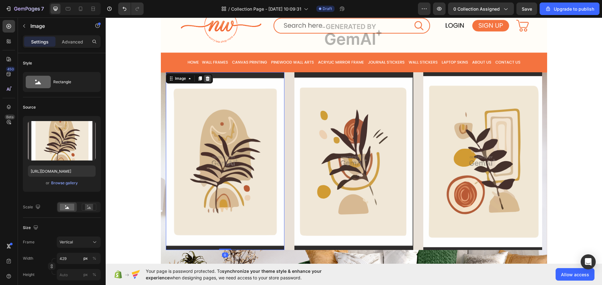
click at [205, 80] on icon at bounding box center [207, 78] width 4 height 4
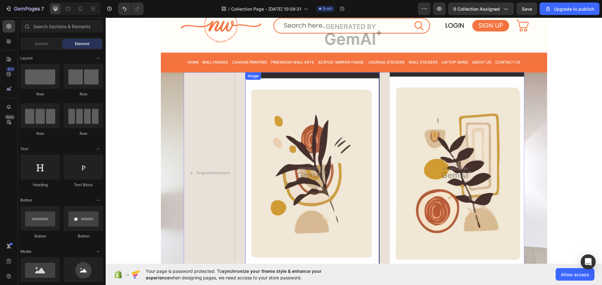
click at [280, 115] on img at bounding box center [312, 173] width 134 height 202
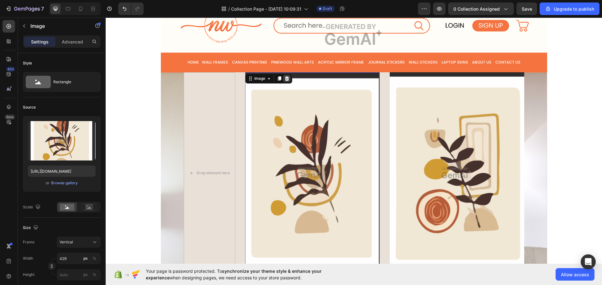
click at [287, 79] on div at bounding box center [287, 79] width 8 height 8
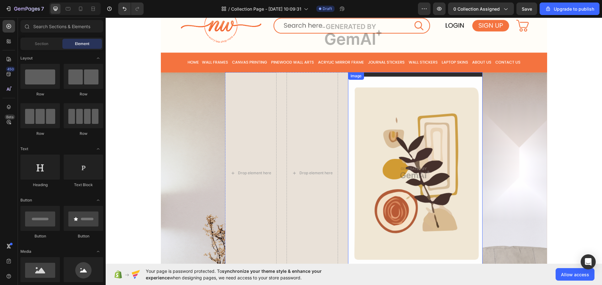
click at [356, 116] on img at bounding box center [415, 173] width 134 height 202
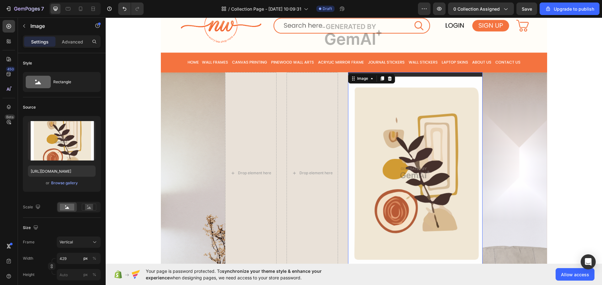
click at [388, 80] on icon at bounding box center [390, 78] width 4 height 4
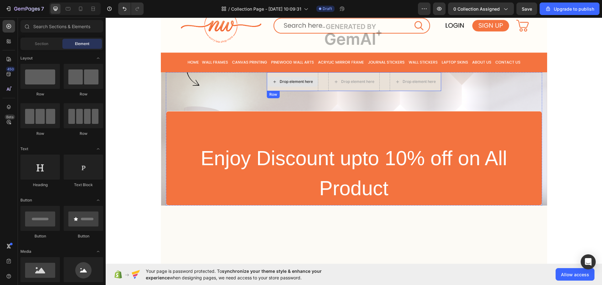
click at [278, 87] on div "Drop element here" at bounding box center [292, 81] width 51 height 19
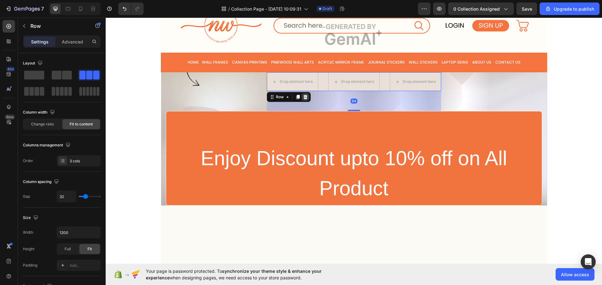
click at [304, 97] on icon at bounding box center [305, 97] width 5 height 5
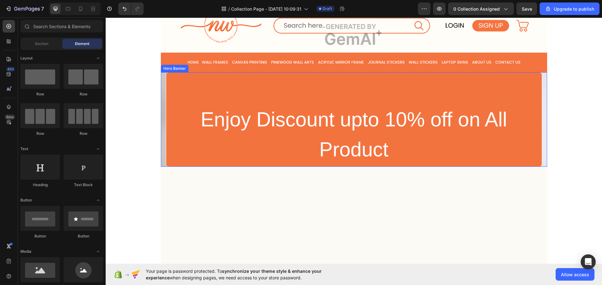
click at [162, 76] on div "Overlay" at bounding box center [354, 119] width 386 height 95
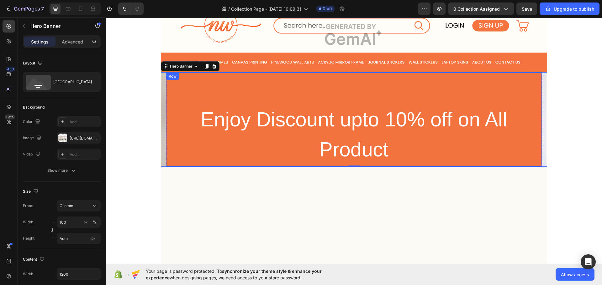
click at [212, 83] on div "Enjoy Discount upto 10% off on All Product Heading Row" at bounding box center [354, 119] width 376 height 95
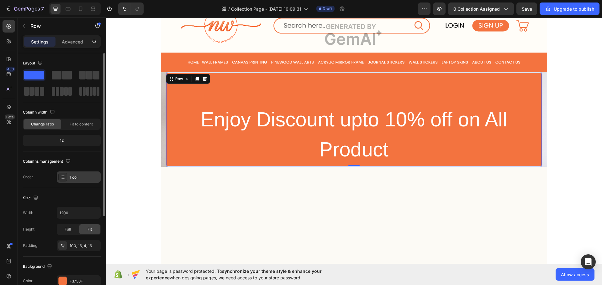
scroll to position [125, 0]
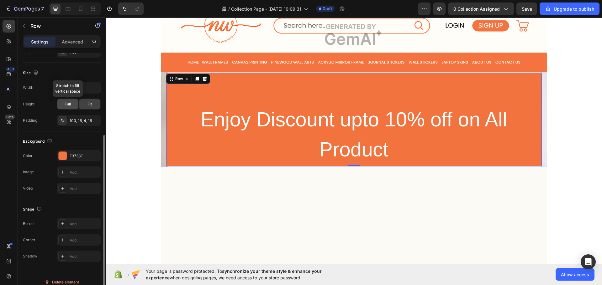
click at [69, 105] on span "Full" at bounding box center [68, 105] width 6 height 6
click at [85, 107] on div "Fit" at bounding box center [89, 104] width 21 height 10
click at [68, 110] on div "Width 1200 Height Full Fit Padding 100, 16, 4, 16" at bounding box center [62, 104] width 78 height 44
click at [93, 89] on icon "button" at bounding box center [95, 88] width 6 height 6
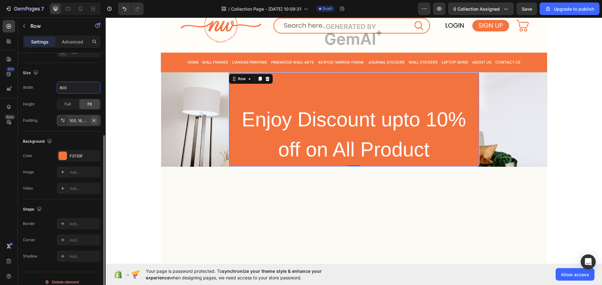
type input "800"
click at [95, 121] on icon "button" at bounding box center [94, 120] width 5 height 5
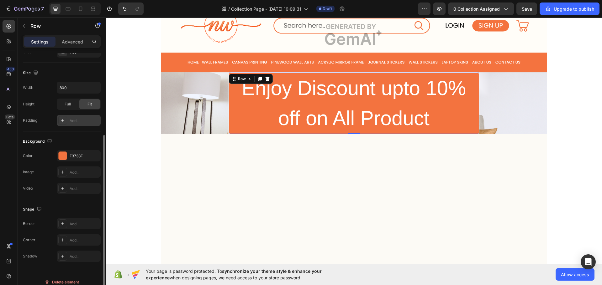
click at [65, 123] on div at bounding box center [62, 120] width 9 height 9
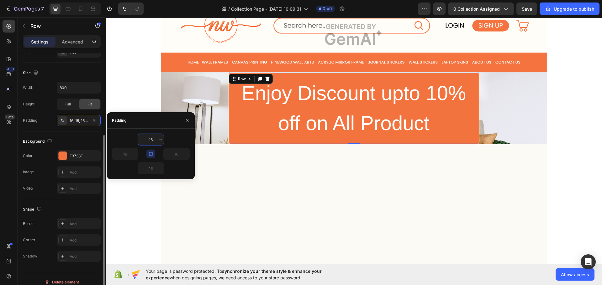
click at [71, 141] on div "Background" at bounding box center [62, 142] width 78 height 10
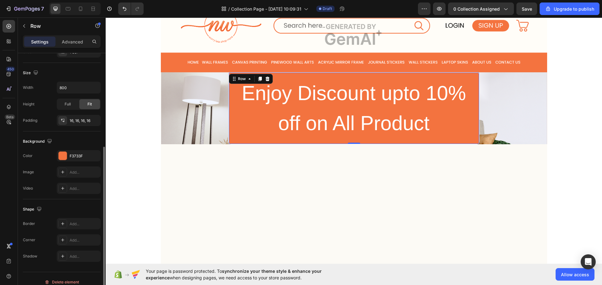
scroll to position [132, 0]
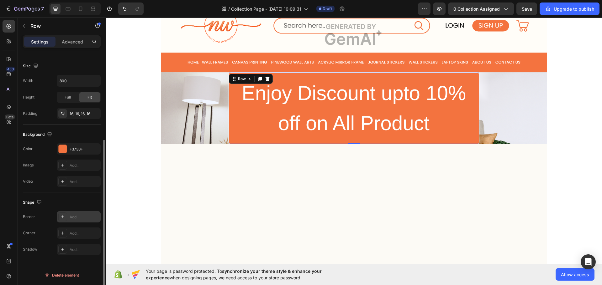
click at [62, 215] on icon at bounding box center [62, 217] width 5 height 5
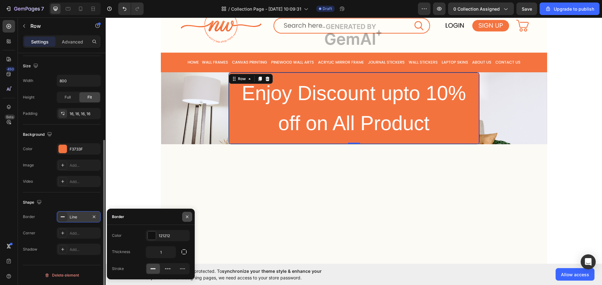
click at [185, 218] on icon "button" at bounding box center [187, 217] width 5 height 5
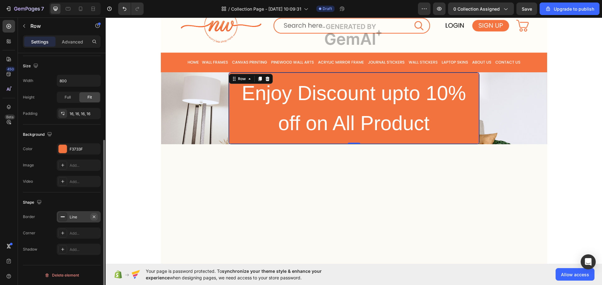
click at [92, 217] on icon "button" at bounding box center [94, 217] width 5 height 5
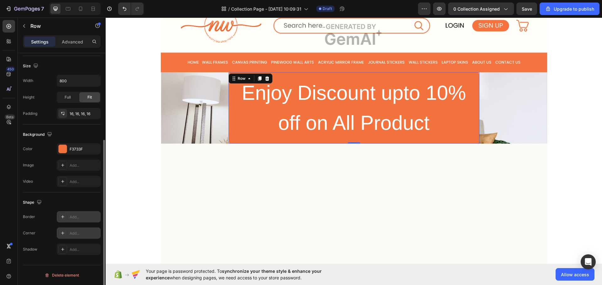
click at [71, 235] on div "Add..." at bounding box center [84, 234] width 29 height 6
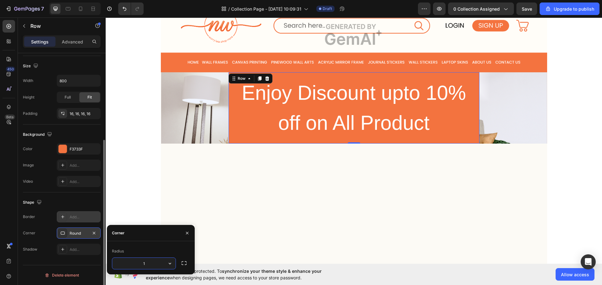
type input "12"
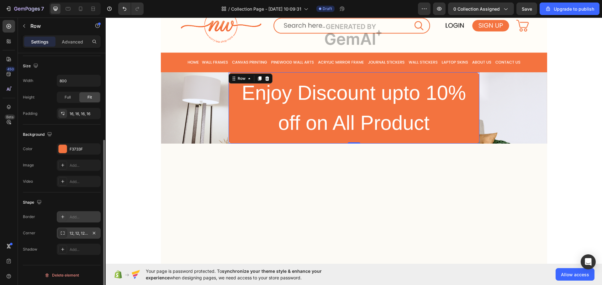
drag, startPoint x: 67, startPoint y: 201, endPoint x: 83, endPoint y: 203, distance: 15.8
click at [67, 201] on div "Shape" at bounding box center [62, 203] width 78 height 10
click at [68, 45] on div "Advanced" at bounding box center [72, 42] width 31 height 10
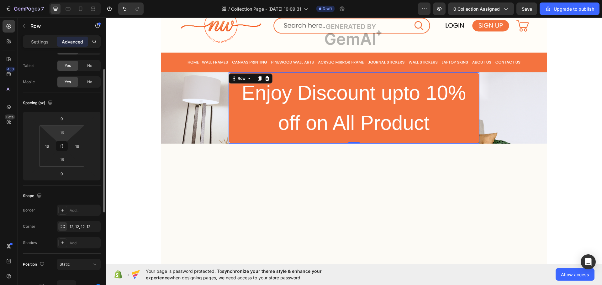
scroll to position [0, 0]
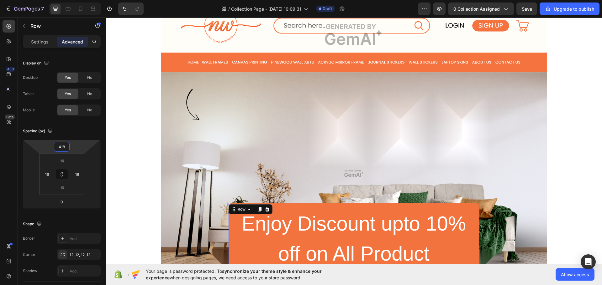
drag, startPoint x: 74, startPoint y: 150, endPoint x: 81, endPoint y: 84, distance: 65.9
click at [81, 0] on html "7 / Collection Page - Sep 29, 10:09:31 Draft Preview 0 collection assigned Save…" at bounding box center [301, 0] width 602 height 0
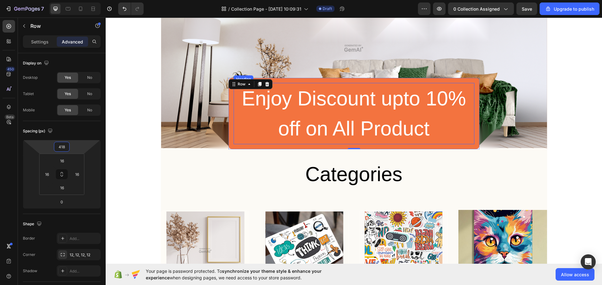
scroll to position [570, 0]
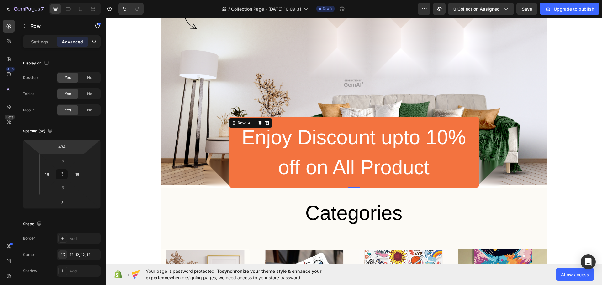
type input "432"
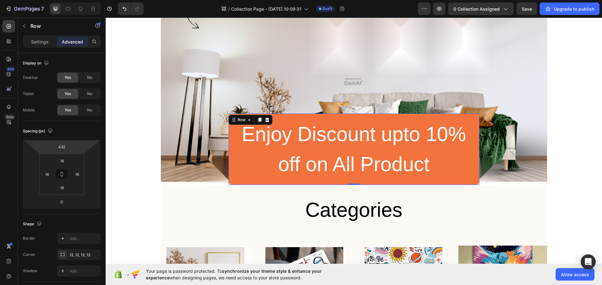
click at [83, 0] on html "7 / Collection Page - Sep 29, 10:09:31 Draft Preview 0 collection assigned Save…" at bounding box center [301, 0] width 602 height 0
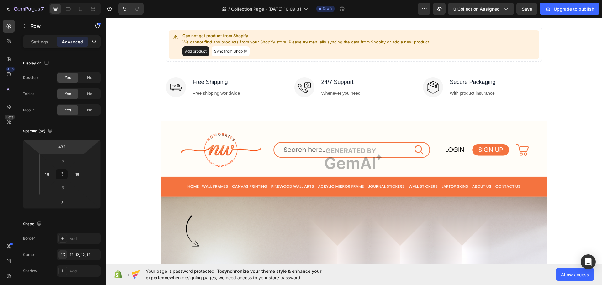
scroll to position [382, 0]
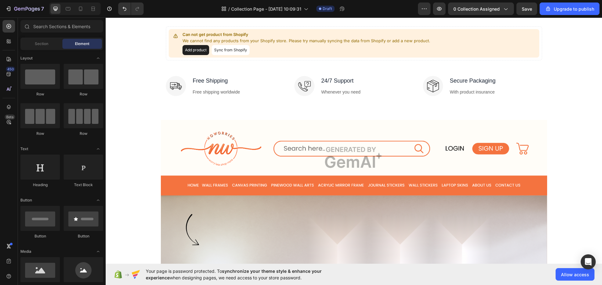
click at [263, 133] on img at bounding box center [354, 158] width 386 height 76
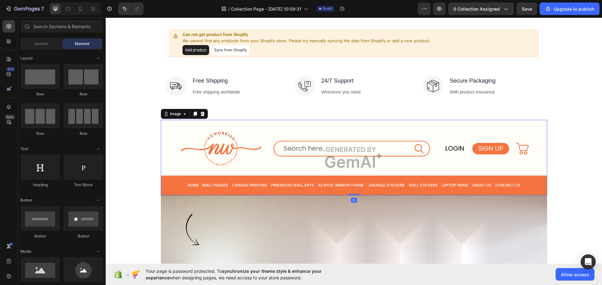
click at [182, 136] on img at bounding box center [354, 158] width 386 height 76
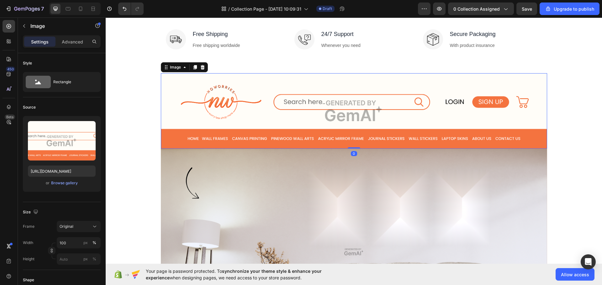
scroll to position [444, 0]
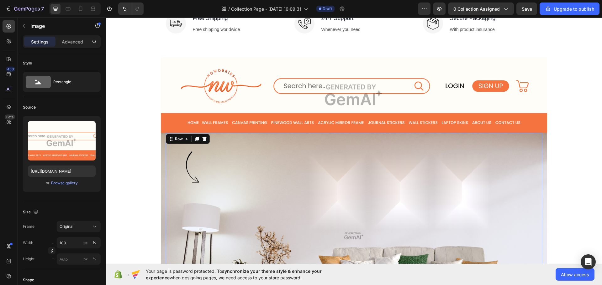
click at [193, 139] on div "Enjoy Discount upto 10% off on All Product Heading Row Row 0" at bounding box center [354, 236] width 376 height 207
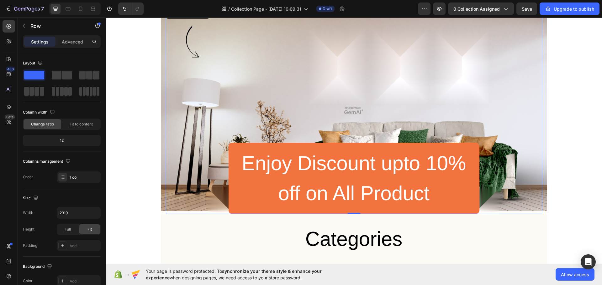
scroll to position [538, 0]
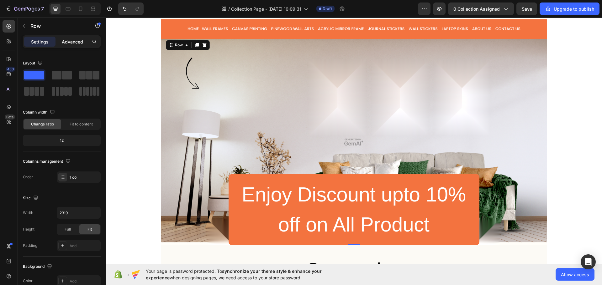
click at [75, 46] on div "Advanced" at bounding box center [72, 42] width 31 height 10
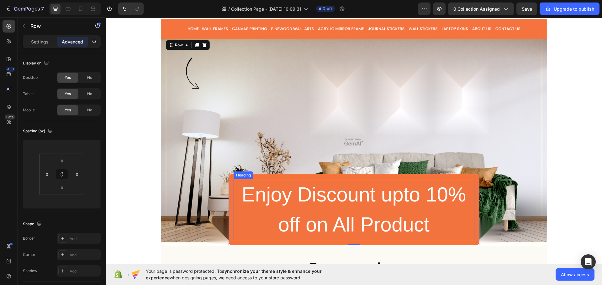
click at [406, 217] on h2 "Enjoy Discount upto 10% off on All Product" at bounding box center [353, 209] width 241 height 61
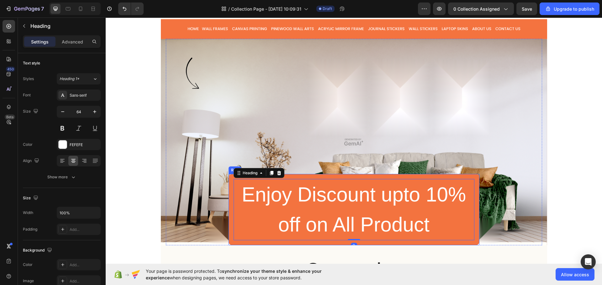
click at [228, 196] on div "Enjoy Discount upto 10% off on All Product Heading 0 Row" at bounding box center [353, 209] width 251 height 71
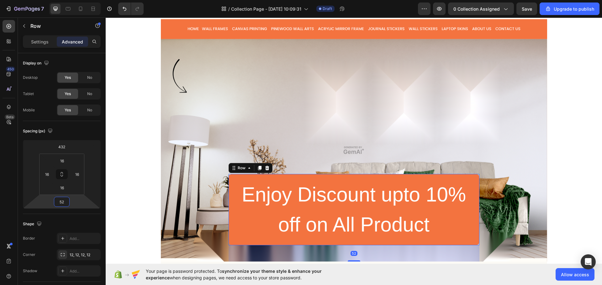
type input "44"
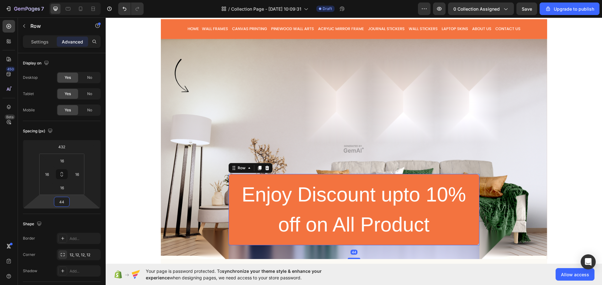
drag, startPoint x: 74, startPoint y: 200, endPoint x: 72, endPoint y: 193, distance: 7.2
click at [72, 0] on html "7 / Collection Page - Sep 29, 10:09:31 Draft Preview 0 collection assigned Save…" at bounding box center [301, 0] width 602 height 0
drag, startPoint x: 65, startPoint y: 203, endPoint x: 15, endPoint y: 210, distance: 50.9
click at [13, 211] on div "450 Beta Sections(18) Elements(88) Section Element Hero Section Product Detail …" at bounding box center [53, 152] width 106 height 268
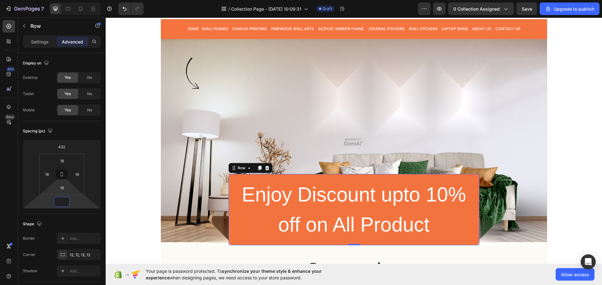
type input "0"
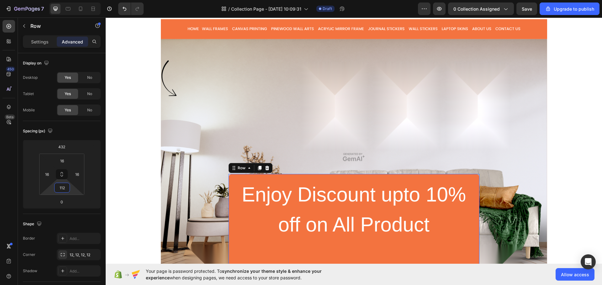
type input "0"
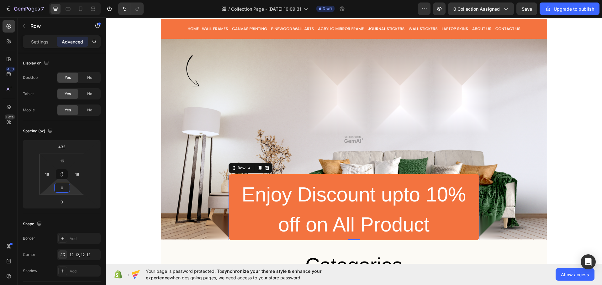
drag, startPoint x: 75, startPoint y: 188, endPoint x: 70, endPoint y: 197, distance: 9.5
click at [70, 0] on html "7 / Collection Page - Sep 29, 10:09:31 Draft Preview 0 collection assigned Save…" at bounding box center [301, 0] width 602 height 0
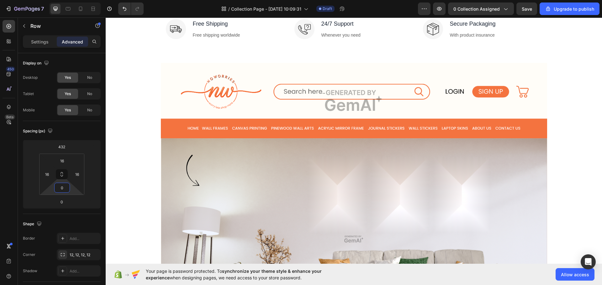
scroll to position [345, 0]
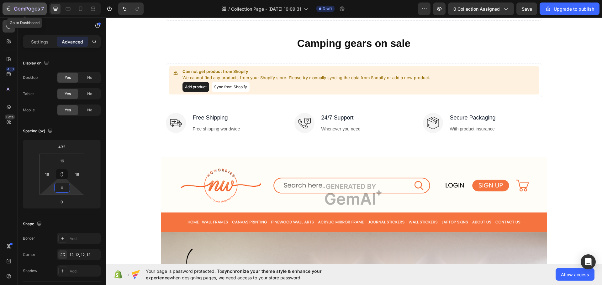
click at [10, 7] on icon "button" at bounding box center [9, 9] width 3 height 4
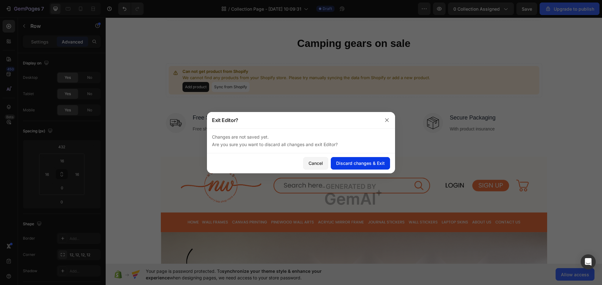
click at [363, 165] on div "Discard changes & Exit" at bounding box center [360, 163] width 49 height 7
